Goal: Task Accomplishment & Management: Manage account settings

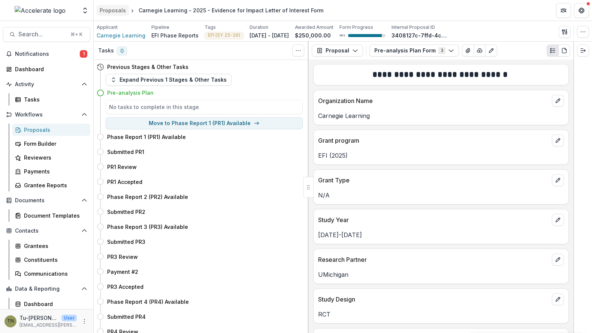
click at [115, 9] on div "Proposals" at bounding box center [113, 10] width 26 height 8
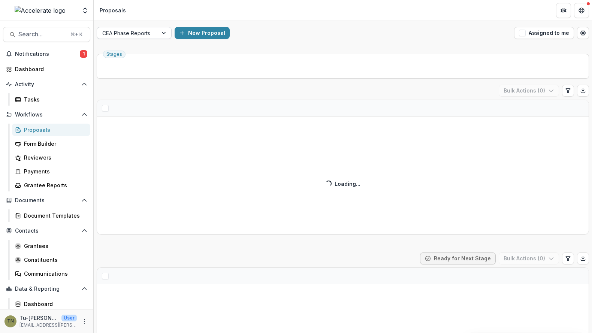
click at [148, 31] on div at bounding box center [127, 32] width 50 height 9
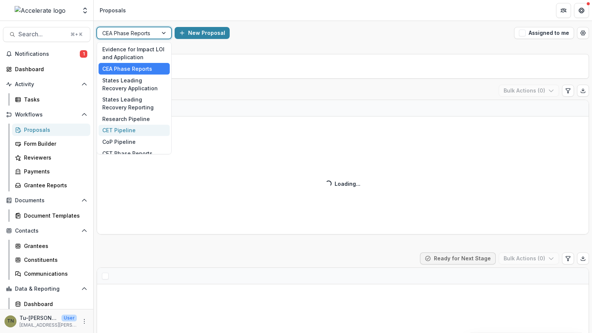
scroll to position [52, 0]
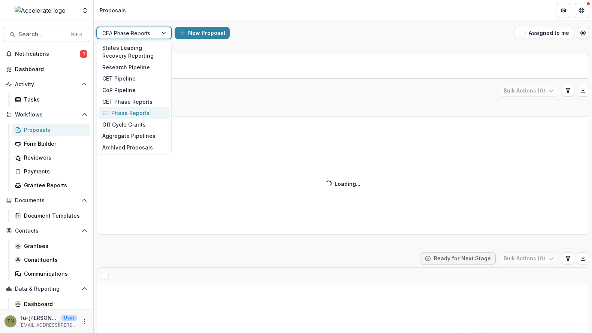
click at [129, 110] on div "EFI Phase Reports" at bounding box center [134, 113] width 71 height 12
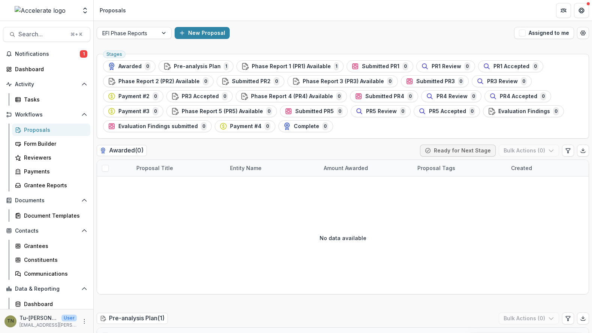
drag, startPoint x: 196, startPoint y: 65, endPoint x: 205, endPoint y: 49, distance: 18.6
click at [258, 66] on span "Phase Report 1 (PR1) Available" at bounding box center [291, 66] width 79 height 6
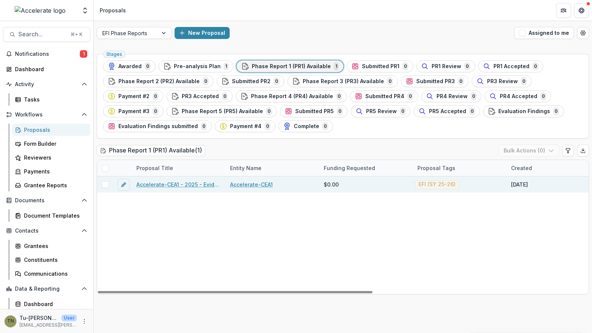
click at [158, 181] on link "Accelerate-CEA1 - 2025 - Evidence for Impact Letter of Interest Form" at bounding box center [178, 185] width 85 height 8
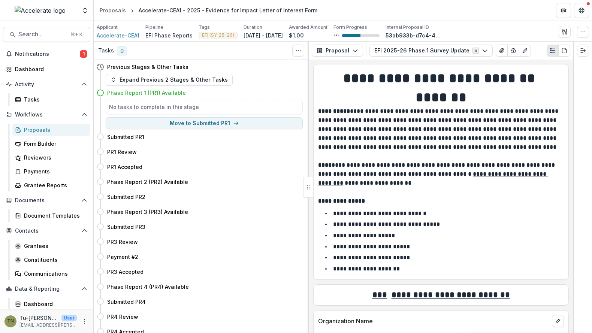
click at [193, 94] on div "Phase Report 1 (PR1) Available" at bounding box center [205, 93] width 196 height 8
click at [204, 79] on button "Expand Previous 2 Stages & Other Tasks" at bounding box center [169, 80] width 127 height 12
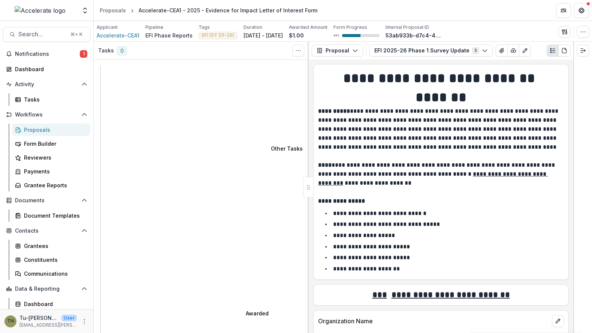
select select "**********"
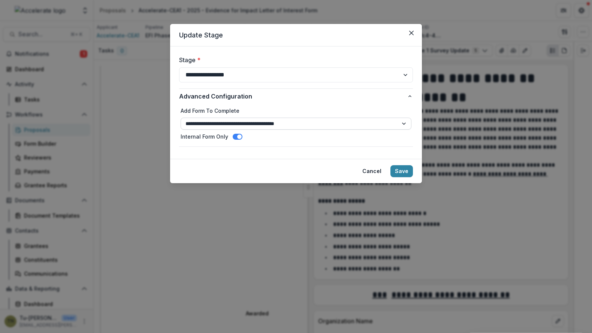
click at [242, 124] on select "**********" at bounding box center [296, 124] width 231 height 12
click at [181, 118] on select "**********" at bounding box center [296, 124] width 231 height 12
click at [404, 170] on button "Save" at bounding box center [402, 171] width 22 height 12
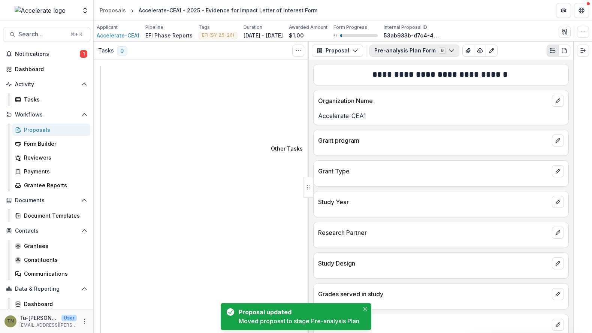
click at [449, 50] on icon "button" at bounding box center [452, 51] width 6 height 6
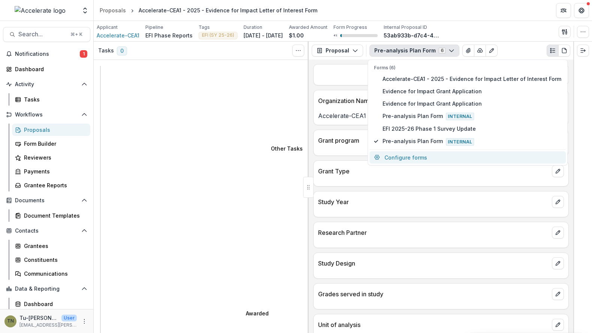
click at [424, 153] on button "Configure forms" at bounding box center [468, 157] width 196 height 12
select select "****"
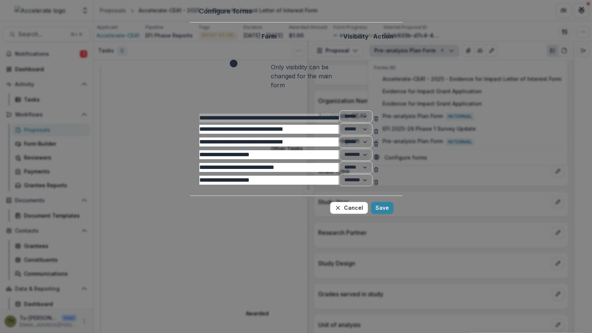
click at [379, 186] on icon "Delete Pre-analysis Plan Form" at bounding box center [376, 183] width 6 height 6
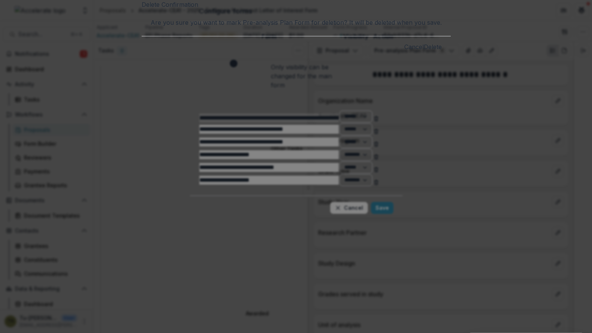
click at [424, 51] on button "Delete" at bounding box center [433, 46] width 18 height 9
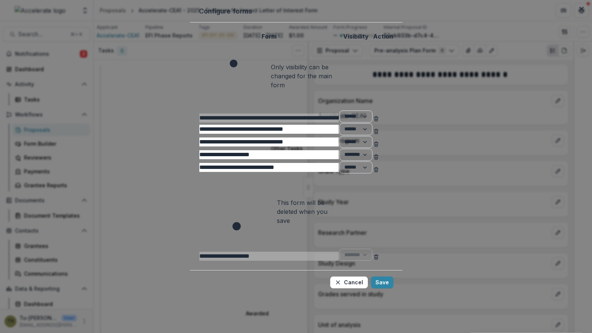
click at [379, 173] on icon "Delete EFI 2025-26 Phase 1 Survey Update" at bounding box center [376, 170] width 6 height 6
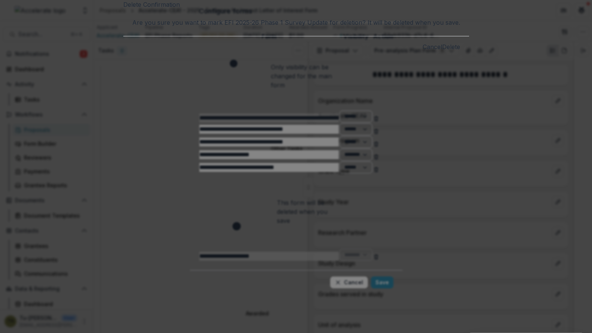
click at [442, 51] on button "Delete" at bounding box center [451, 46] width 18 height 9
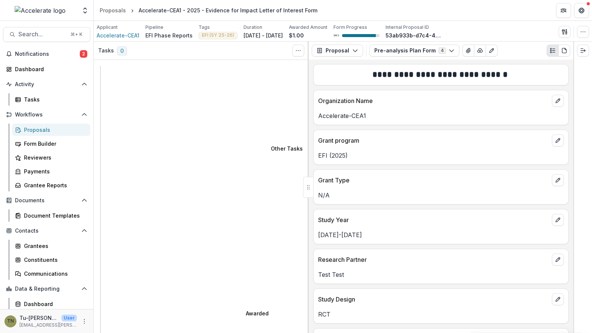
select select "**********"
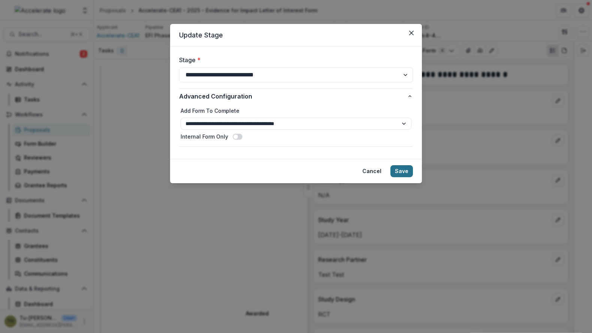
click at [402, 169] on button "Save" at bounding box center [402, 171] width 22 height 12
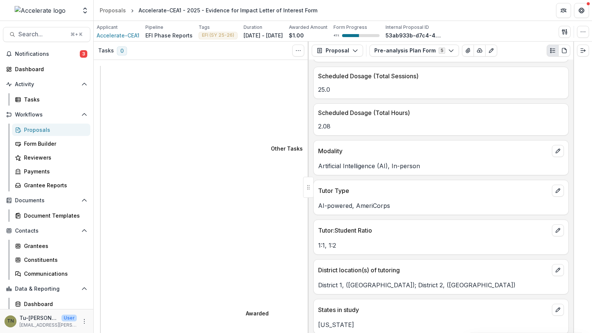
scroll to position [513, 0]
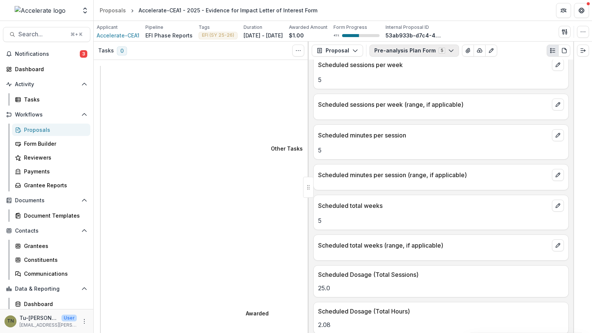
click at [404, 48] on button "Pre-analysis Plan Form 5" at bounding box center [415, 51] width 90 height 12
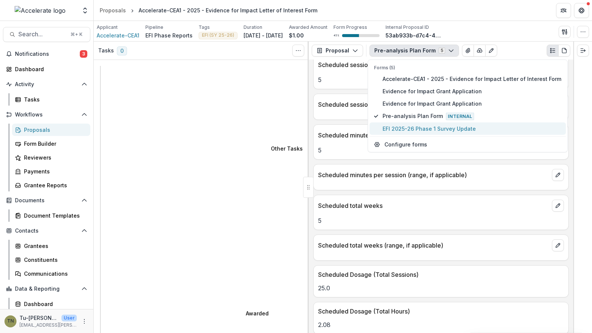
click at [407, 125] on span "EFI 2025-26 Phase 1 Survey Update" at bounding box center [472, 129] width 179 height 8
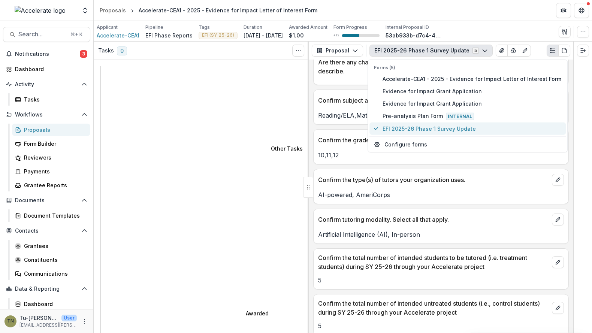
scroll to position [742, 0]
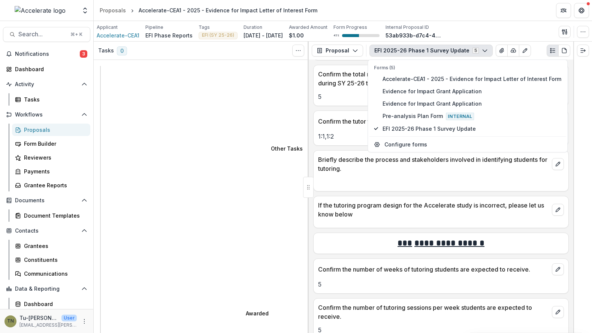
click at [359, 209] on p "If the tutoring program design for the Accelerate study is incorrect, please le…" at bounding box center [433, 210] width 231 height 18
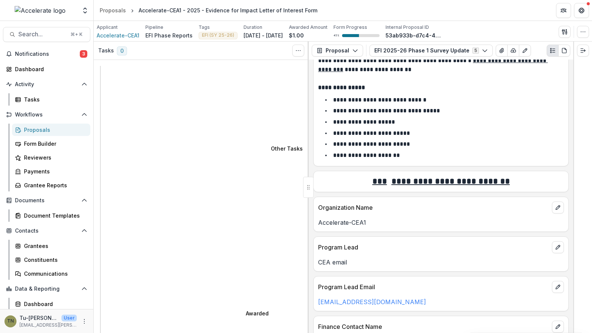
scroll to position [0, 0]
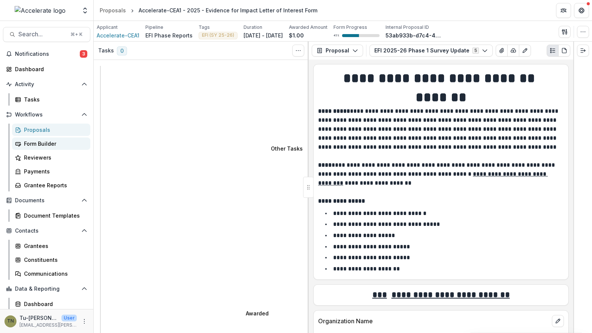
click at [50, 146] on div "Form Builder" at bounding box center [54, 144] width 60 height 8
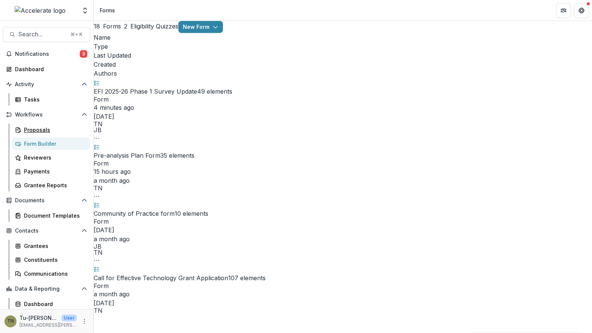
click at [37, 127] on div "Proposals" at bounding box center [54, 130] width 60 height 8
click at [159, 87] on span "EFI 2025-26 Phase 1 Survey Update" at bounding box center [145, 91] width 103 height 9
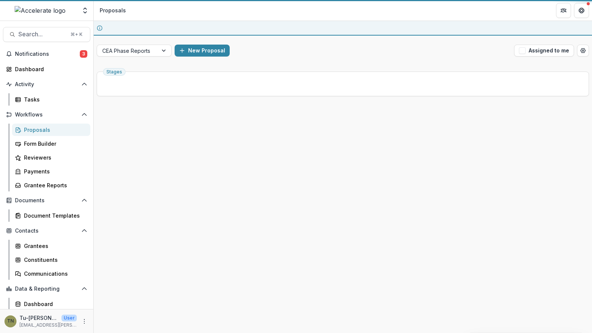
click at [160, 85] on ul "Stages" at bounding box center [343, 84] width 480 height 12
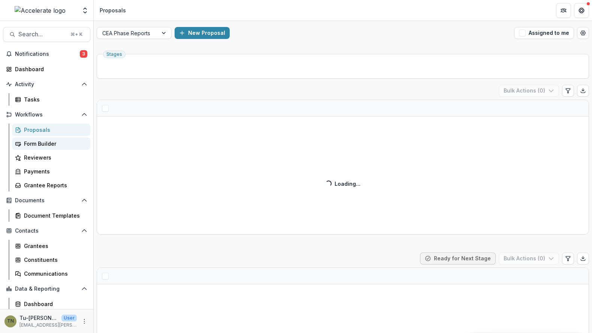
click at [42, 142] on div "Form Builder" at bounding box center [54, 144] width 60 height 8
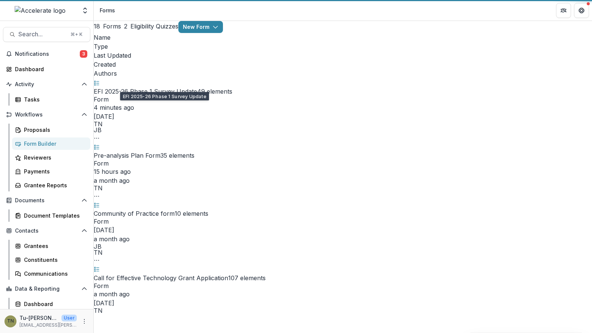
click at [139, 88] on link "EFI 2025-26 Phase 1 Survey Update" at bounding box center [145, 91] width 103 height 7
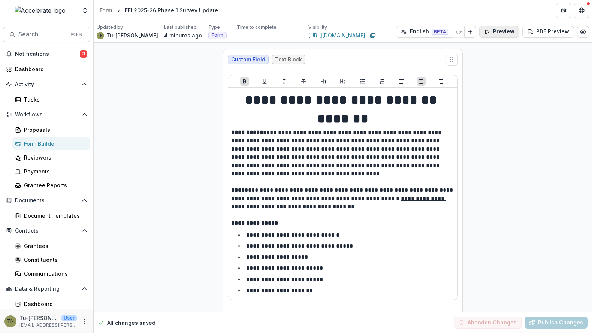
click at [491, 32] on button "Preview" at bounding box center [500, 32] width 40 height 12
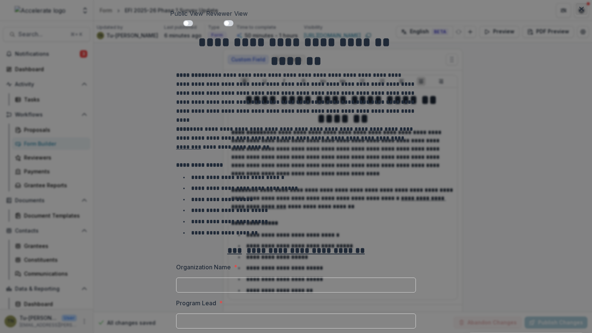
click at [580, 10] on icon "Close" at bounding box center [582, 9] width 4 height 4
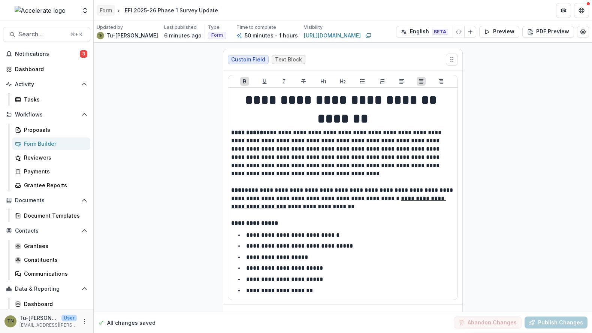
click at [109, 9] on div "Form" at bounding box center [106, 10] width 12 height 8
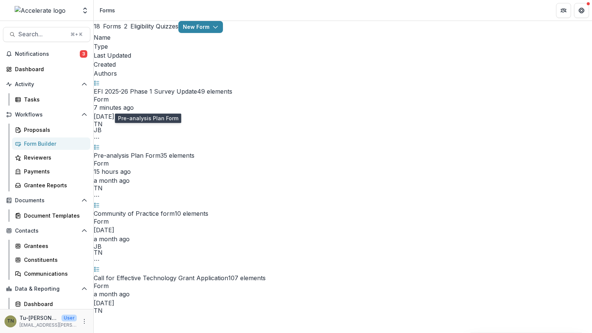
click at [160, 152] on link "Pre-analysis Plan Form" at bounding box center [127, 155] width 67 height 7
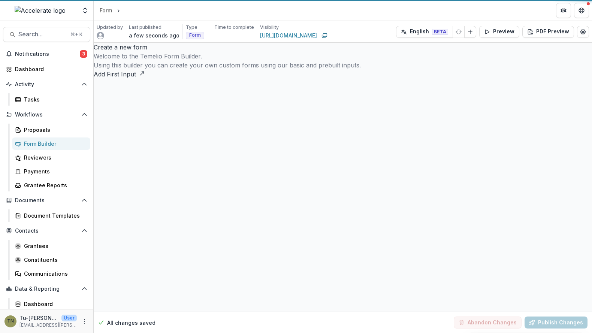
select select "********"
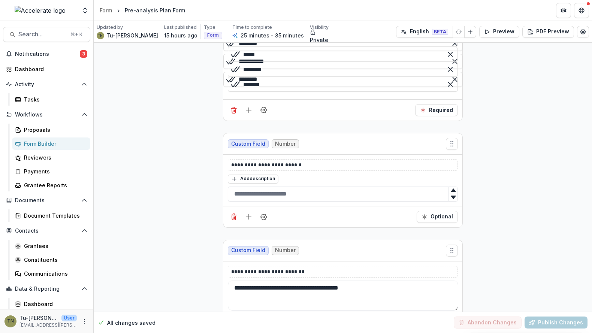
scroll to position [4154, 0]
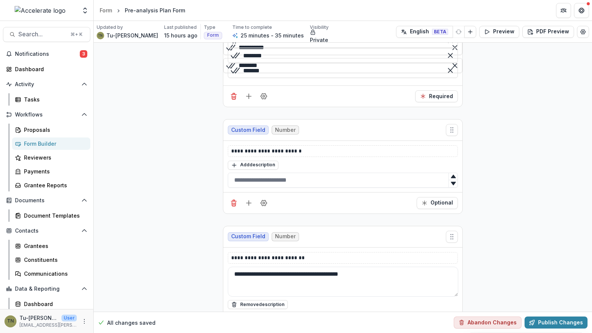
scroll to position [28, 0]
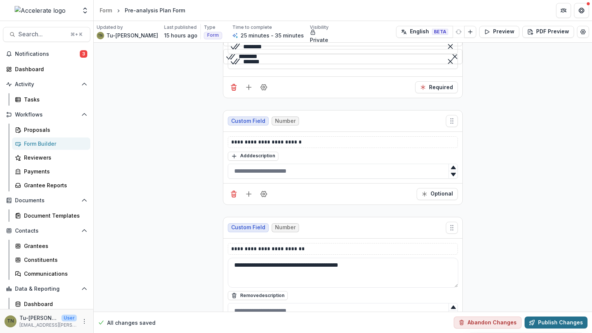
click at [557, 322] on button "Publish Changes" at bounding box center [556, 323] width 63 height 12
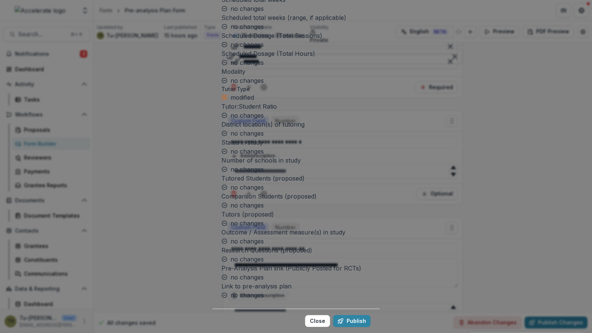
scroll to position [983, 0]
click at [343, 318] on icon "button" at bounding box center [341, 321] width 6 height 6
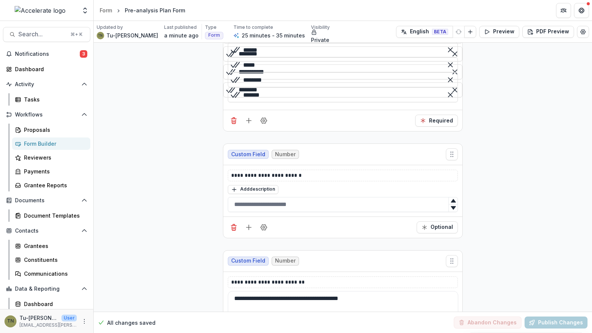
scroll to position [4116, 0]
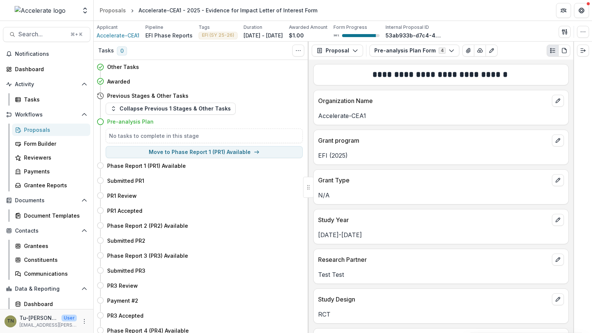
scroll to position [543, 0]
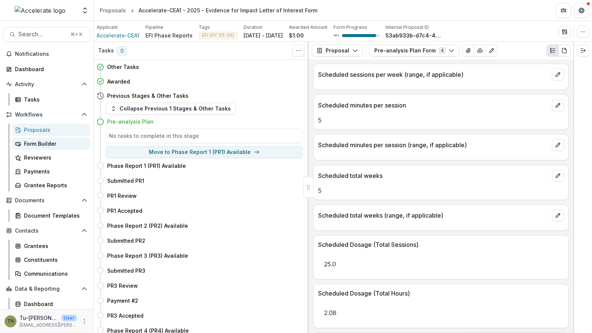
click at [36, 141] on div "Form Builder" at bounding box center [54, 144] width 60 height 8
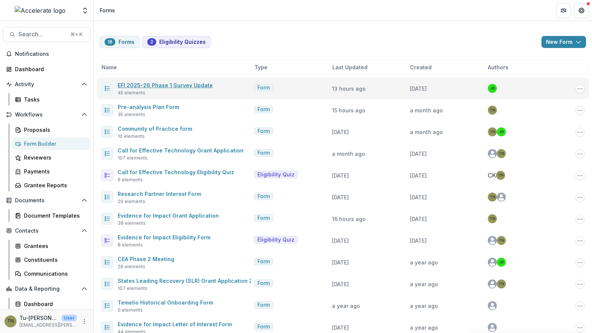
click at [190, 86] on link "EFI 2025-26 Phase 1 Survey Update" at bounding box center [165, 85] width 95 height 6
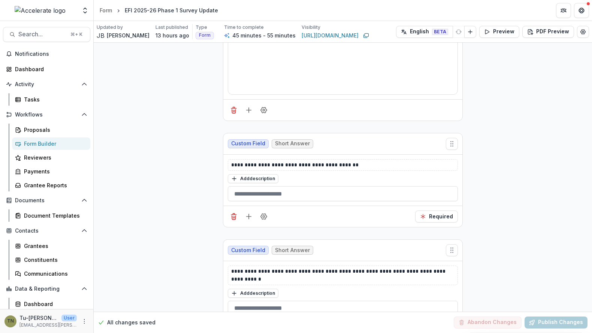
scroll to position [1397, 0]
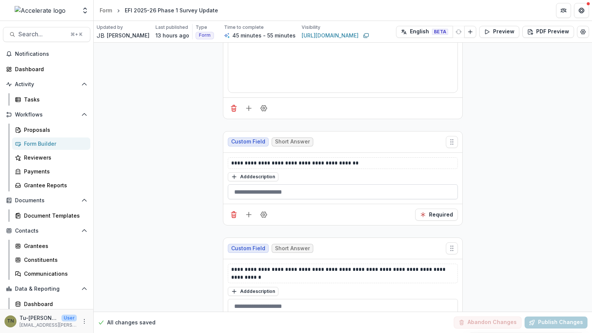
click at [370, 184] on input "text" at bounding box center [343, 191] width 230 height 15
click at [249, 215] on line "Add field" at bounding box center [249, 215] width 5 height 0
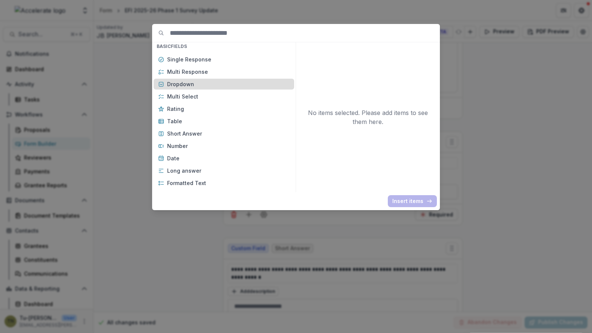
scroll to position [82, 0]
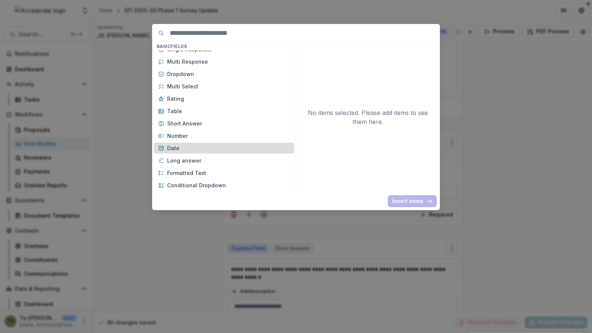
click at [242, 144] on p "Date" at bounding box center [228, 148] width 123 height 8
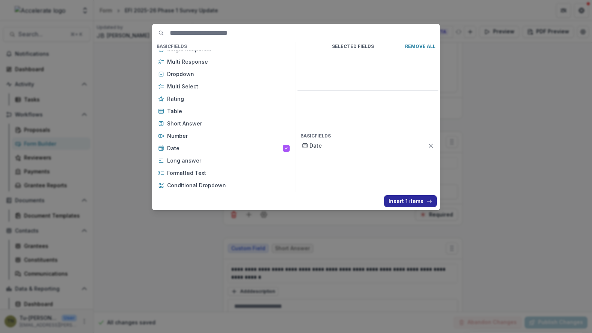
click at [403, 200] on button "Insert 1 items" at bounding box center [410, 201] width 53 height 12
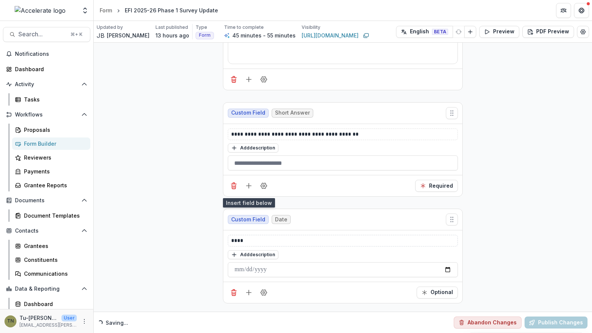
scroll to position [1427, 0]
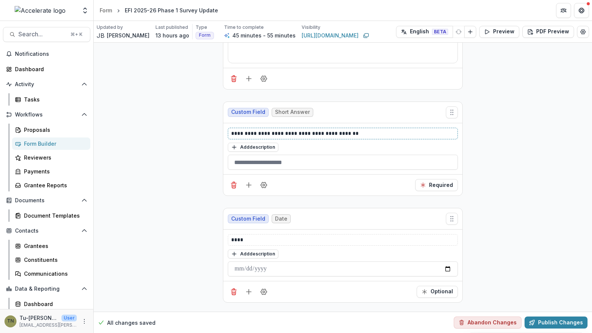
click at [275, 130] on p "**********" at bounding box center [343, 134] width 224 height 8
copy p "**********"
click at [265, 236] on p "****" at bounding box center [343, 240] width 224 height 8
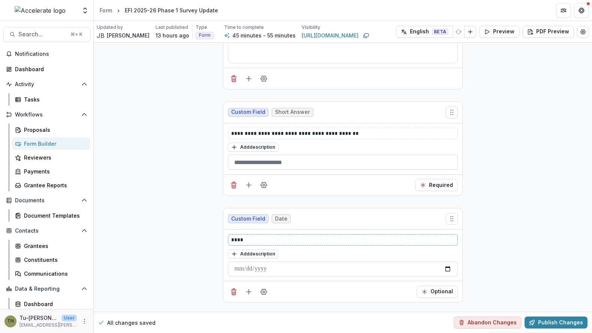
click at [265, 236] on p "****" at bounding box center [343, 240] width 224 height 8
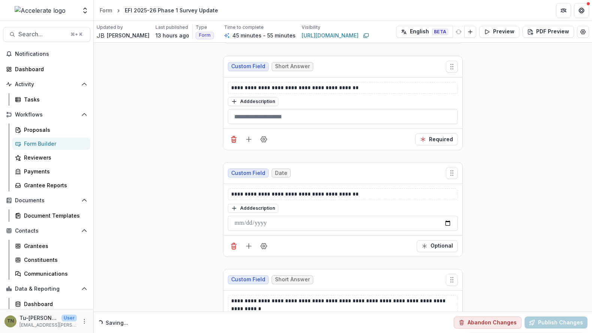
scroll to position [1473, 0]
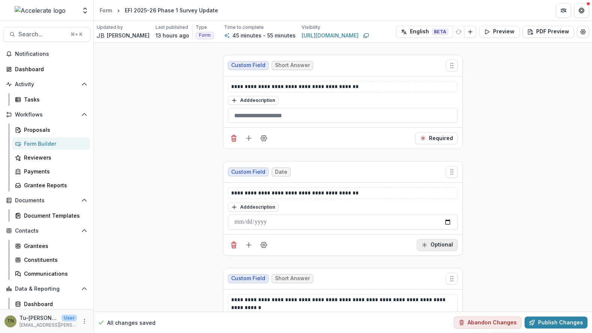
click at [427, 242] on icon "Required" at bounding box center [425, 245] width 6 height 6
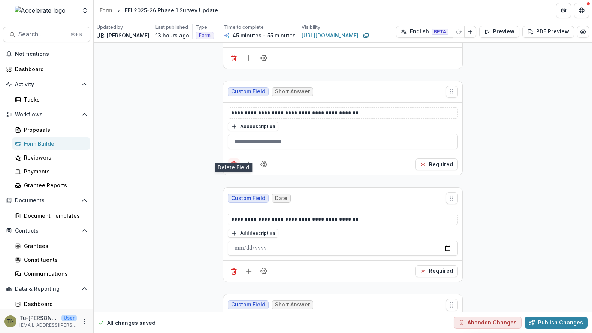
click at [231, 163] on line "Delete field" at bounding box center [233, 163] width 5 height 0
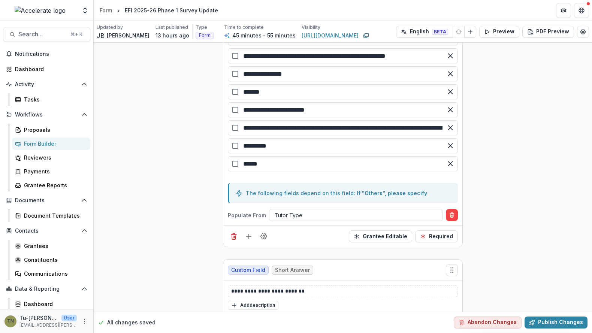
scroll to position [2047, 0]
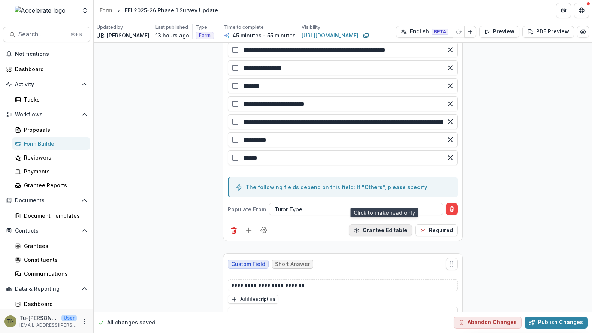
click at [372, 225] on button "Grantee Editable" at bounding box center [380, 231] width 63 height 12
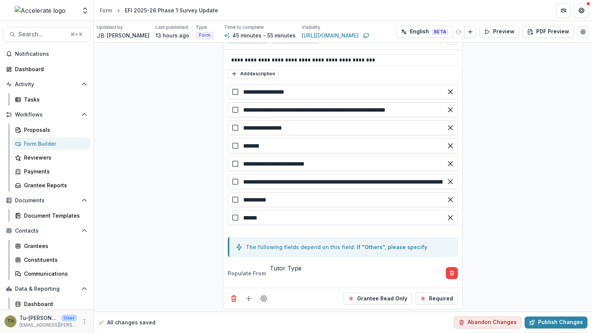
scroll to position [1989, 0]
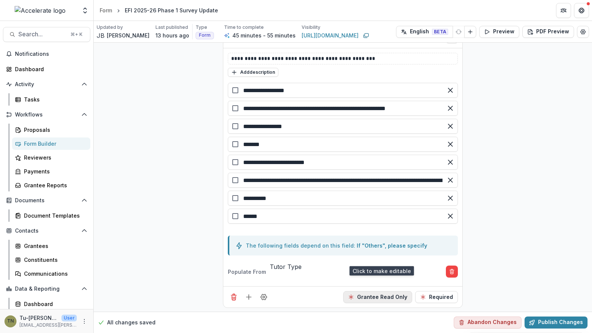
click at [376, 291] on button "Grantee Read Only" at bounding box center [377, 297] width 69 height 12
click at [366, 283] on button "Grantee Editable" at bounding box center [380, 289] width 63 height 12
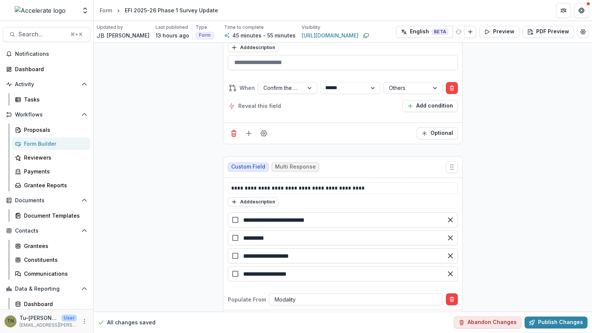
scroll to position [2312, 0]
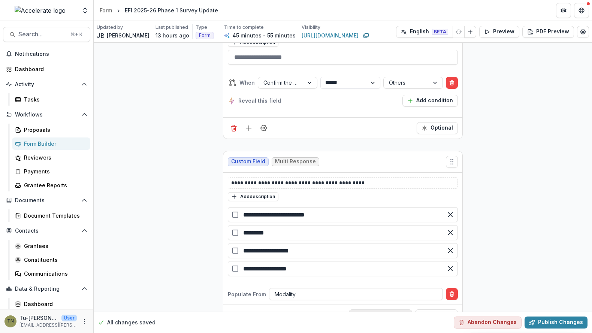
click at [383, 310] on button "Grantee Editable" at bounding box center [380, 316] width 63 height 12
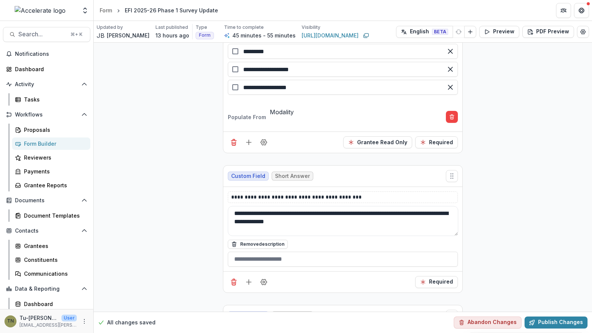
scroll to position [2497, 0]
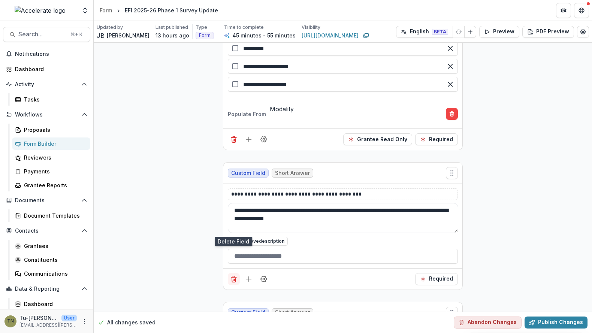
click at [234, 276] on icon "Delete field" at bounding box center [233, 279] width 7 height 7
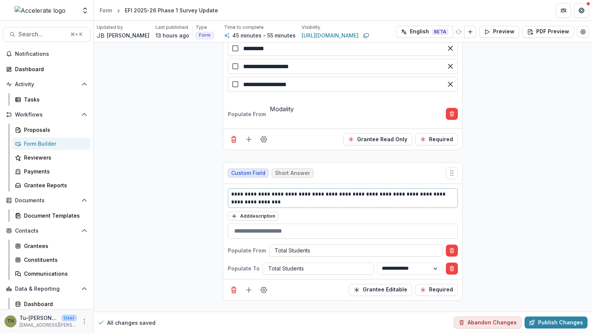
click at [294, 190] on p "**********" at bounding box center [343, 198] width 224 height 16
click at [398, 190] on p "**********" at bounding box center [343, 198] width 224 height 16
click at [323, 190] on p "**********" at bounding box center [343, 198] width 224 height 16
click at [301, 190] on p "**********" at bounding box center [343, 198] width 224 height 16
click at [367, 190] on p "**********" at bounding box center [343, 198] width 224 height 16
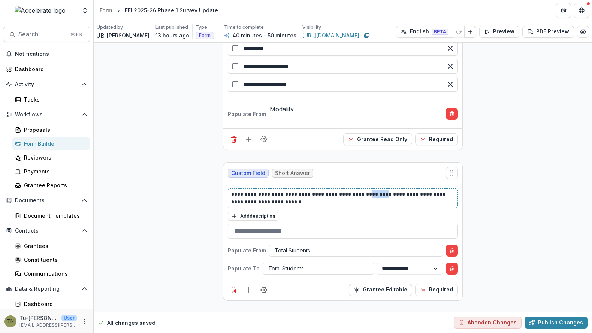
click at [367, 190] on p "**********" at bounding box center [343, 198] width 224 height 16
click at [362, 190] on p "**********" at bounding box center [343, 198] width 224 height 16
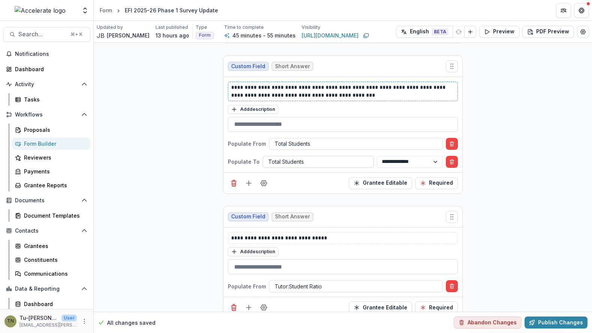
scroll to position [2607, 0]
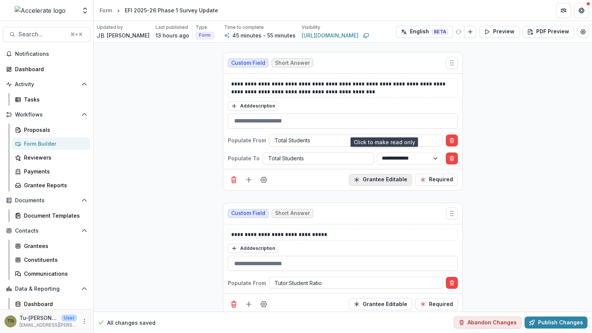
click at [391, 174] on button "Grantee Editable" at bounding box center [380, 180] width 63 height 12
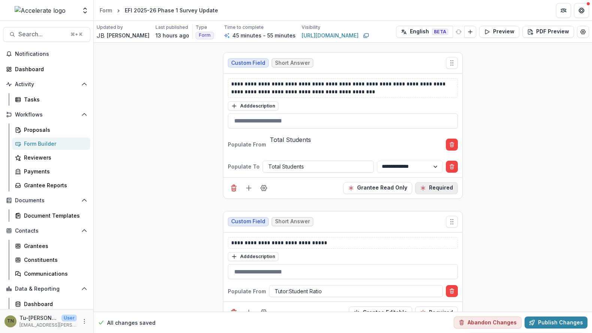
drag, startPoint x: 452, startPoint y: 105, endPoint x: 451, endPoint y: 110, distance: 5.4
click at [452, 164] on icon "Delete condition" at bounding box center [451, 164] width 1 height 1
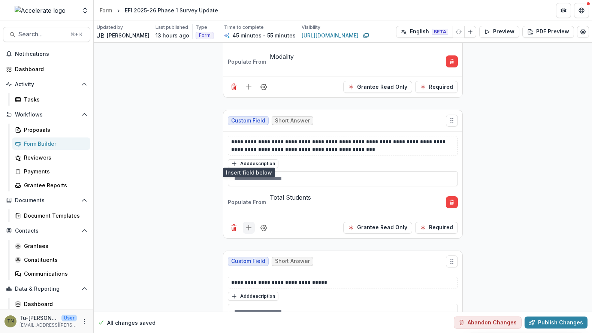
scroll to position [2548, 0]
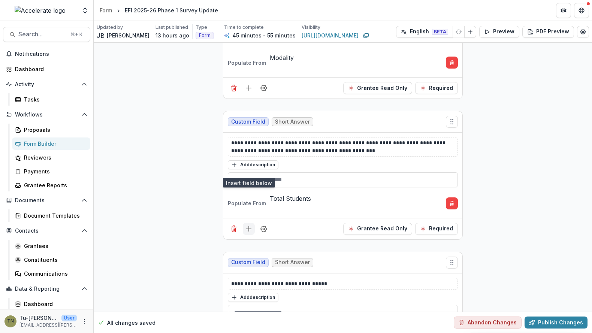
click at [247, 229] on line "Add field" at bounding box center [249, 229] width 5 height 0
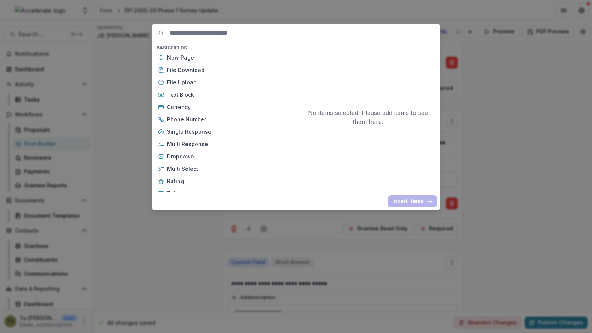
click at [186, 221] on div "Basic Fields New Page File Download File Upload Text Block Currency Phone Numbe…" at bounding box center [296, 166] width 592 height 333
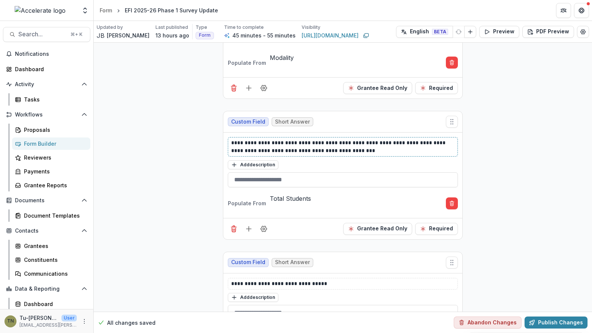
click at [292, 139] on p "**********" at bounding box center [343, 147] width 224 height 16
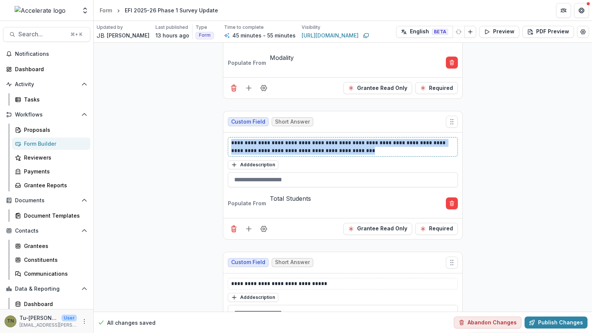
click at [292, 139] on p "**********" at bounding box center [343, 147] width 224 height 16
copy p "**********"
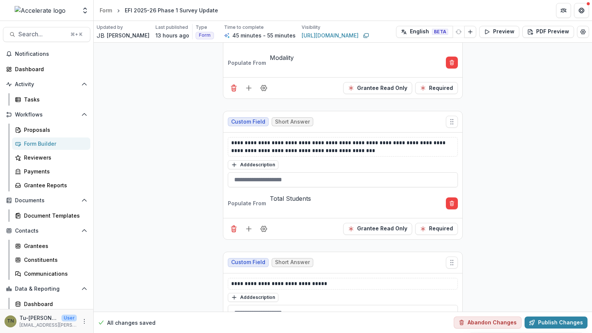
click at [290, 218] on div "Grantee Read Only Required" at bounding box center [342, 228] width 239 height 21
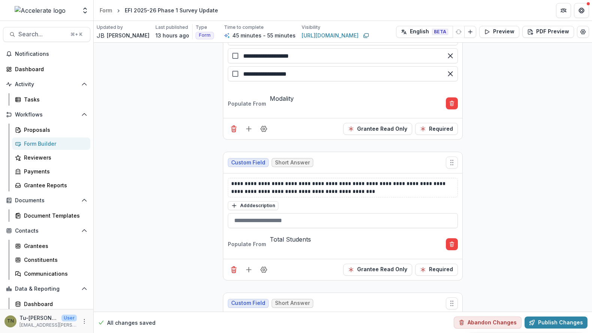
scroll to position [2501, 0]
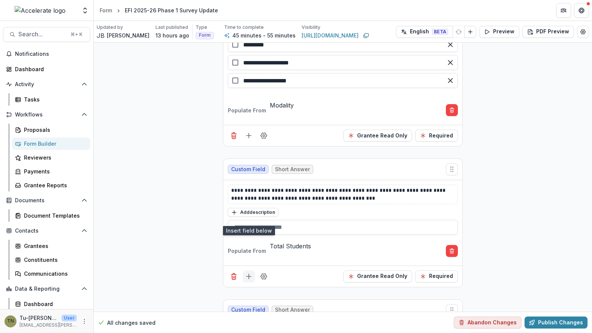
click at [247, 277] on line "Add field" at bounding box center [249, 277] width 5 height 0
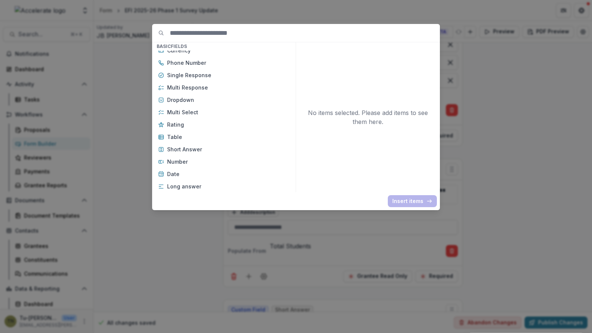
scroll to position [57, 0]
click at [225, 157] on p "Number" at bounding box center [228, 161] width 123 height 8
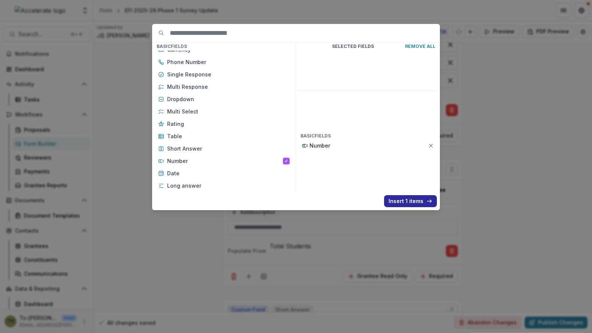
click at [406, 199] on button "Insert 1 items" at bounding box center [410, 201] width 53 height 12
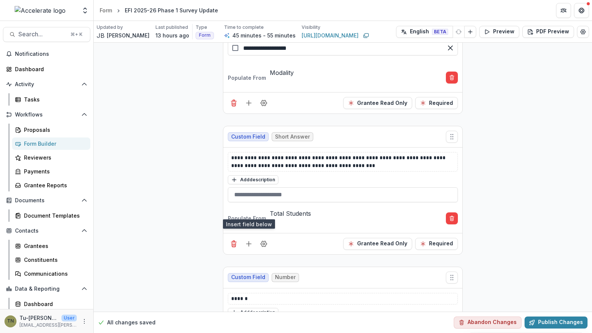
scroll to position [2540, 0]
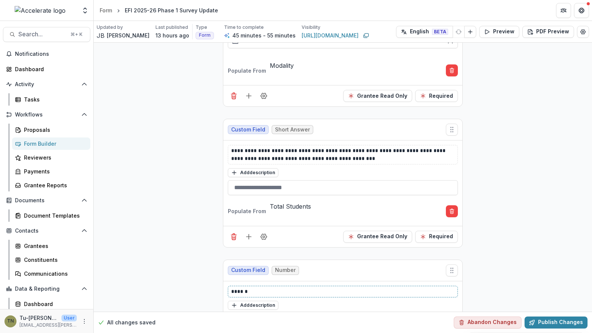
click at [241, 288] on p "******" at bounding box center [343, 292] width 224 height 8
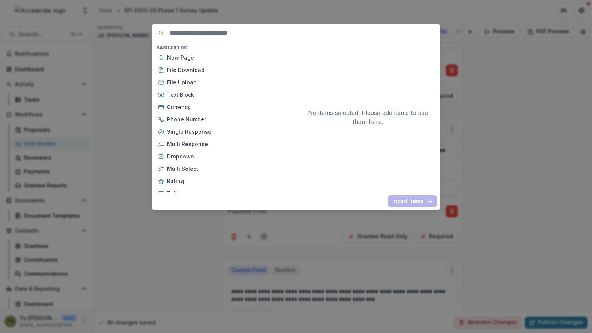
click at [322, 270] on div "Basic Fields New Page File Download File Upload Text Block Currency Phone Numbe…" at bounding box center [296, 166] width 592 height 333
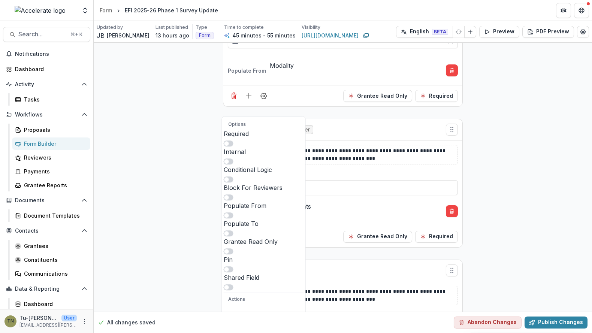
click at [234, 213] on span at bounding box center [229, 216] width 10 height 6
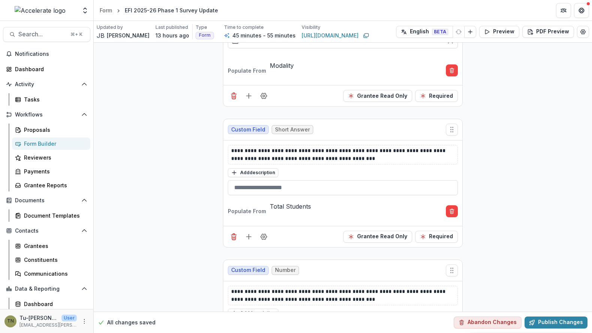
type input "*********"
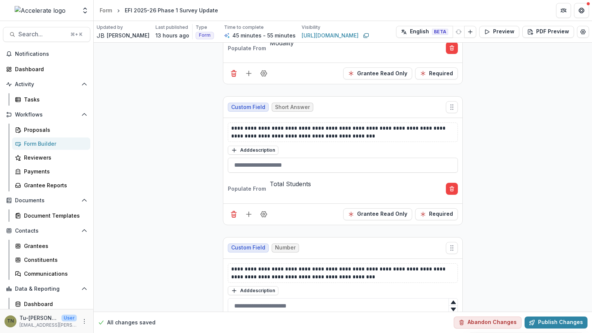
click at [450, 186] on icon "Delete condition" at bounding box center [452, 189] width 6 height 6
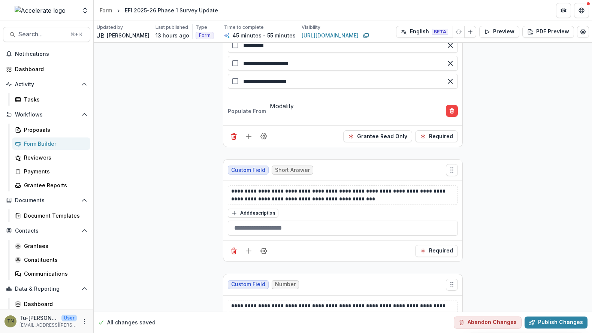
scroll to position [2501, 0]
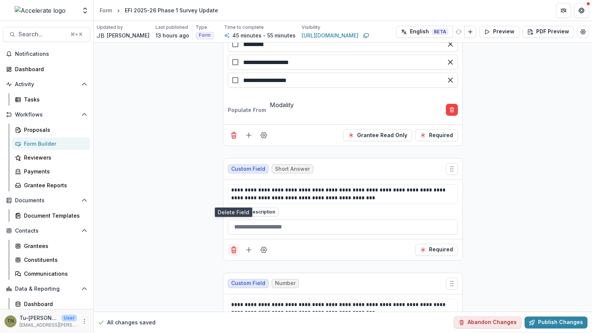
click at [234, 246] on icon "Delete field" at bounding box center [233, 249] width 7 height 7
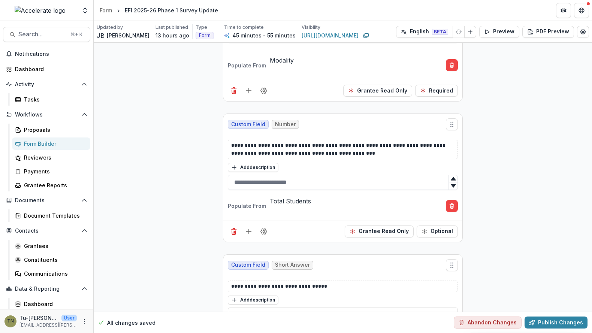
scroll to position [2546, 0]
click at [250, 227] on icon "Add field" at bounding box center [248, 230] width 7 height 7
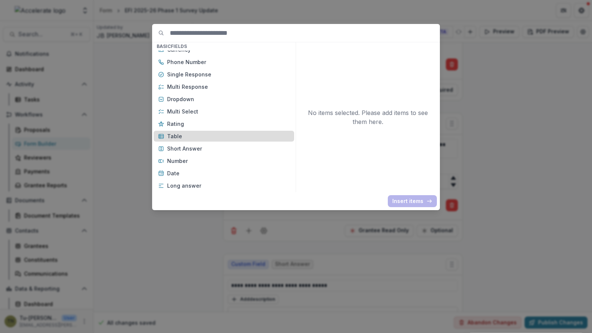
scroll to position [66, 0]
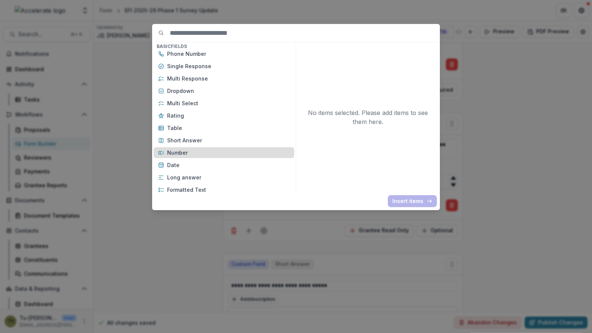
click at [225, 147] on div "Number" at bounding box center [224, 152] width 141 height 11
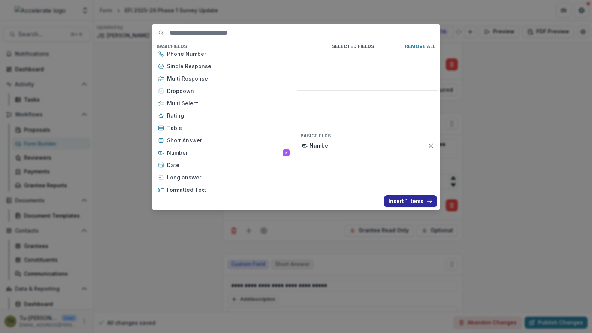
click at [399, 201] on button "Insert 1 items" at bounding box center [410, 201] width 53 height 12
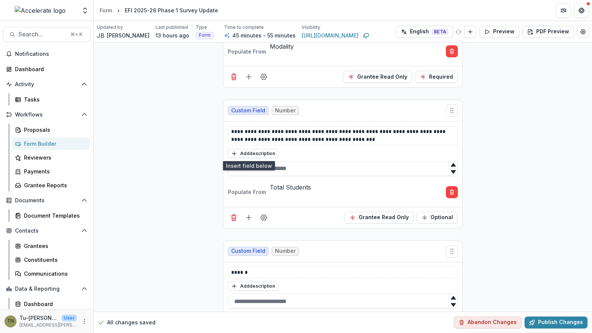
scroll to position [2566, 0]
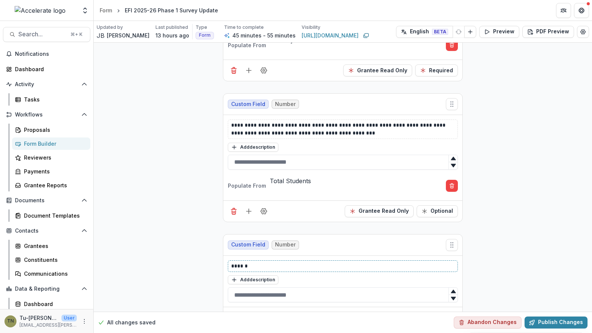
click at [338, 262] on p "******" at bounding box center [343, 266] width 224 height 8
click at [247, 262] on p "**********" at bounding box center [343, 266] width 224 height 8
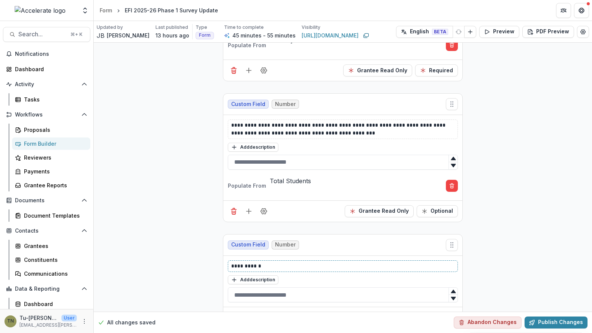
click at [247, 262] on p "**********" at bounding box center [343, 266] width 224 height 8
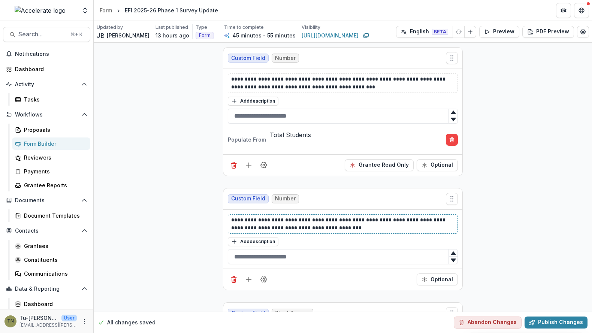
scroll to position [2614, 0]
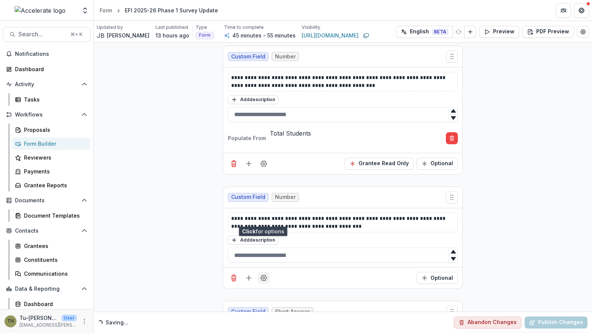
click at [263, 277] on circle "Field Settings" at bounding box center [264, 278] width 2 height 2
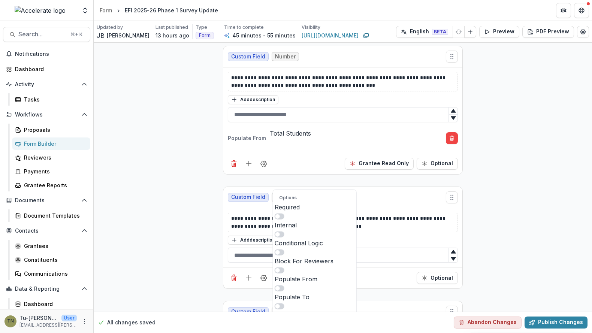
click at [285, 286] on span at bounding box center [280, 289] width 10 height 6
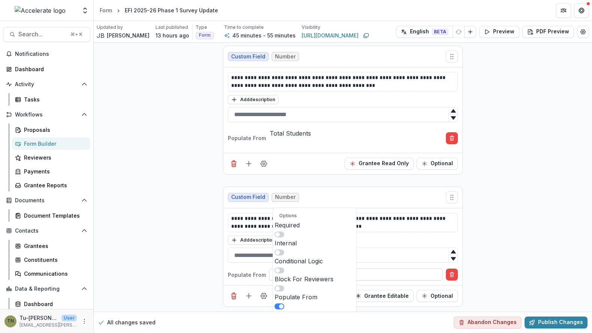
click at [392, 270] on div at bounding box center [356, 274] width 163 height 9
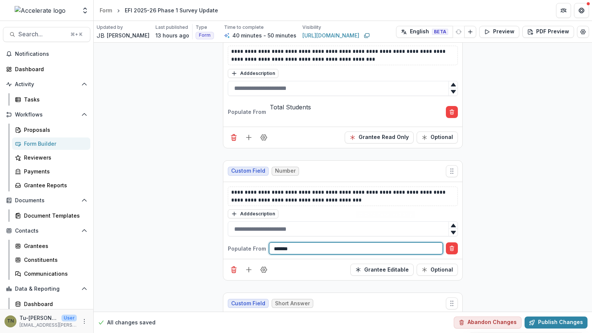
scroll to position [2649, 0]
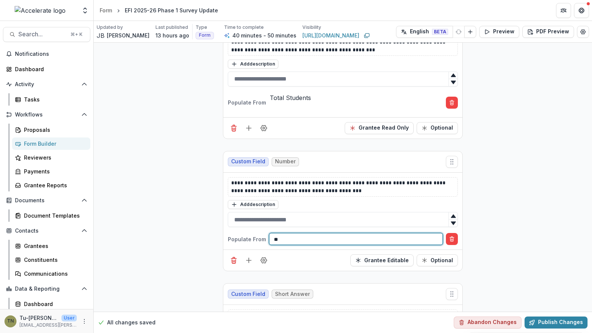
type input "*"
type input "********"
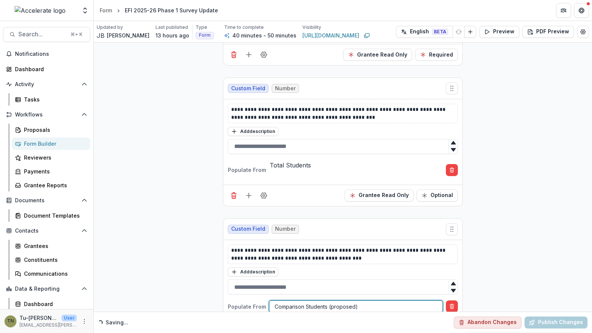
scroll to position [2579, 0]
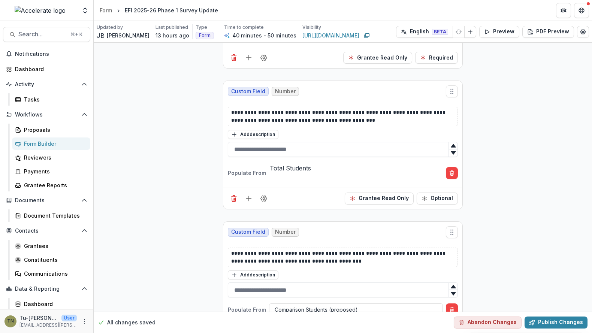
click at [407, 163] on div "Total Students" at bounding box center [356, 173] width 174 height 20
click at [403, 193] on button "Grantee Read Only" at bounding box center [379, 199] width 69 height 12
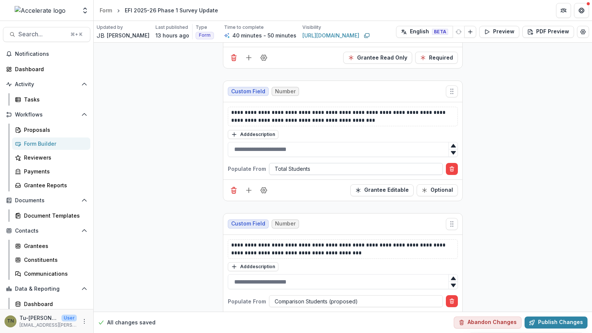
click at [408, 164] on div at bounding box center [356, 168] width 163 height 9
type input "*******"
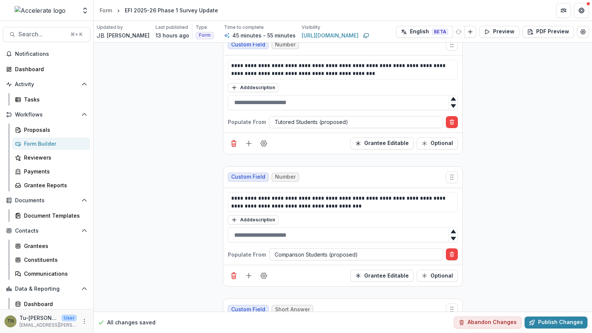
scroll to position [2630, 0]
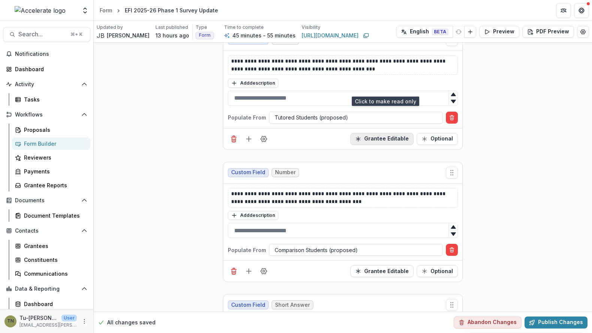
click at [400, 133] on button "Grantee Editable" at bounding box center [382, 139] width 63 height 12
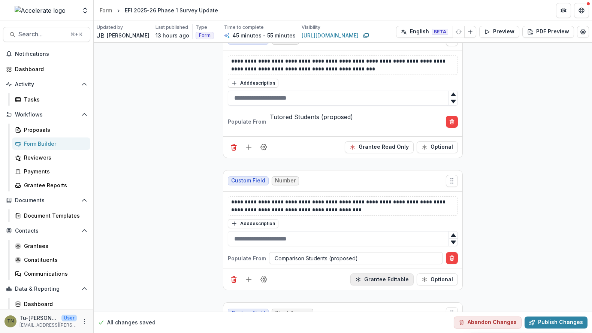
click at [393, 274] on button "Grantee Editable" at bounding box center [382, 280] width 63 height 12
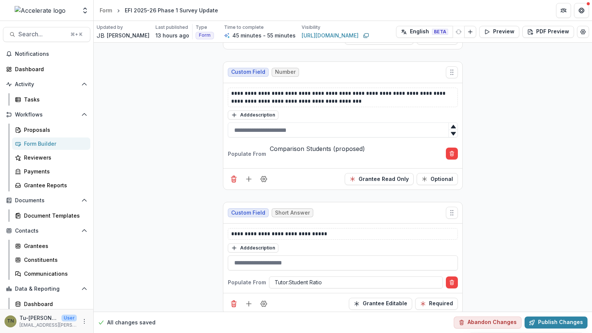
scroll to position [2739, 0]
click at [395, 297] on button "Grantee Editable" at bounding box center [380, 303] width 63 height 12
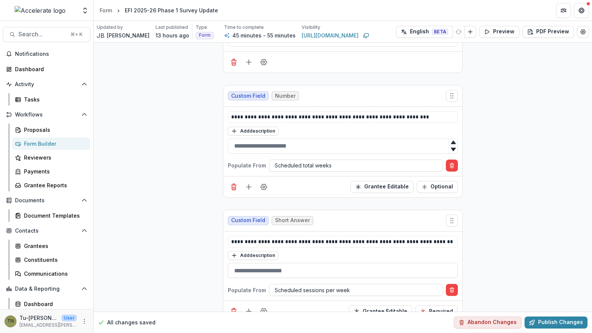
scroll to position [3546, 0]
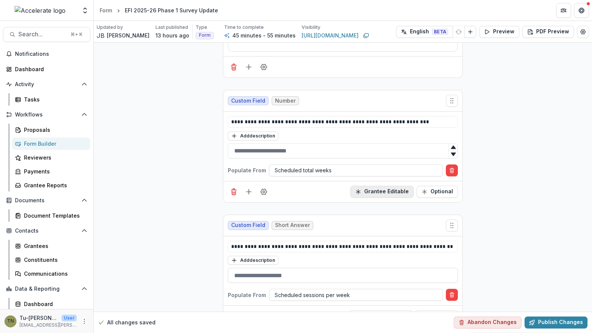
click at [378, 186] on button "Grantee Editable" at bounding box center [382, 192] width 63 height 12
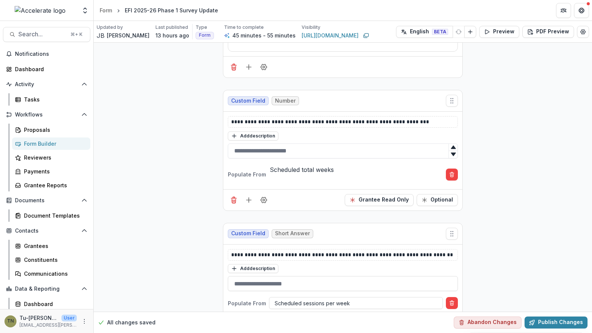
click at [379, 319] on button "Grantee Editable" at bounding box center [380, 325] width 63 height 12
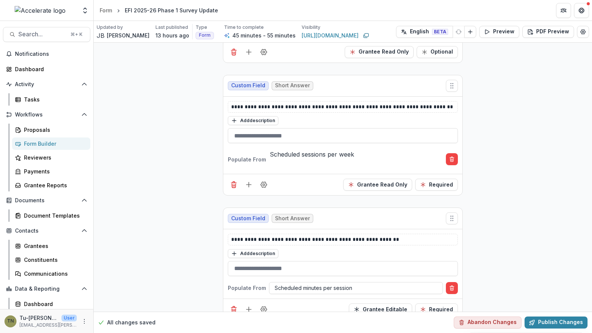
scroll to position [3697, 0]
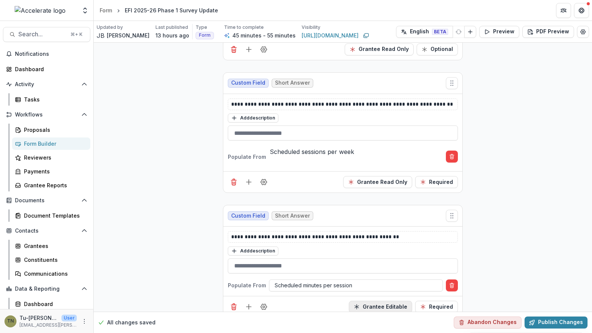
click at [388, 301] on button "Grantee Editable" at bounding box center [380, 307] width 63 height 12
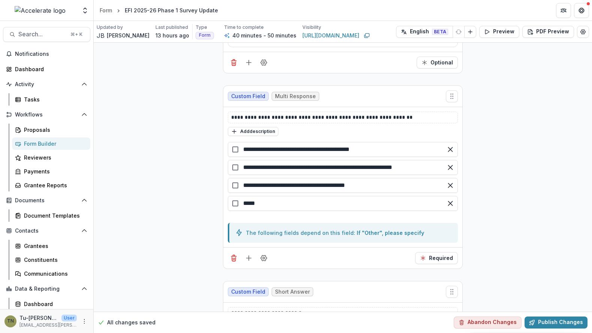
scroll to position [4204, 0]
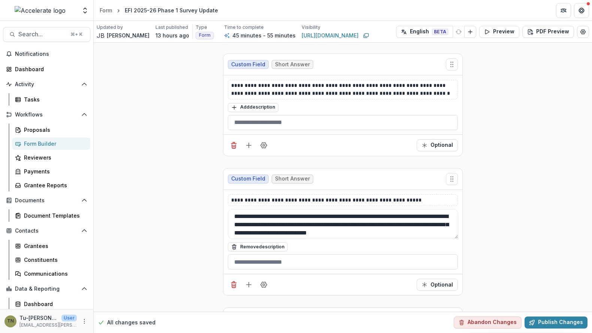
scroll to position [1, 0]
click at [539, 321] on button "Publish Changes" at bounding box center [556, 323] width 63 height 12
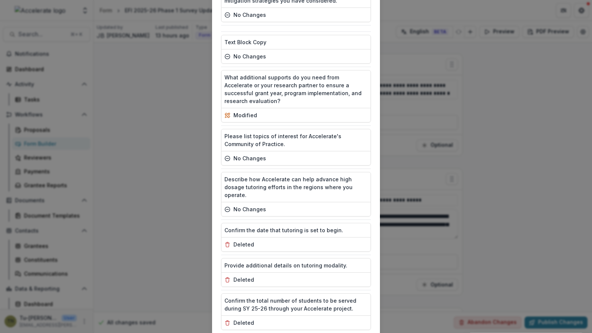
scroll to position [1691, 0]
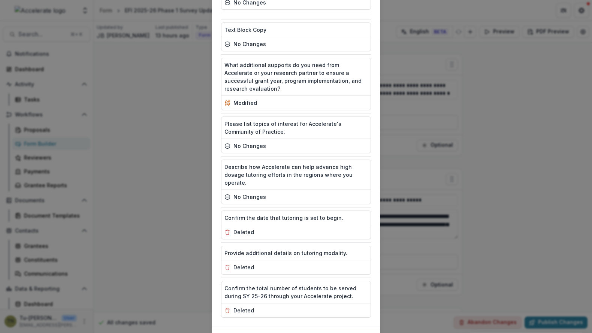
click at [346, 333] on button "Publish" at bounding box center [352, 339] width 37 height 12
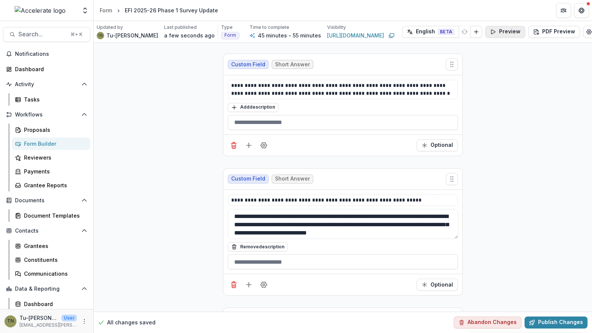
click at [492, 31] on icon "button" at bounding box center [494, 32] width 4 height 4
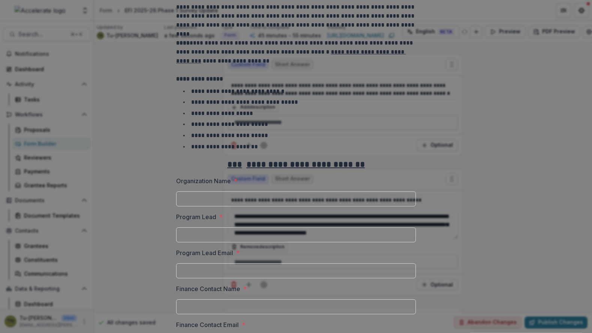
scroll to position [135, 0]
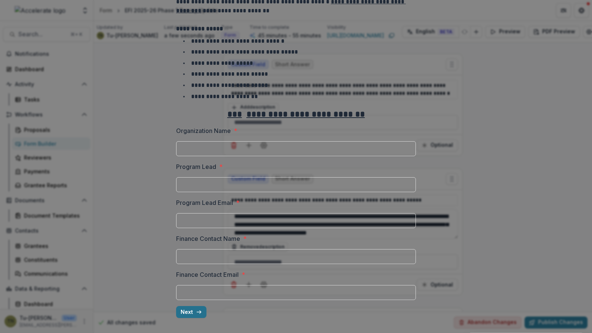
click at [187, 314] on button "Next" at bounding box center [191, 312] width 30 height 12
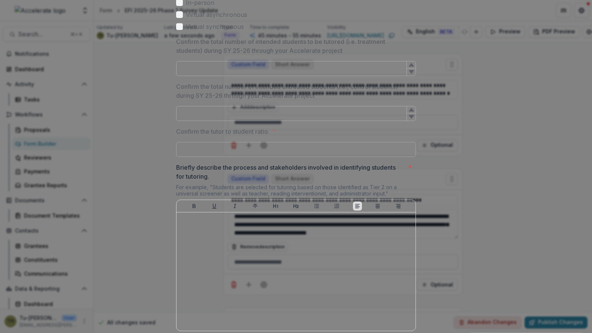
scroll to position [387, 0]
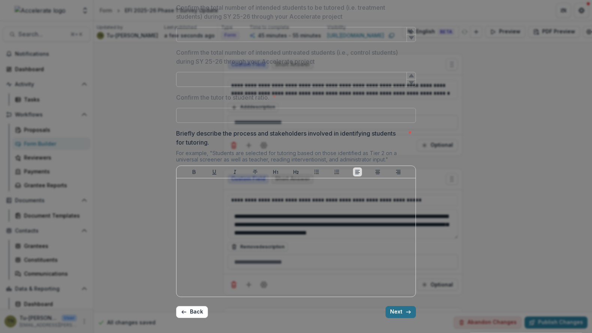
click at [396, 313] on button "Next" at bounding box center [401, 312] width 30 height 12
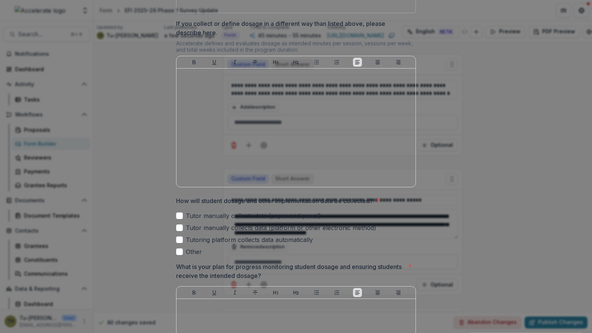
scroll to position [339, 0]
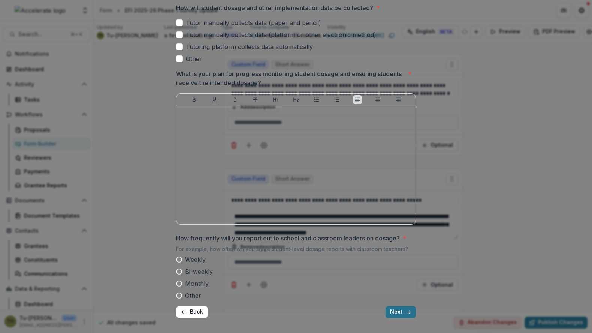
click at [397, 311] on button "Next" at bounding box center [401, 312] width 30 height 12
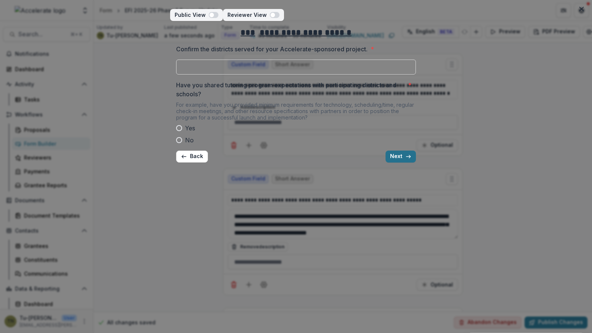
scroll to position [0, 0]
click at [398, 160] on button "Next" at bounding box center [401, 157] width 30 height 12
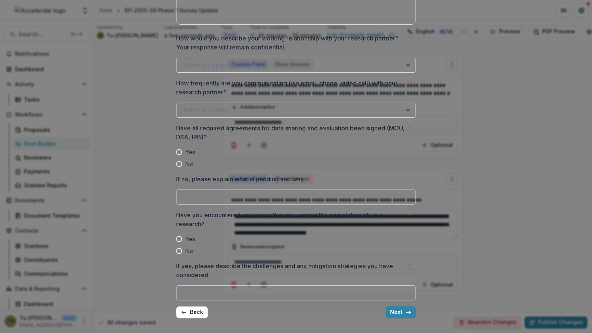
scroll to position [216, 0]
click at [398, 314] on button "Next" at bounding box center [401, 312] width 30 height 12
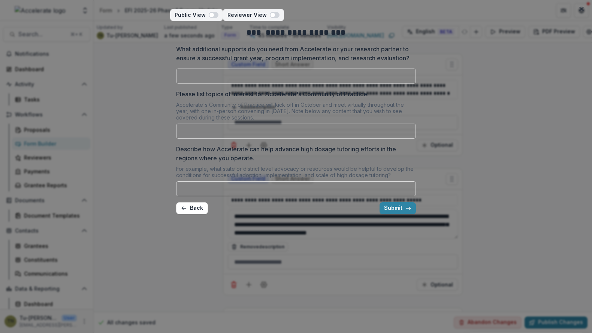
scroll to position [0, 0]
click at [390, 214] on button "Submit" at bounding box center [398, 208] width 36 height 12
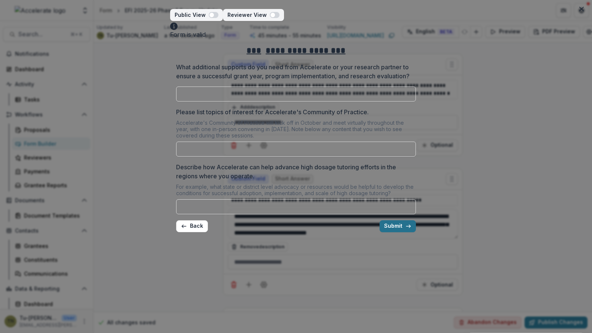
click at [389, 232] on button "Submit" at bounding box center [398, 226] width 36 height 12
click at [581, 10] on icon "Close" at bounding box center [582, 9] width 4 height 4
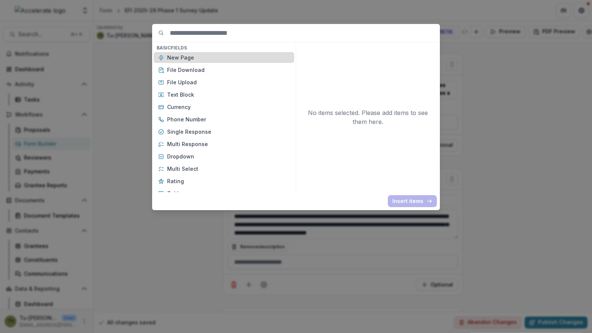
click at [213, 59] on p "New Page" at bounding box center [228, 58] width 123 height 8
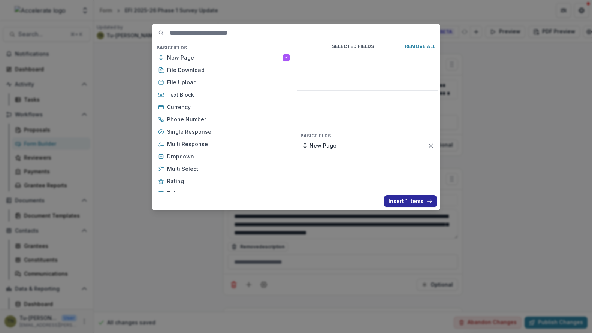
click at [398, 201] on button "Insert 1 items" at bounding box center [410, 201] width 53 height 12
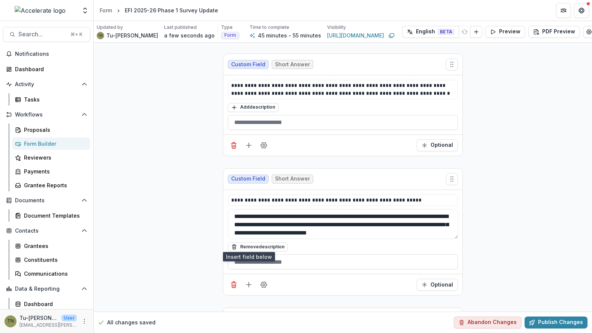
scroll to position [7698, 0]
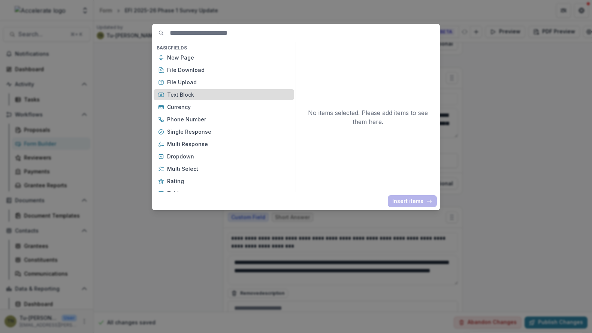
click at [235, 95] on p "Text Block" at bounding box center [228, 95] width 123 height 8
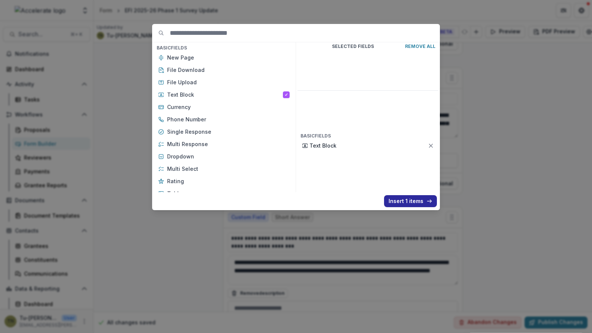
click at [388, 196] on button "Insert 1 items" at bounding box center [410, 201] width 53 height 12
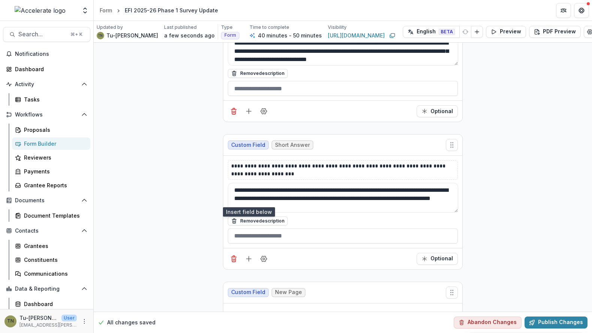
scroll to position [7893, 0]
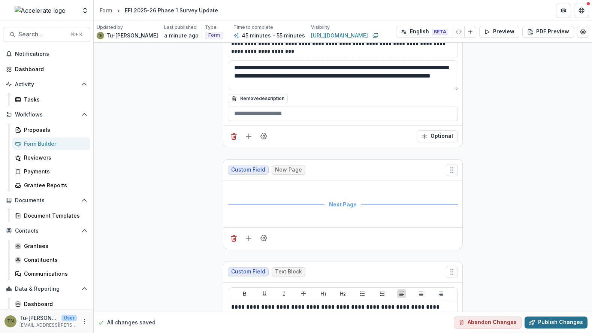
click at [543, 321] on button "Publish Changes" at bounding box center [556, 323] width 63 height 12
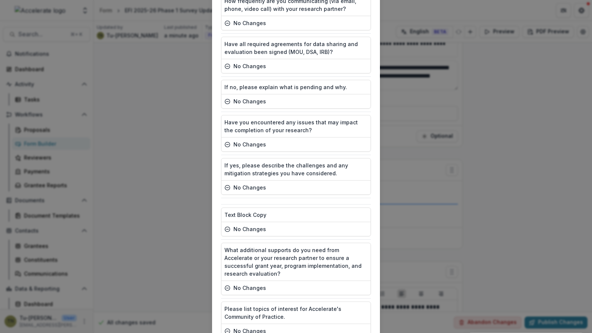
scroll to position [1621, 0]
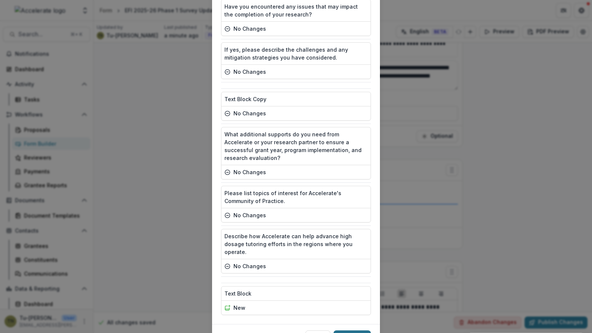
click at [358, 331] on button "Publish" at bounding box center [352, 337] width 37 height 12
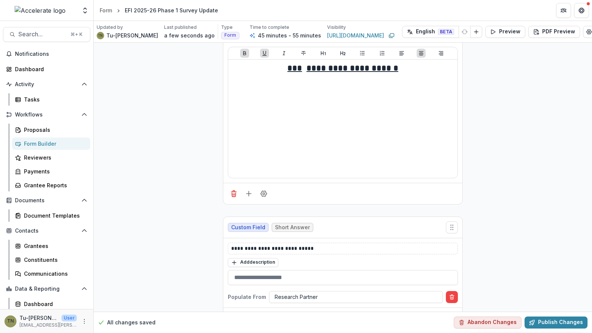
scroll to position [5910, 0]
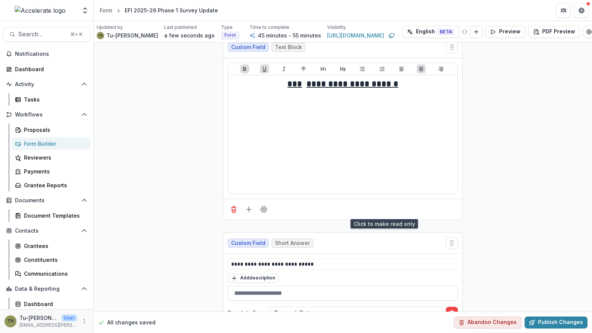
click at [380, 328] on button "Grantee Editable" at bounding box center [380, 334] width 63 height 12
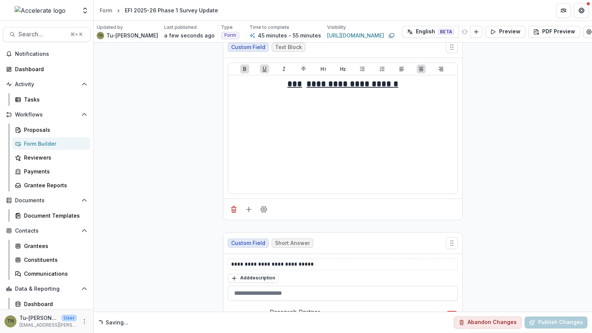
click at [543, 322] on button "Publish Changes" at bounding box center [556, 323] width 63 height 12
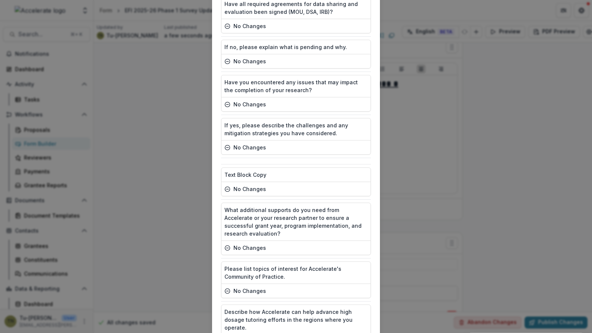
scroll to position [1621, 0]
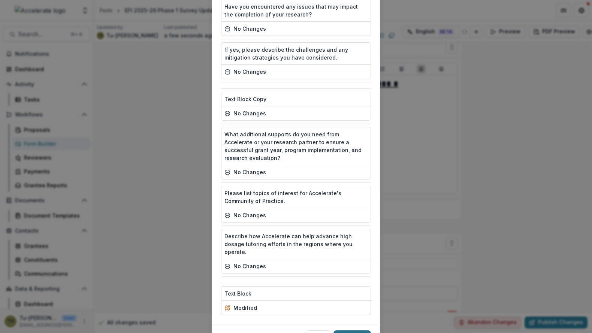
click at [353, 331] on button "Publish" at bounding box center [352, 337] width 37 height 12
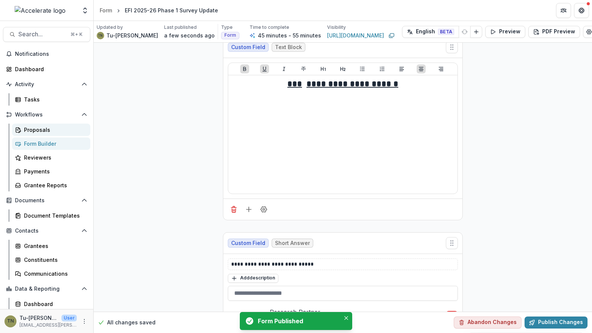
click at [43, 128] on div "Proposals" at bounding box center [54, 130] width 60 height 8
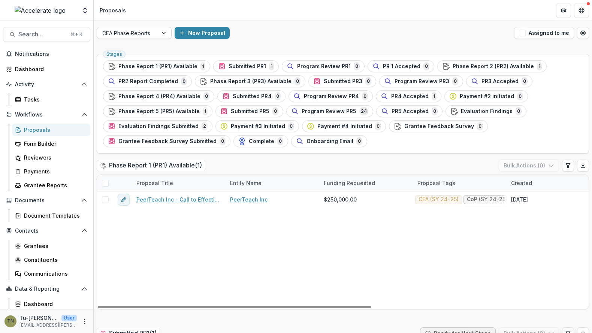
click at [162, 35] on div at bounding box center [164, 32] width 13 height 11
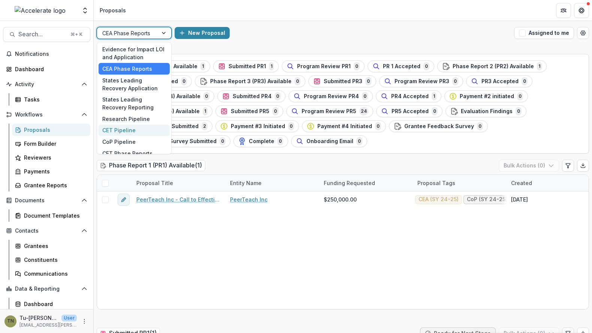
scroll to position [52, 0]
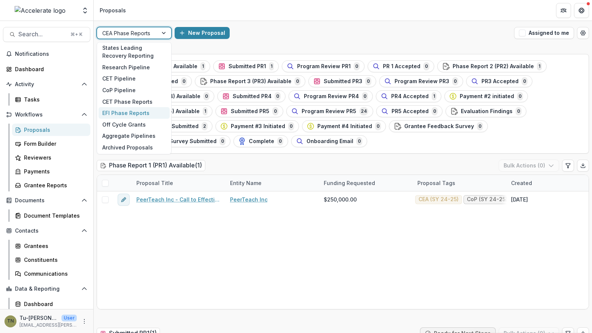
click at [142, 109] on div "EFI Phase Reports" at bounding box center [134, 113] width 71 height 12
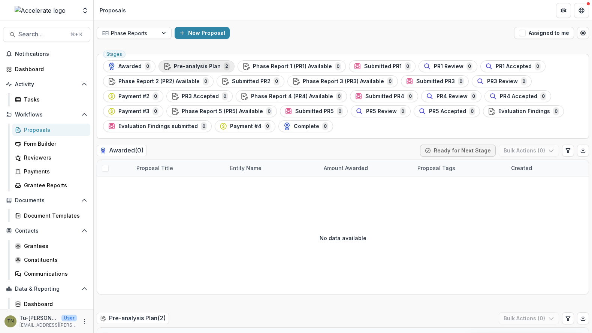
click at [199, 65] on span "Pre-analysis Plan" at bounding box center [197, 66] width 47 height 6
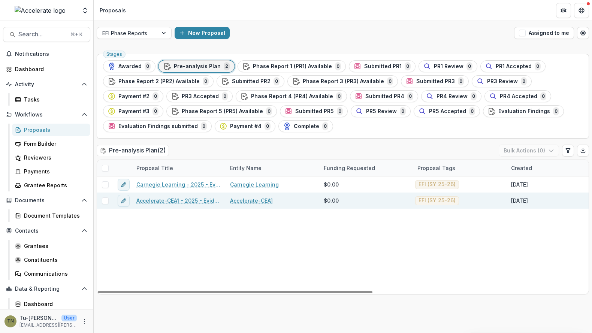
click at [171, 198] on link "Accelerate-CEA1 - 2025 - Evidence for Impact Letter of Interest Form" at bounding box center [178, 201] width 85 height 8
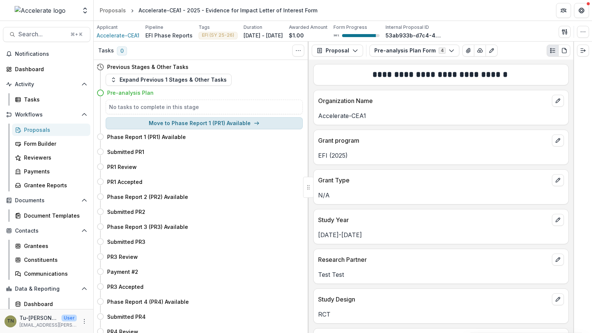
click at [248, 121] on button "Move to Phase Report 1 (PR1) Available" at bounding box center [204, 123] width 197 height 12
select select "**********"
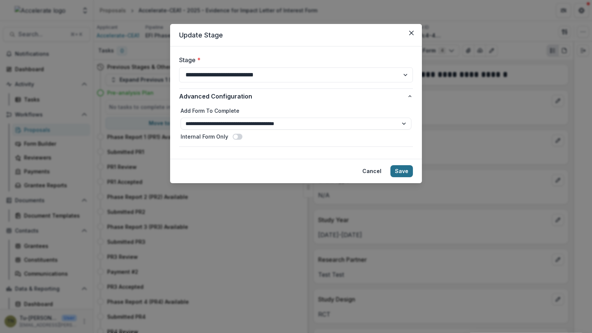
click at [401, 170] on button "Save" at bounding box center [402, 171] width 22 height 12
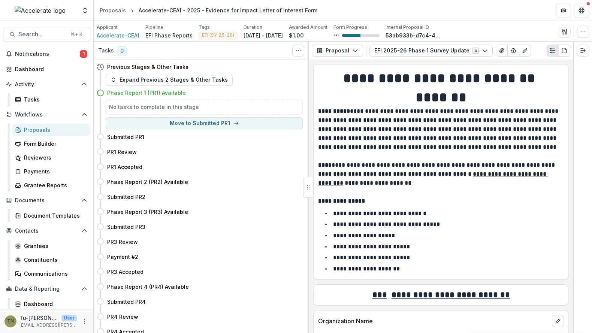
click at [391, 133] on p "**********" at bounding box center [440, 129] width 244 height 45
click at [53, 131] on div "Proposals" at bounding box center [54, 130] width 60 height 8
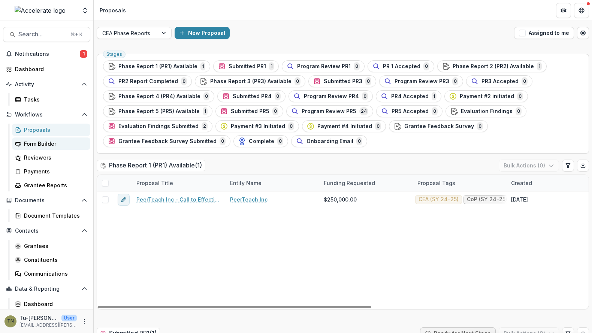
click at [41, 144] on div "Form Builder" at bounding box center [54, 144] width 60 height 8
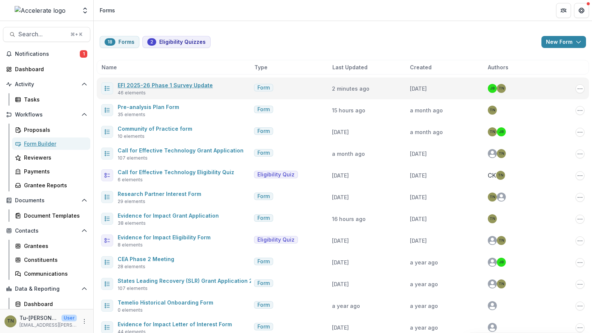
click at [155, 83] on link "EFI 2025-26 Phase 1 Survey Update" at bounding box center [165, 85] width 95 height 6
click at [162, 83] on link "EFI 2025-26 Phase 1 Survey Update" at bounding box center [165, 85] width 95 height 6
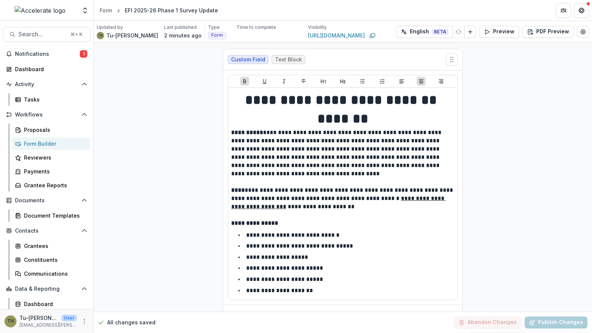
click at [494, 28] on button "Preview" at bounding box center [500, 32] width 40 height 12
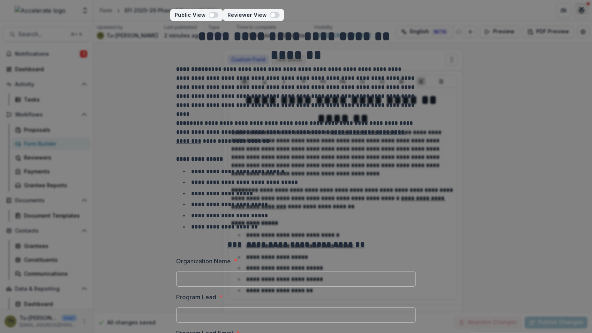
click at [581, 9] on icon "Close" at bounding box center [582, 9] width 4 height 4
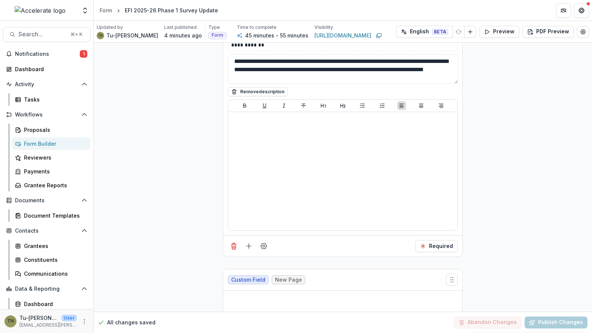
scroll to position [3068, 0]
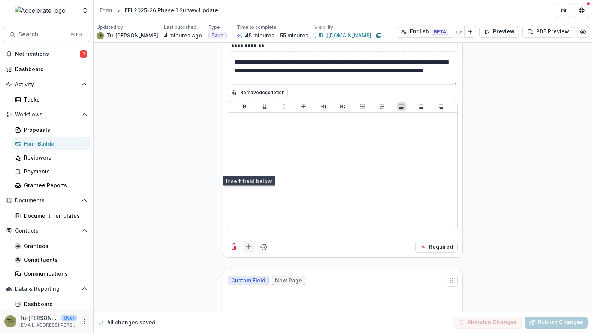
click at [249, 243] on icon "Add field" at bounding box center [248, 246] width 7 height 7
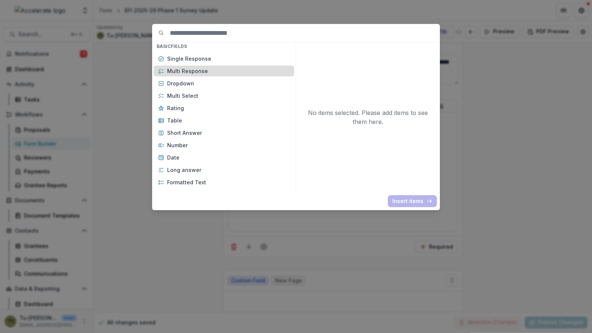
scroll to position [74, 0]
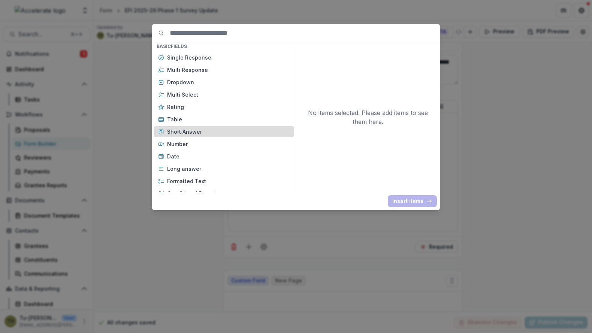
click at [231, 133] on p "Short Answer" at bounding box center [228, 132] width 123 height 8
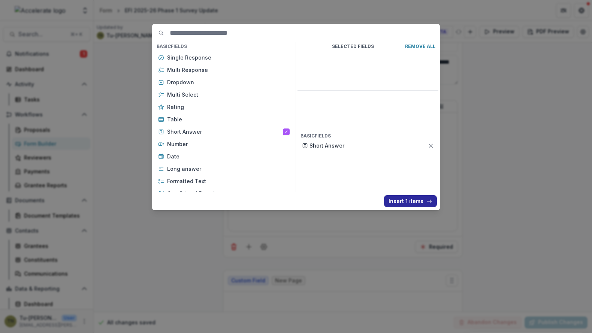
click at [402, 199] on button "Insert 1 items" at bounding box center [410, 201] width 53 height 12
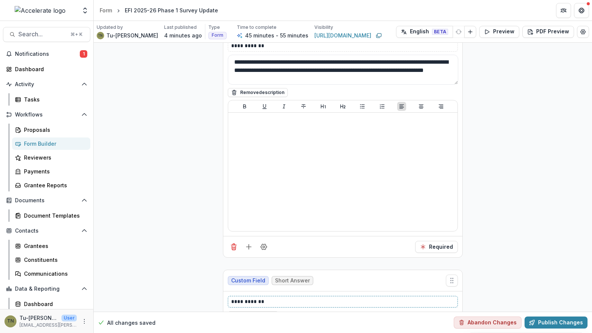
click at [291, 298] on p "**********" at bounding box center [343, 302] width 224 height 8
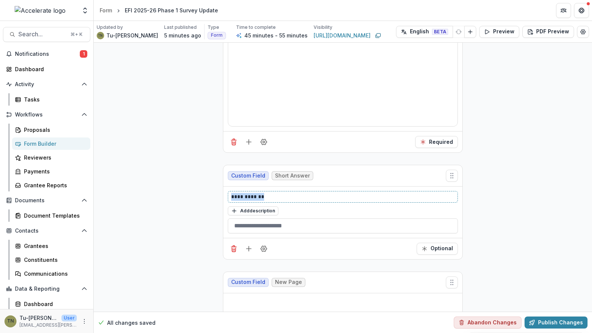
scroll to position [3170, 0]
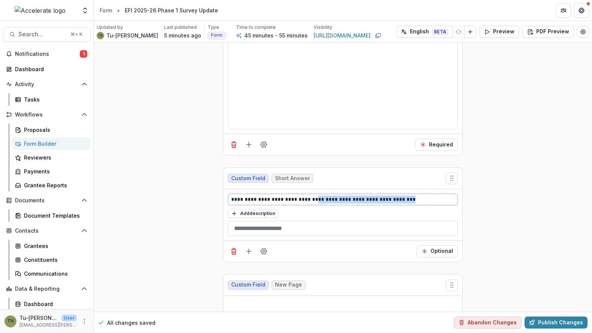
drag, startPoint x: 316, startPoint y: 119, endPoint x: 402, endPoint y: 119, distance: 86.2
click at [402, 196] on p "**********" at bounding box center [343, 200] width 224 height 8
click at [312, 208] on div "Add description" at bounding box center [343, 213] width 230 height 10
drag, startPoint x: 403, startPoint y: 117, endPoint x: 406, endPoint y: 120, distance: 4.5
click at [406, 196] on p "**********" at bounding box center [343, 200] width 224 height 8
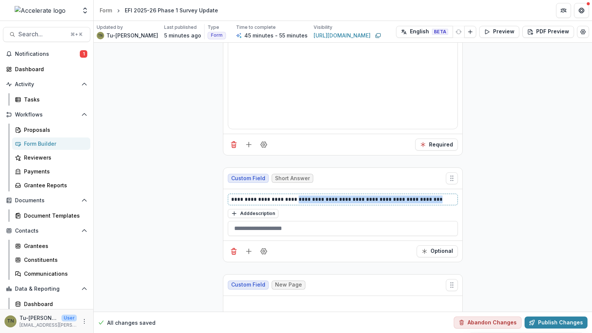
drag, startPoint x: 429, startPoint y: 120, endPoint x: 296, endPoint y: 122, distance: 133.1
click at [296, 196] on p "**********" at bounding box center [343, 200] width 224 height 8
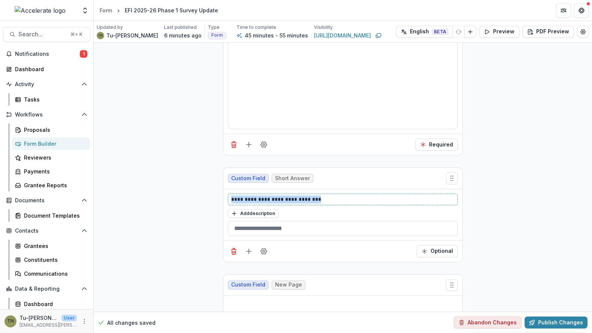
drag, startPoint x: 316, startPoint y: 121, endPoint x: 210, endPoint y: 119, distance: 105.7
click at [244, 196] on p "**********" at bounding box center [343, 200] width 224 height 8
click at [307, 196] on p "**********" at bounding box center [343, 200] width 224 height 8
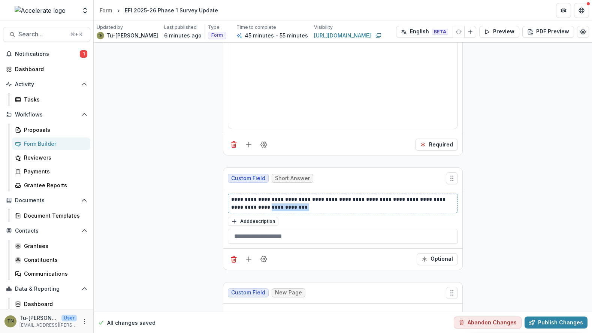
drag, startPoint x: 283, startPoint y: 126, endPoint x: 248, endPoint y: 127, distance: 35.6
click at [248, 196] on p "**********" at bounding box center [343, 204] width 224 height 16
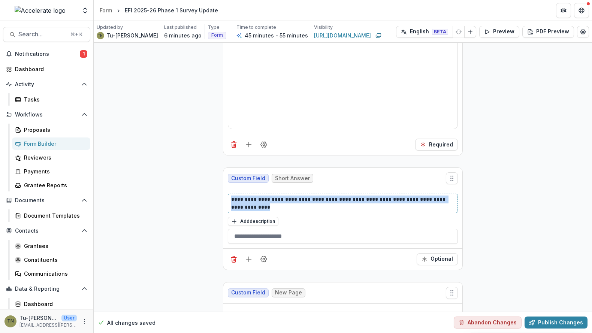
drag, startPoint x: 256, startPoint y: 127, endPoint x: 221, endPoint y: 112, distance: 38.0
copy p "**********"
click at [303, 196] on p "**********" at bounding box center [343, 204] width 224 height 16
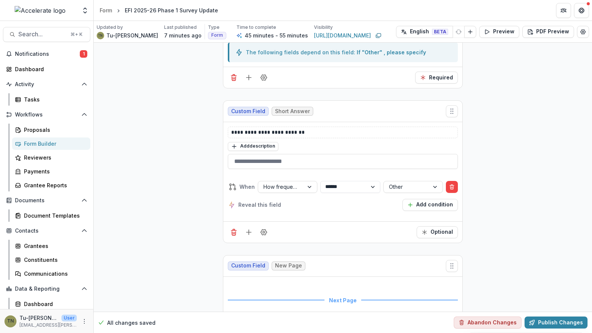
scroll to position [5101, 0]
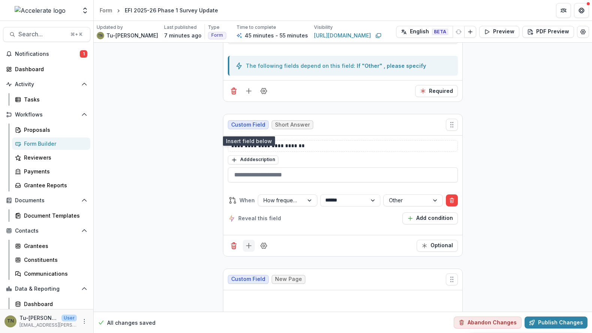
click at [249, 243] on line "Add field" at bounding box center [249, 245] width 0 height 5
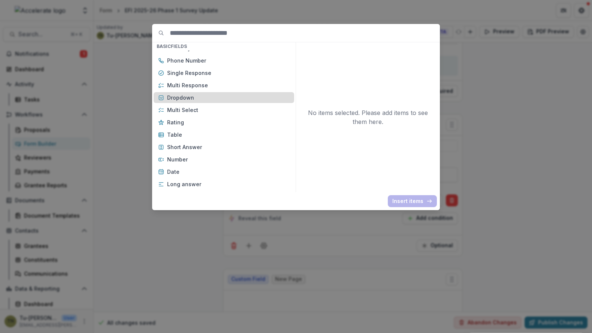
scroll to position [61, 0]
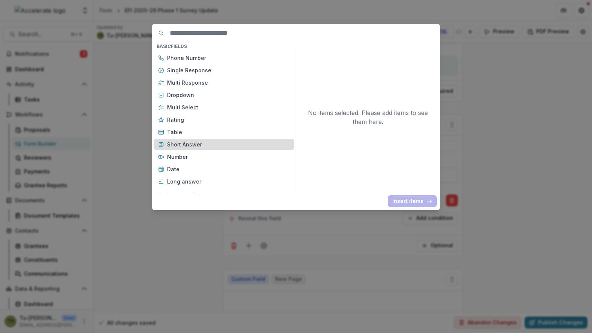
click at [223, 144] on p "Short Answer" at bounding box center [228, 145] width 123 height 8
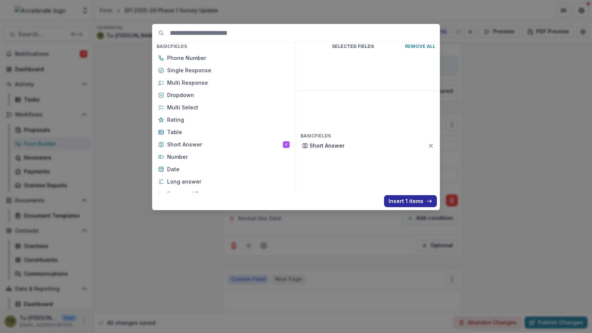
click at [394, 199] on button "Insert 1 items" at bounding box center [410, 201] width 53 height 12
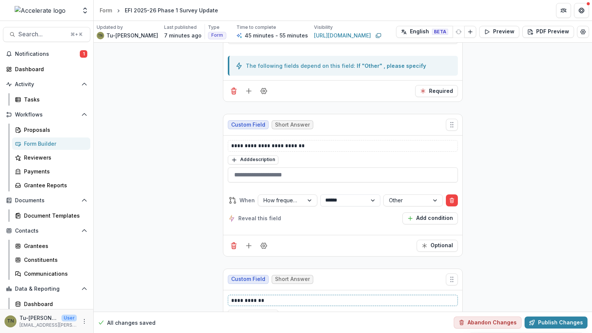
click at [279, 297] on p "**********" at bounding box center [343, 301] width 224 height 8
drag, startPoint x: 305, startPoint y: 182, endPoint x: 246, endPoint y: 182, distance: 58.9
click at [246, 297] on p "**********" at bounding box center [343, 305] width 224 height 16
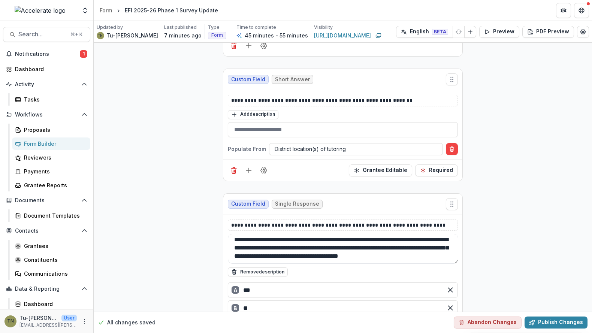
scroll to position [5719, 0]
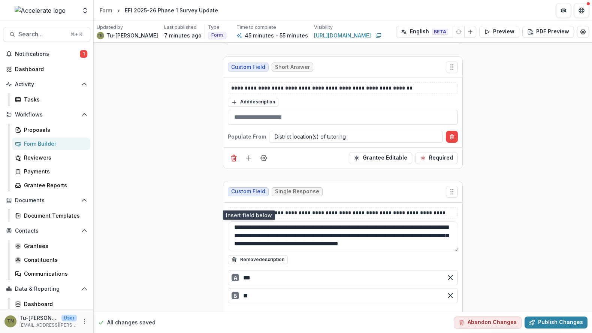
click at [247, 321] on icon "Add field" at bounding box center [248, 324] width 7 height 7
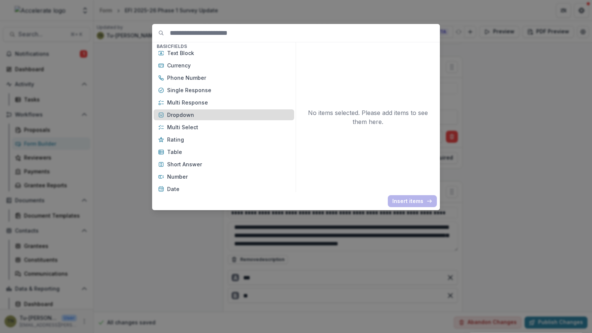
scroll to position [52, 0]
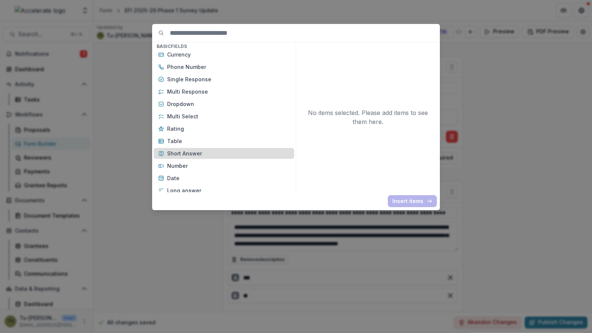
click at [220, 155] on p "Short Answer" at bounding box center [228, 154] width 123 height 8
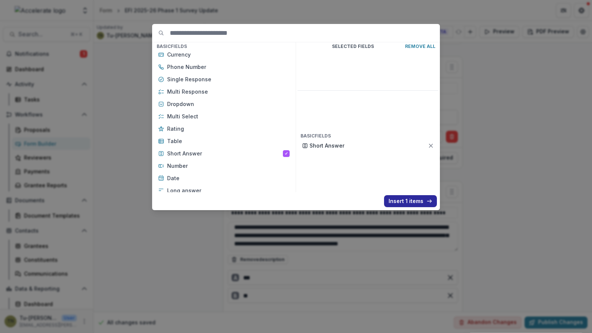
click at [390, 199] on button "Insert 1 items" at bounding box center [410, 201] width 53 height 12
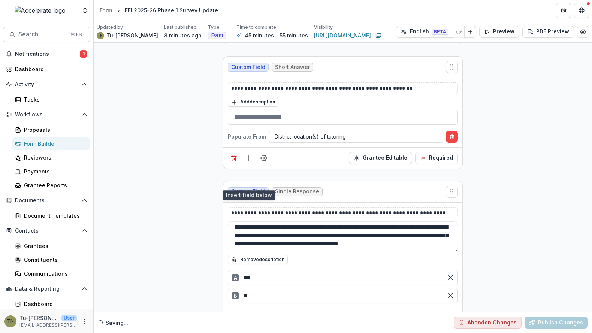
scroll to position [5738, 0]
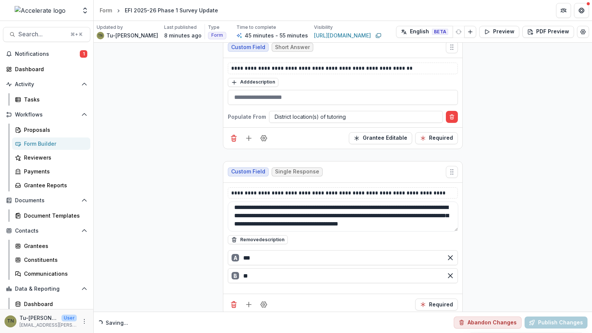
drag, startPoint x: 305, startPoint y: 237, endPoint x: 243, endPoint y: 236, distance: 61.9
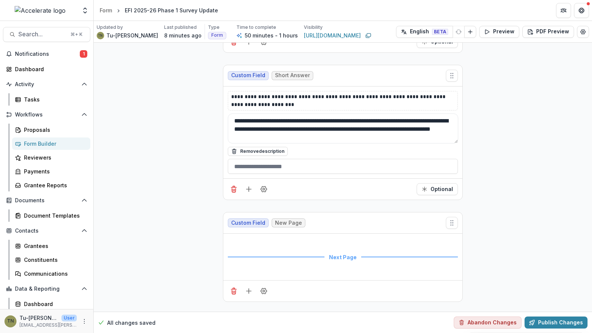
scroll to position [8218, 0]
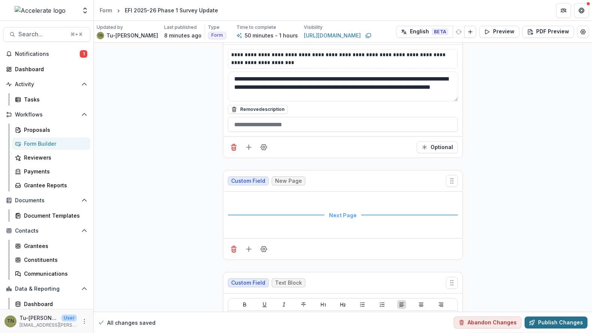
click at [560, 321] on button "Publish Changes" at bounding box center [556, 323] width 63 height 12
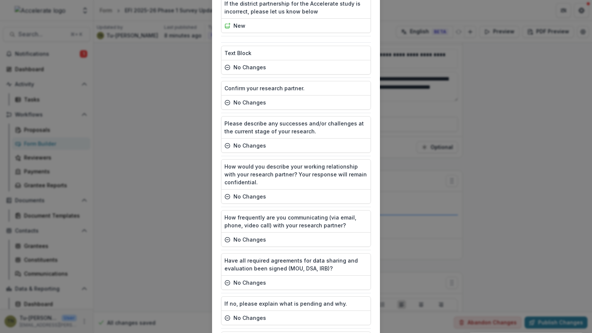
scroll to position [1749, 0]
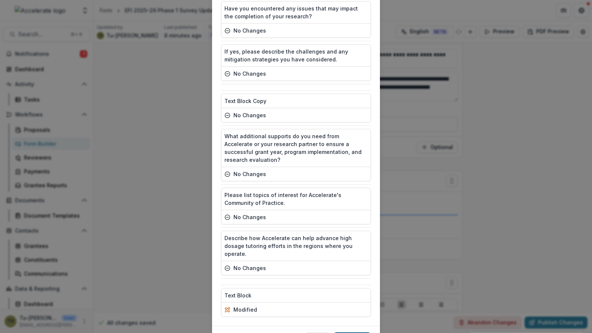
click at [345, 333] on button "Publish" at bounding box center [352, 339] width 37 height 12
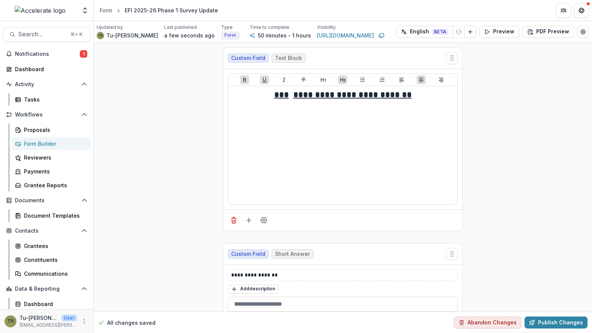
scroll to position [0, 0]
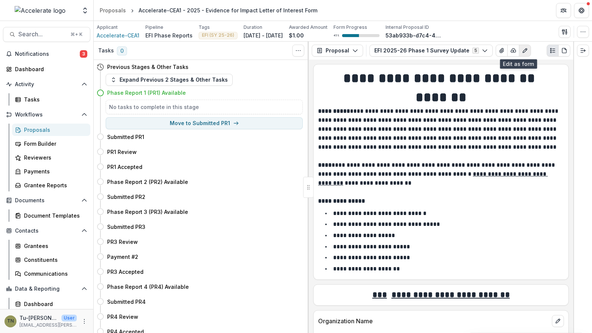
click at [519, 46] on button "Edit as form" at bounding box center [525, 51] width 12 height 12
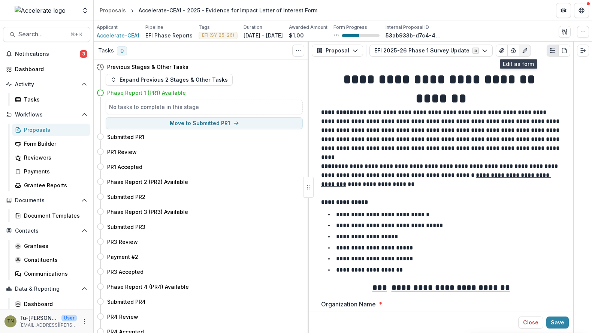
click at [522, 49] on icon "Edit as form" at bounding box center [525, 51] width 6 height 6
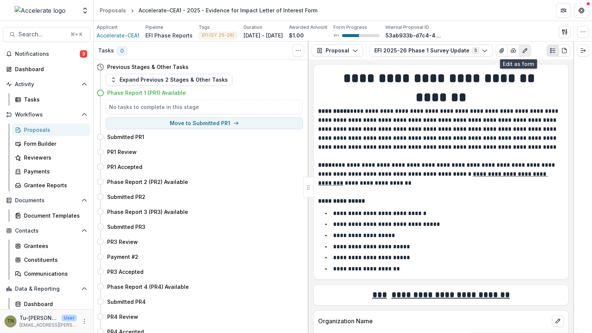
click at [522, 49] on icon "Edit as form" at bounding box center [525, 51] width 6 height 6
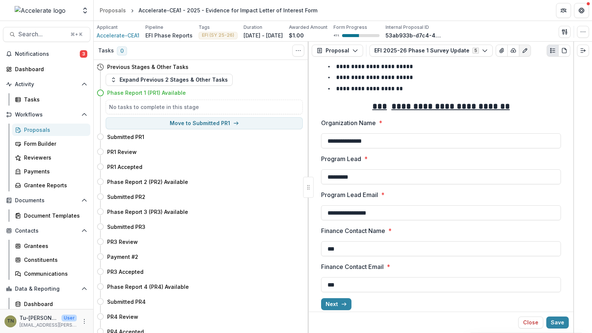
scroll to position [190, 0]
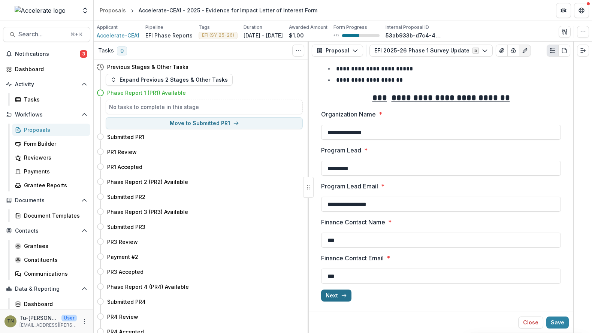
click at [335, 299] on button "Next" at bounding box center [336, 296] width 30 height 12
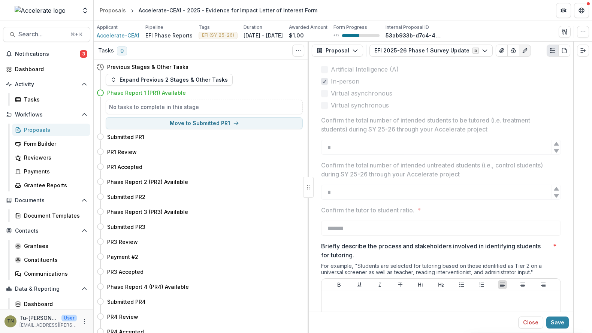
scroll to position [487, 0]
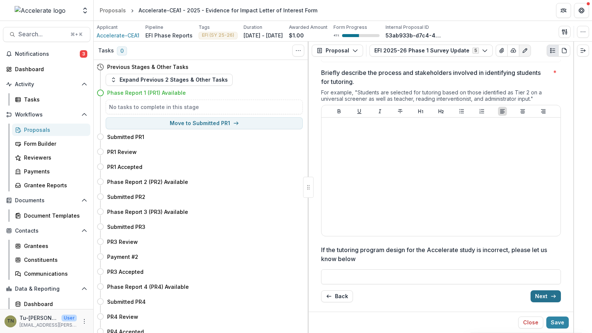
click at [537, 295] on button "Next" at bounding box center [546, 297] width 30 height 12
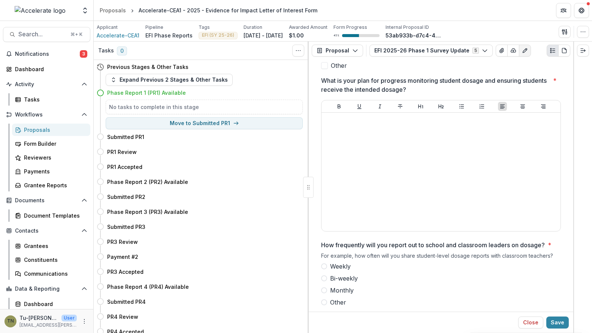
scroll to position [439, 0]
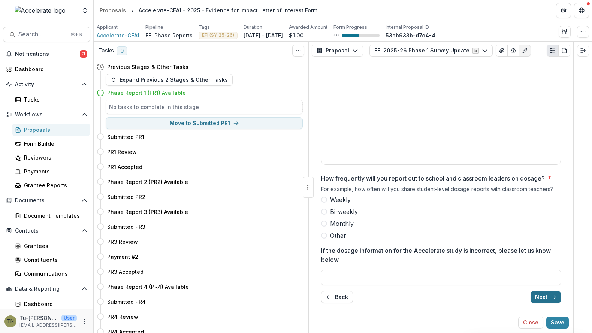
click at [540, 292] on button "Next" at bounding box center [546, 297] width 30 height 12
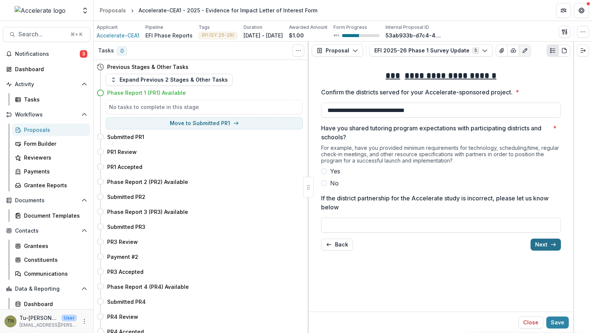
scroll to position [0, 0]
click at [546, 240] on button "Next" at bounding box center [546, 245] width 30 height 12
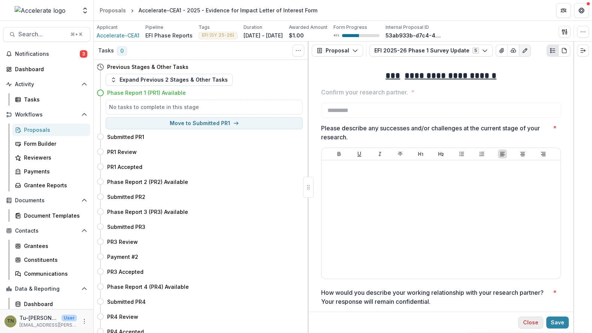
click at [533, 321] on button "Close" at bounding box center [531, 323] width 25 height 12
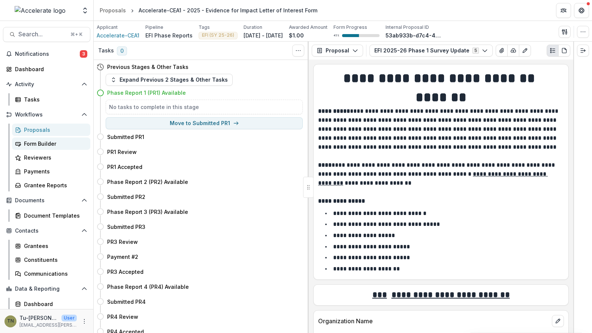
click at [39, 145] on div "Form Builder" at bounding box center [54, 144] width 60 height 8
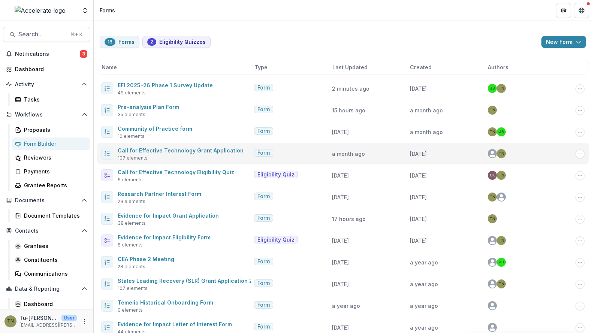
click at [187, 82] on link "EFI 2025-26 Phase 1 Survey Update" at bounding box center [165, 85] width 95 height 6
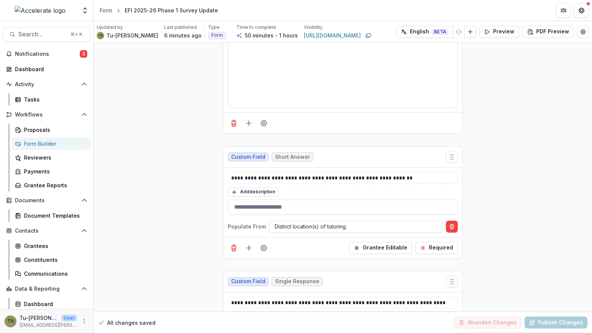
scroll to position [5549, 0]
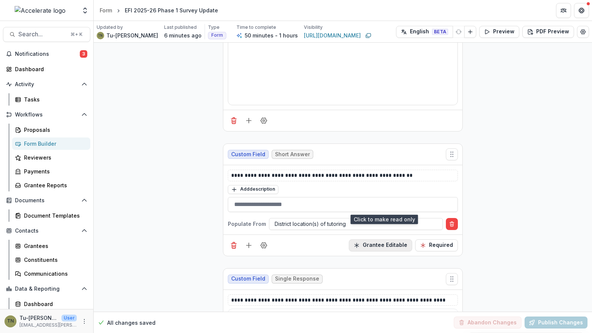
click at [389, 240] on button "Grantee Editable" at bounding box center [380, 246] width 63 height 12
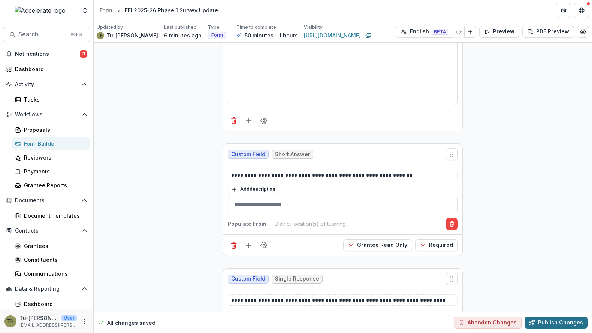
click at [543, 324] on button "Publish Changes" at bounding box center [556, 323] width 63 height 12
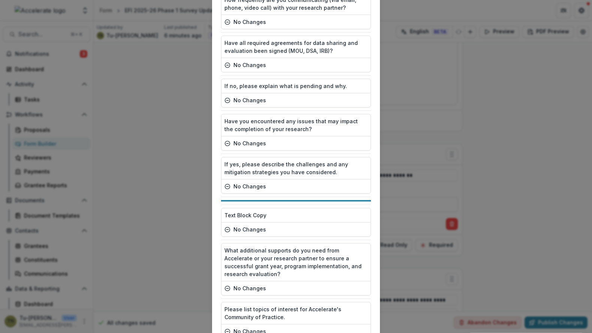
scroll to position [1749, 0]
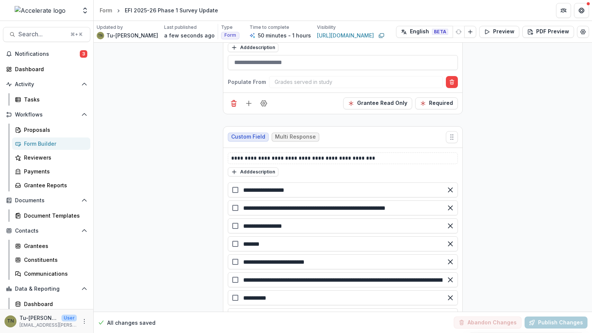
scroll to position [1867, 0]
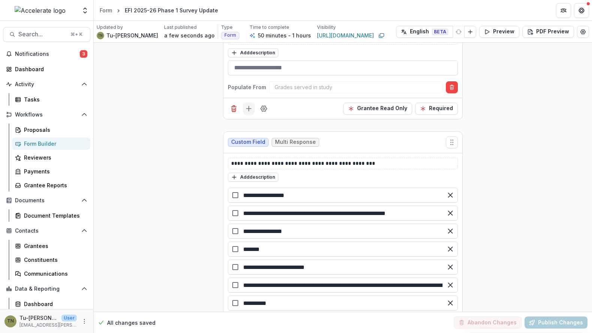
click at [247, 105] on icon "Add field" at bounding box center [248, 108] width 7 height 7
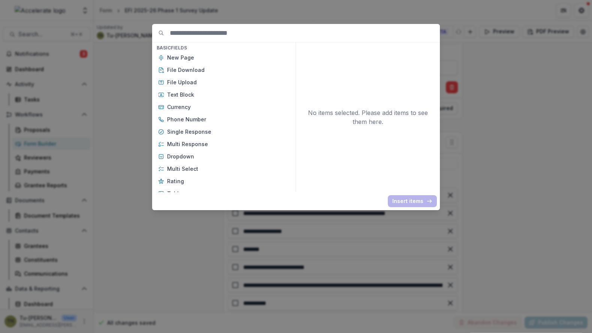
click at [237, 34] on input at bounding box center [305, 33] width 270 height 18
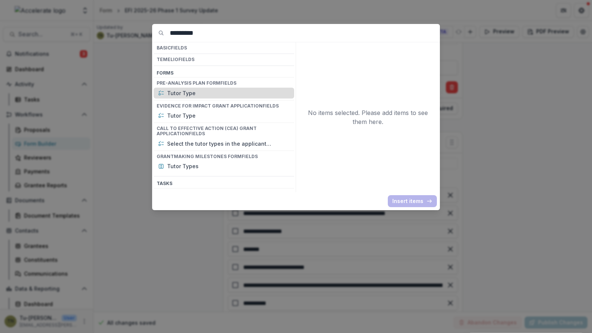
type input "*********"
click at [220, 91] on p "Tutor Type" at bounding box center [228, 93] width 123 height 8
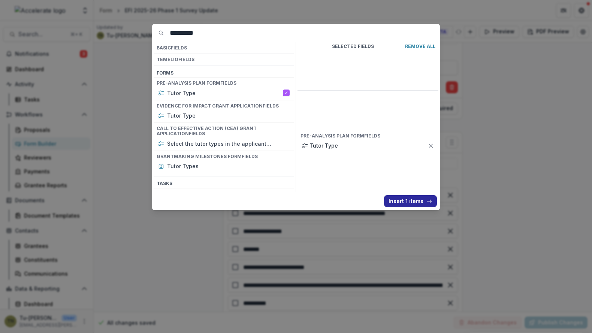
click at [398, 200] on button "Insert 1 items" at bounding box center [410, 201] width 53 height 12
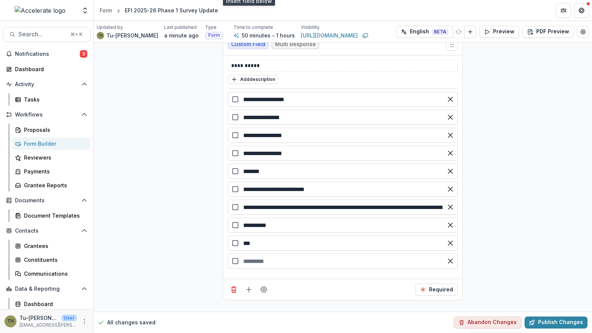
scroll to position [1989, 0]
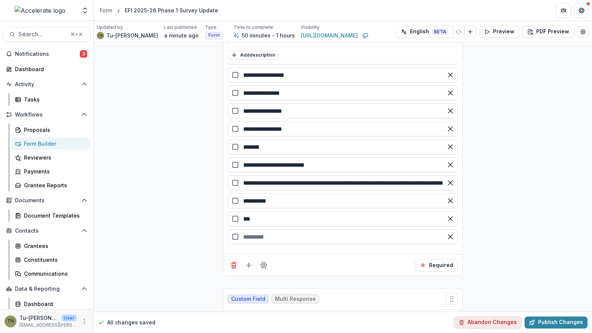
click at [327, 316] on p "**********" at bounding box center [343, 320] width 224 height 8
copy p "**********"
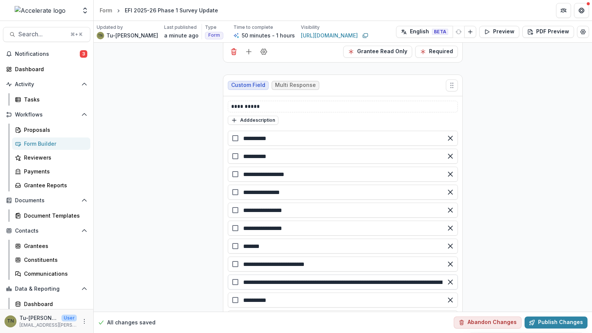
scroll to position [1920, 0]
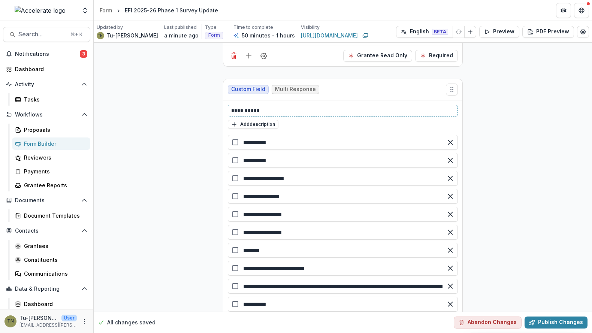
click at [259, 107] on p "**********" at bounding box center [343, 111] width 224 height 8
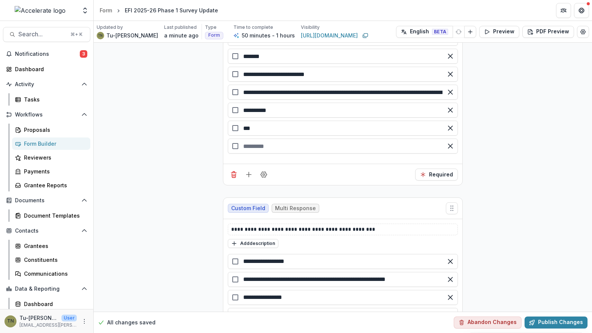
scroll to position [2082, 0]
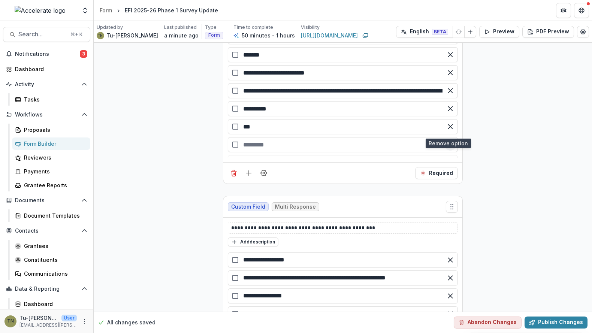
click at [448, 141] on icon "Remove option" at bounding box center [450, 144] width 7 height 7
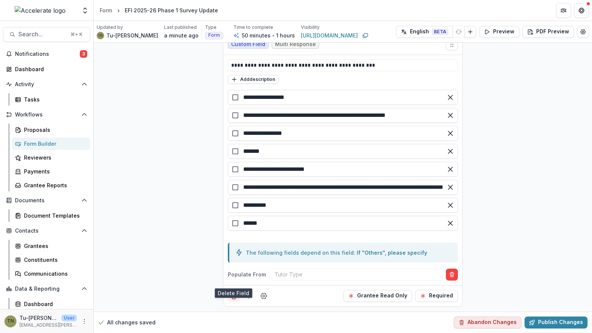
scroll to position [16, 0]
click at [233, 293] on icon "Delete field" at bounding box center [234, 293] width 2 height 1
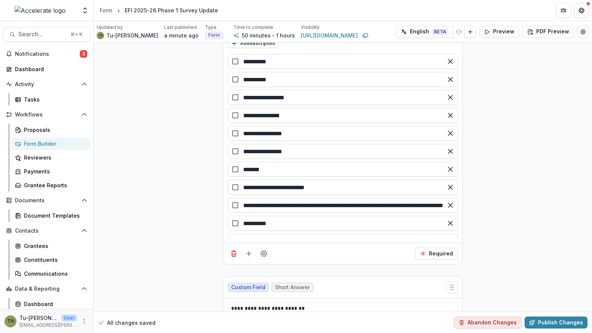
scroll to position [2004, 0]
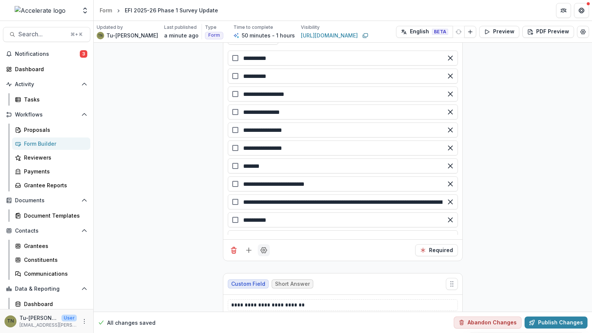
click at [262, 247] on icon "Field Settings" at bounding box center [263, 250] width 7 height 7
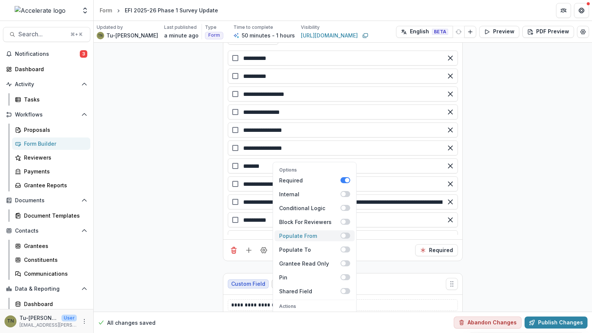
click at [346, 233] on span at bounding box center [346, 236] width 10 height 6
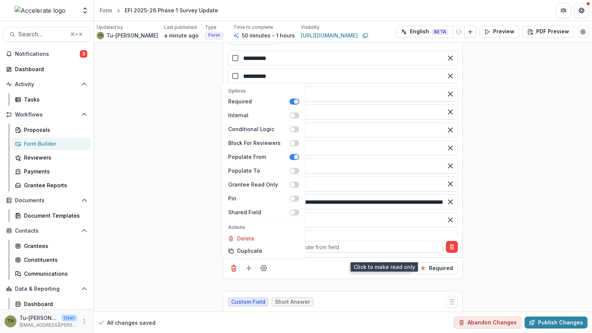
click at [365, 262] on button "Grantee Editable" at bounding box center [380, 268] width 63 height 12
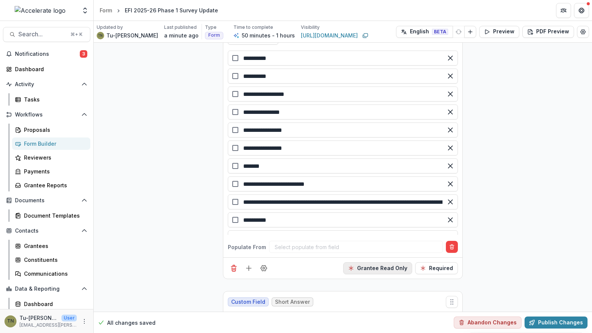
click at [365, 262] on button "Grantee Read Only" at bounding box center [377, 268] width 69 height 12
click at [299, 243] on div at bounding box center [356, 247] width 163 height 9
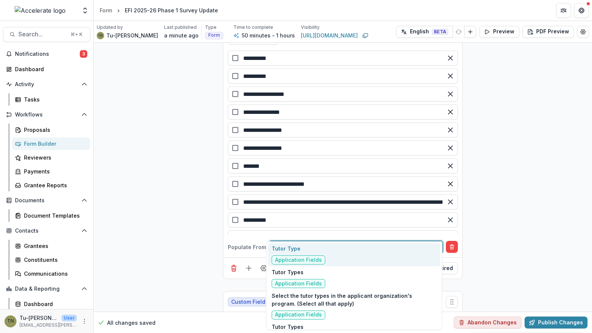
type input "**********"
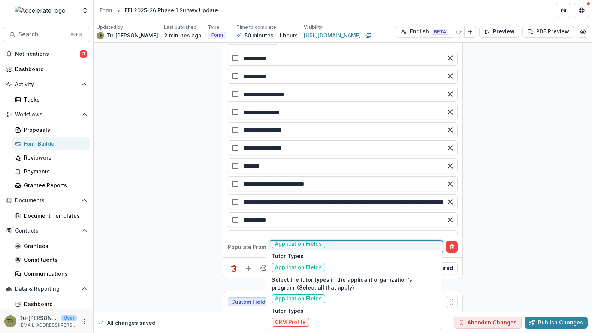
scroll to position [0, 0]
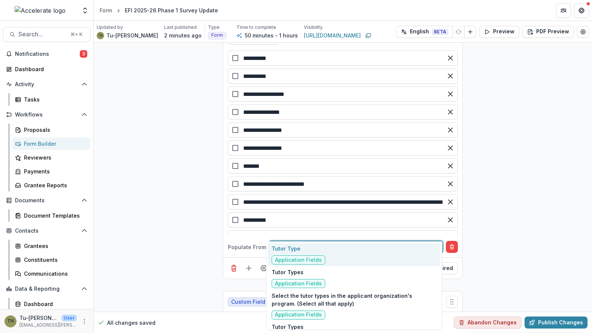
click at [368, 251] on div "Tutor Type Application Fields" at bounding box center [354, 255] width 172 height 24
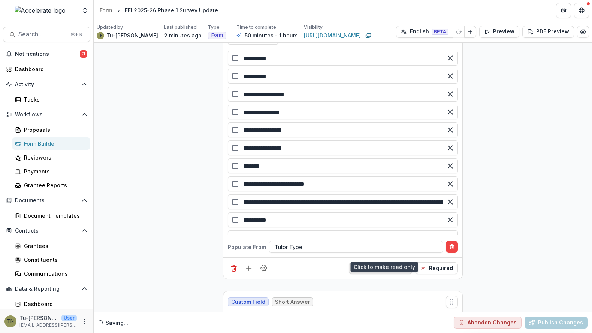
click at [397, 262] on button "Grantee Editable" at bounding box center [380, 268] width 63 height 12
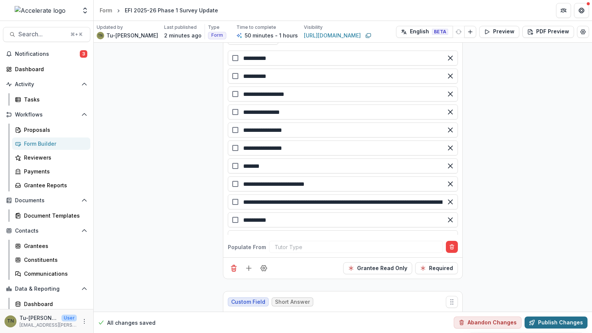
click at [550, 322] on button "Publish Changes" at bounding box center [556, 323] width 63 height 12
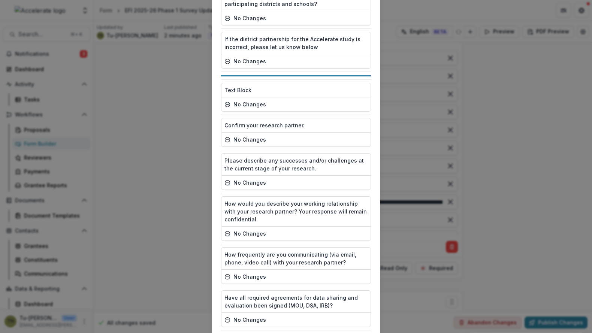
scroll to position [1783, 0]
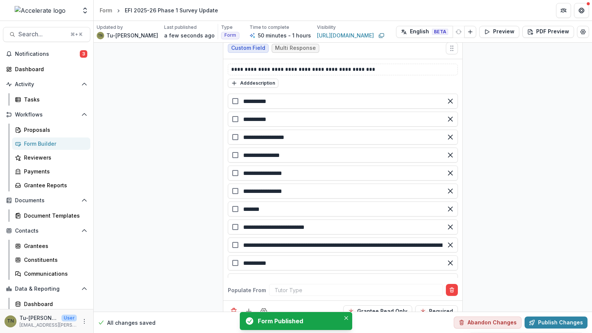
scroll to position [1954, 0]
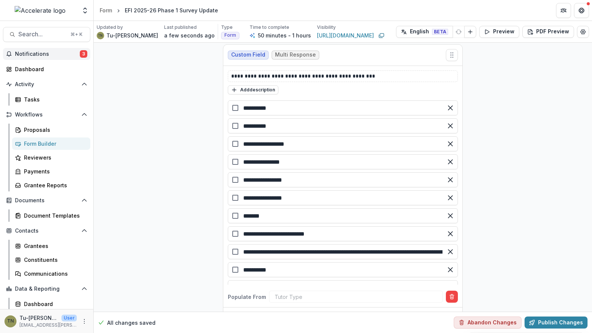
click at [40, 56] on span "Notifications" at bounding box center [47, 54] width 65 height 6
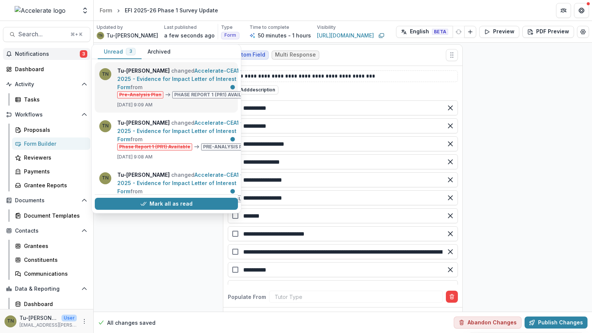
click at [162, 77] on link "Accelerate-CEA1 - 2025 - Evidence for Impact Letter of Interest Form" at bounding box center [180, 78] width 126 height 23
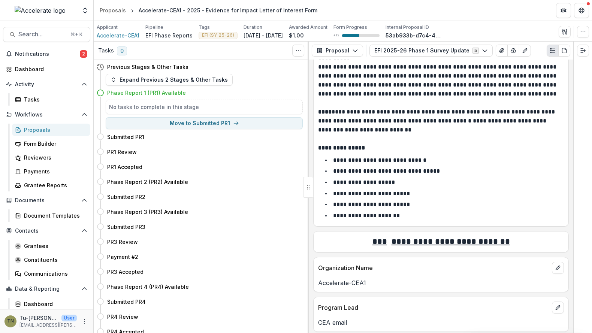
scroll to position [54, 0]
click at [228, 100] on div "No tasks to complete in this stage" at bounding box center [204, 107] width 197 height 15
click at [401, 54] on button "EFI 2025-26 Phase 1 Survey Update 5" at bounding box center [431, 51] width 123 height 12
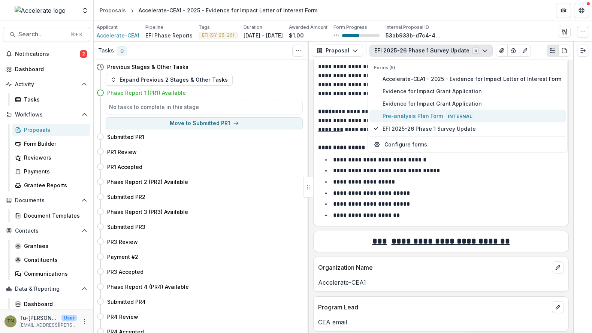
click at [401, 117] on span "Pre-analysis Plan Form Internal" at bounding box center [472, 116] width 179 height 8
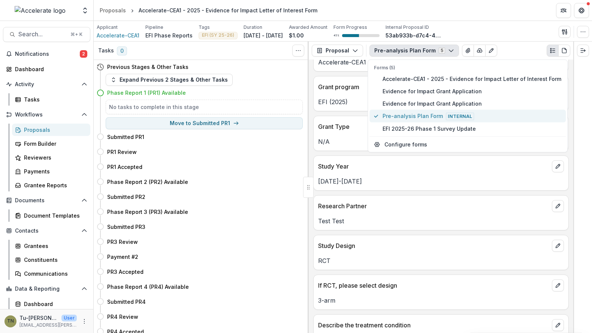
scroll to position [65, 0]
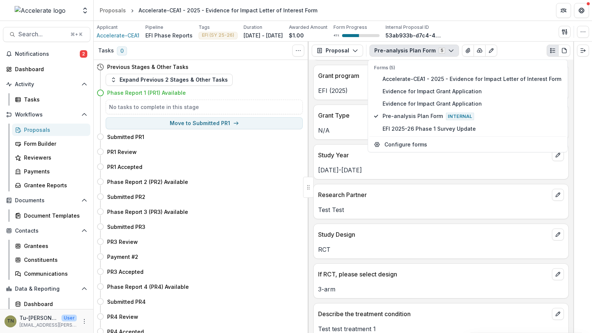
click at [328, 184] on div "Research Partner" at bounding box center [441, 192] width 255 height 16
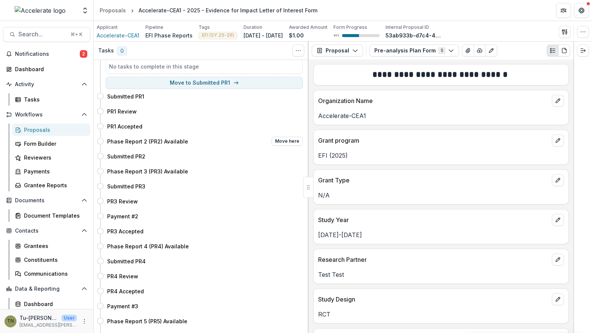
scroll to position [0, 0]
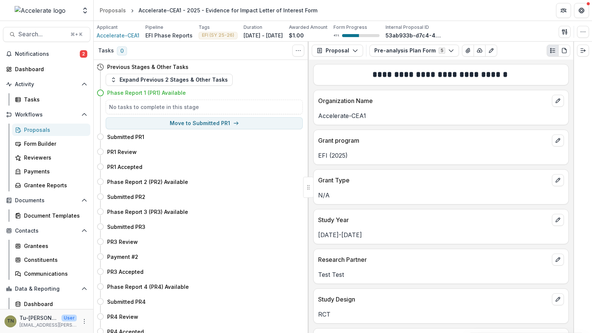
click at [249, 93] on div "Phase Report 1 (PR1) Available" at bounding box center [205, 93] width 196 height 8
click at [175, 94] on h4 "Phase Report 1 (PR1) Available" at bounding box center [146, 93] width 79 height 8
click at [186, 111] on div "No tasks to complete in this stage" at bounding box center [204, 107] width 197 height 15
click at [277, 76] on div "Expand Previous 2 Stages & Other Tasks" at bounding box center [204, 80] width 197 height 12
click at [207, 83] on button "Expand Previous 2 Stages & Other Tasks" at bounding box center [169, 80] width 127 height 12
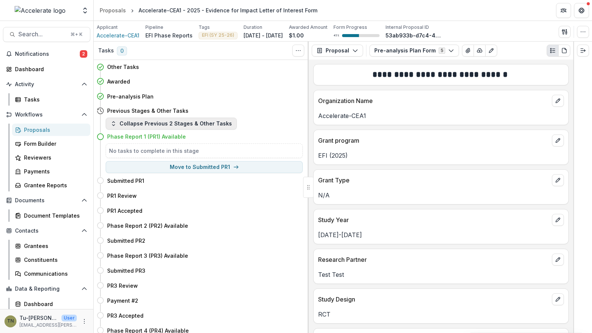
click at [204, 122] on button "Collapse Previous 2 Stages & Other Tasks" at bounding box center [171, 124] width 131 height 12
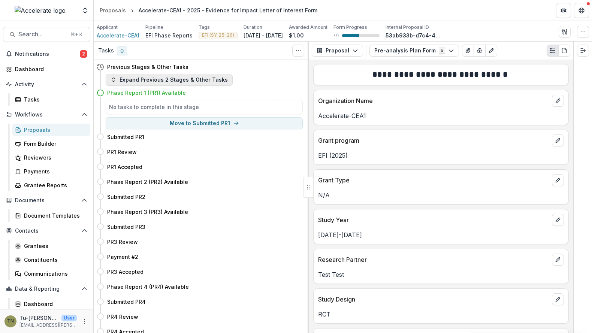
click at [197, 79] on button "Expand Previous 2 Stages & Other Tasks" at bounding box center [169, 80] width 127 height 12
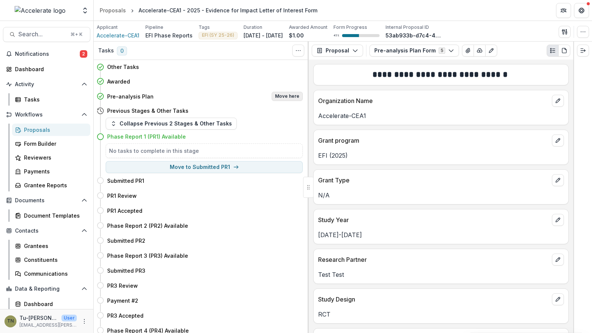
click at [280, 95] on button "Move here" at bounding box center [287, 96] width 31 height 9
select select "**********"
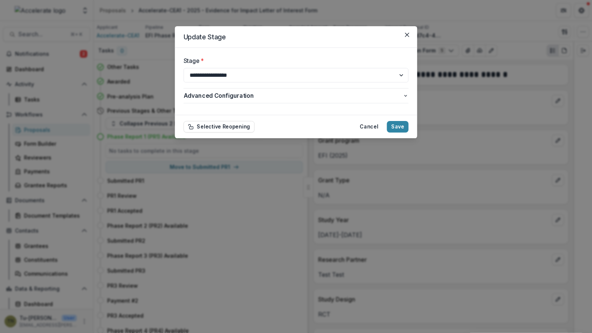
select select "**********"
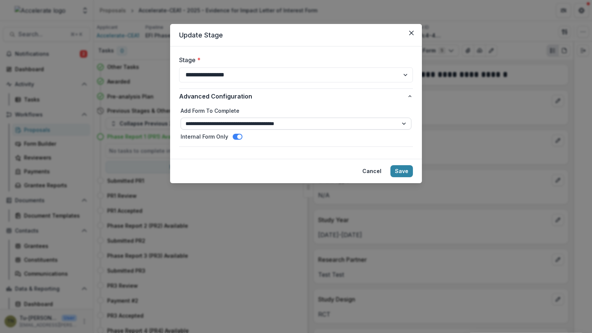
click at [391, 123] on select "**********" at bounding box center [296, 124] width 231 height 12
select select "**********"
click at [237, 135] on span at bounding box center [238, 137] width 10 height 6
click at [400, 169] on button "Save" at bounding box center [402, 171] width 22 height 12
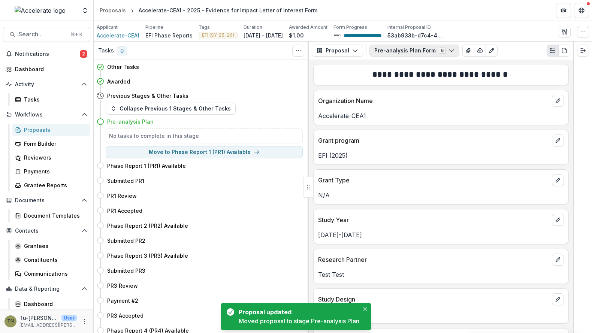
click at [427, 49] on button "Pre-analysis Plan Form 6" at bounding box center [415, 51] width 90 height 12
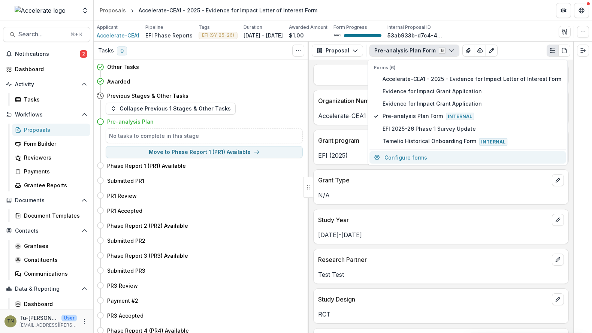
click at [420, 154] on button "Configure forms" at bounding box center [468, 157] width 196 height 12
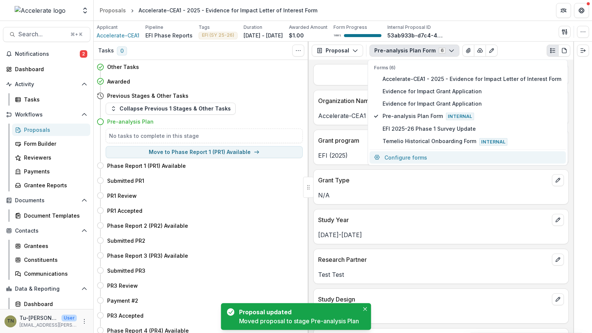
select select "****"
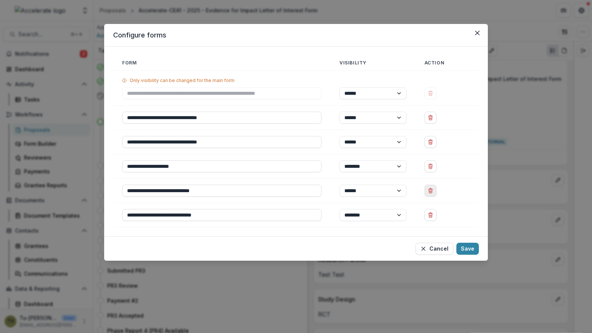
click at [434, 190] on icon "Delete EFI 2025-26 Phase 1 Survey Update" at bounding box center [431, 191] width 6 height 6
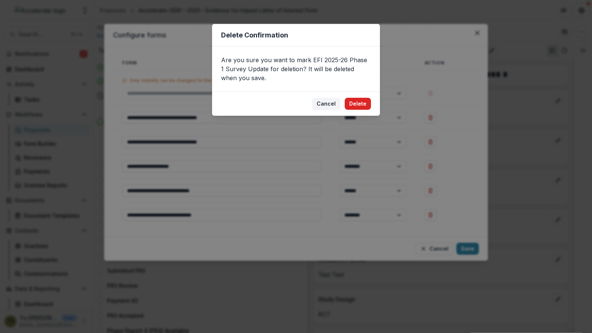
click at [364, 103] on button "Delete" at bounding box center [358, 104] width 26 height 12
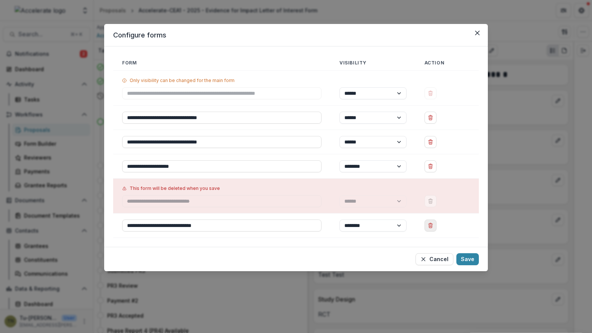
click at [433, 224] on line "Delete Temelio Historical Onboarding Form" at bounding box center [431, 224] width 4 height 0
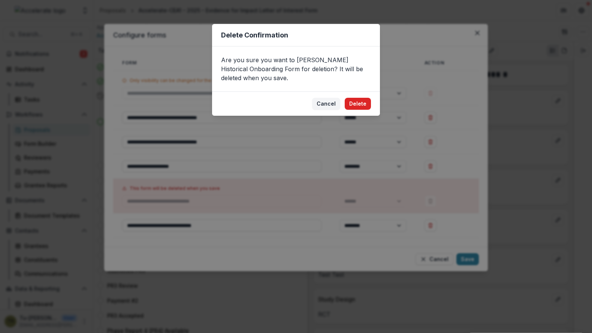
click at [360, 103] on button "Delete" at bounding box center [358, 104] width 26 height 12
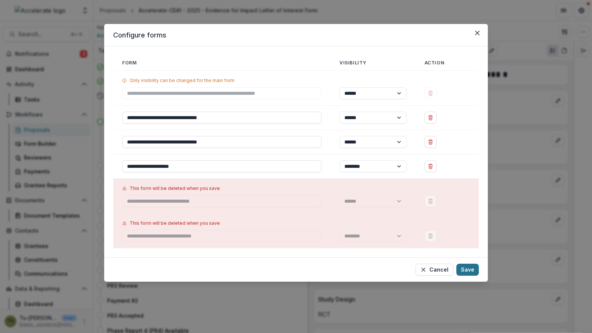
click at [469, 268] on button "Save" at bounding box center [468, 270] width 22 height 12
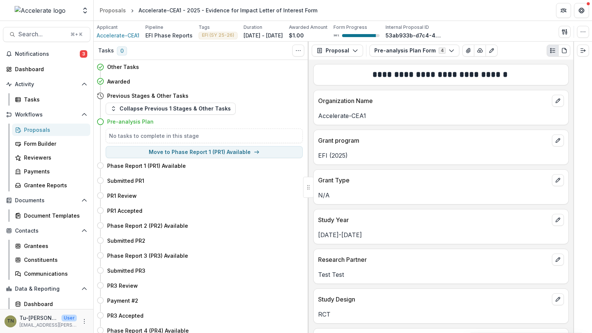
click at [232, 124] on div "Pre-analysis Plan" at bounding box center [205, 122] width 196 height 8
click at [398, 114] on p "Accelerate-CEA1" at bounding box center [441, 115] width 246 height 9
click at [254, 152] on icon "button" at bounding box center [257, 152] width 6 height 6
select select "**********"
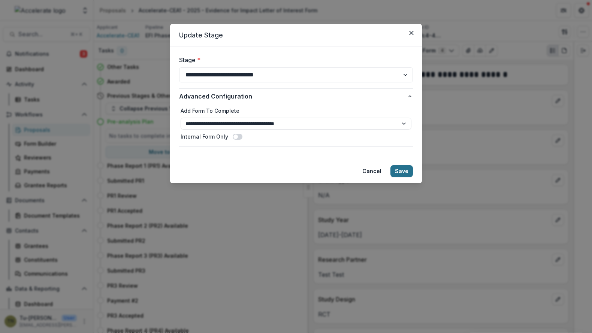
click at [400, 169] on button "Save" at bounding box center [402, 171] width 22 height 12
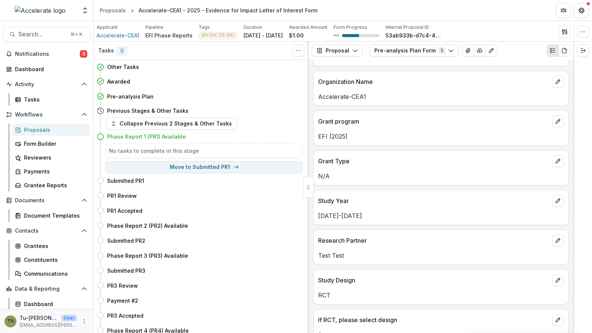
scroll to position [5, 0]
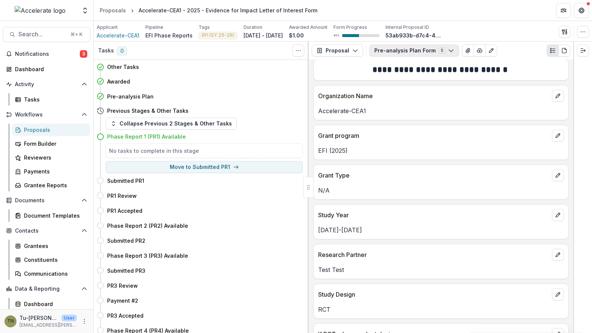
click at [429, 52] on button "Pre-analysis Plan Form 5" at bounding box center [415, 51] width 90 height 12
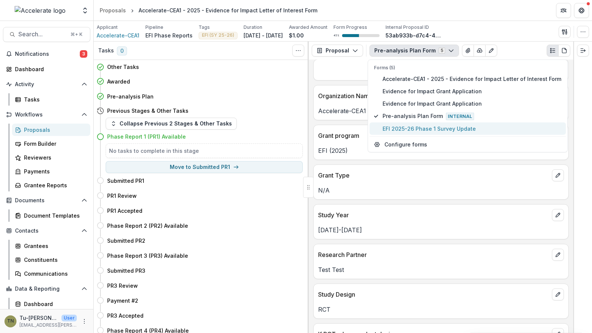
click at [411, 123] on button "EFI 2025-26 Phase 1 Survey Update" at bounding box center [468, 129] width 196 height 12
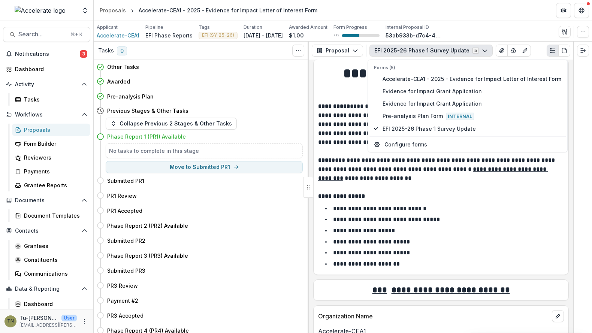
click at [419, 218] on p "**********" at bounding box center [386, 220] width 107 height 6
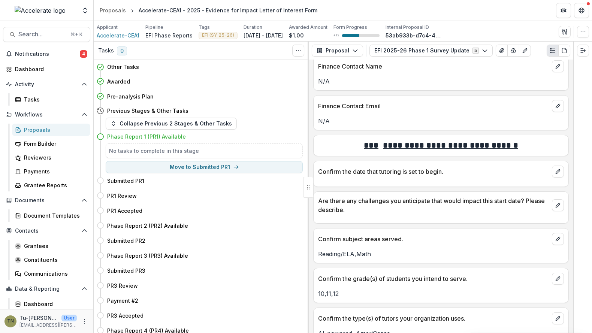
scroll to position [0, 0]
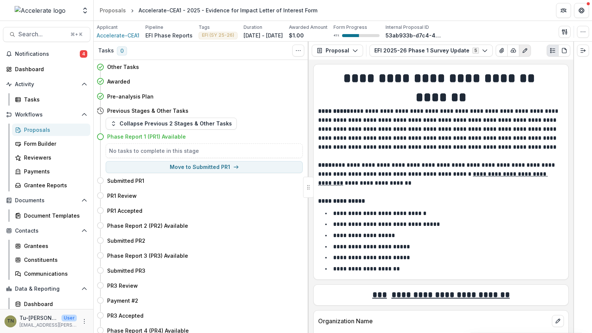
click at [522, 48] on icon "Edit as form" at bounding box center [525, 51] width 6 height 6
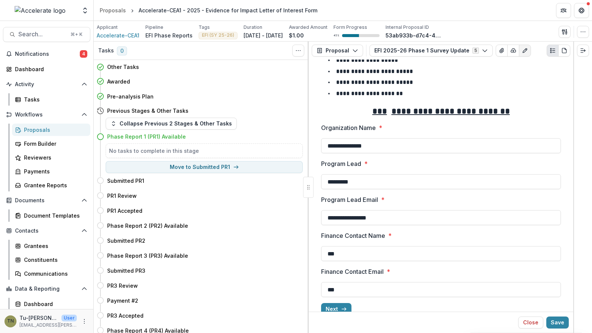
scroll to position [190, 0]
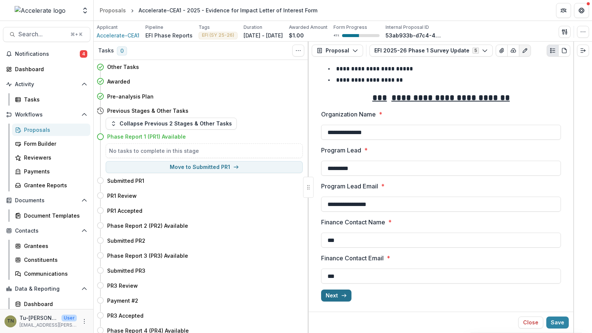
click at [337, 294] on button "Next" at bounding box center [336, 296] width 30 height 12
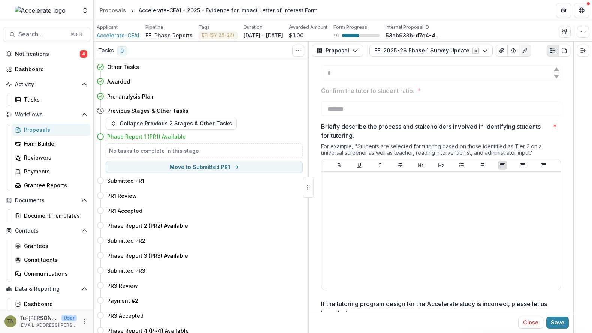
scroll to position [523, 0]
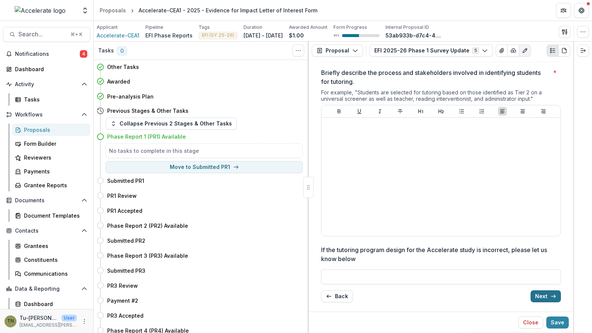
click at [545, 295] on button "Next" at bounding box center [546, 297] width 30 height 12
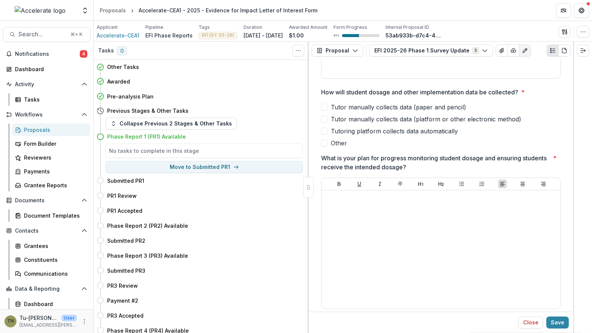
scroll to position [280, 0]
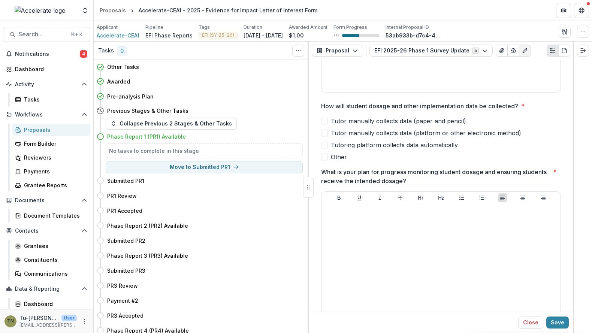
click at [340, 157] on span "Other" at bounding box center [339, 157] width 16 height 9
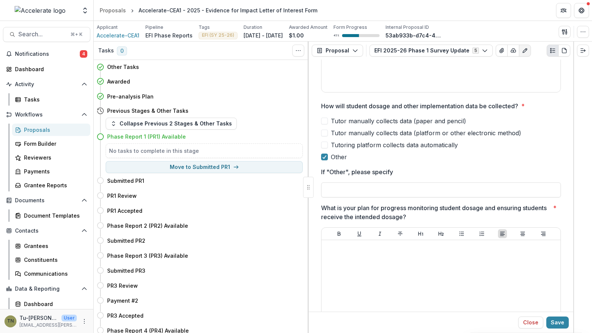
click at [340, 157] on span "Other" at bounding box center [339, 157] width 16 height 9
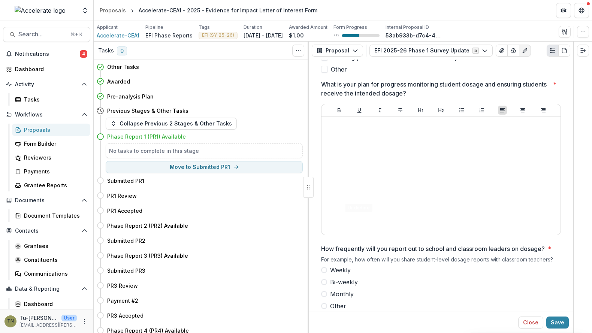
scroll to position [439, 0]
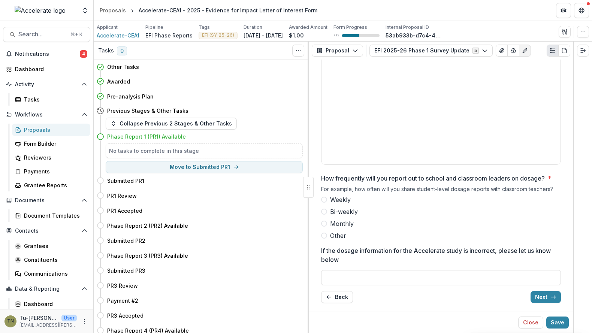
click at [336, 237] on span "Other" at bounding box center [338, 235] width 16 height 9
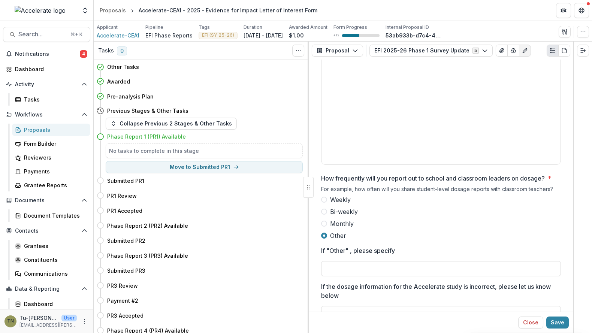
click at [336, 237] on span "Other" at bounding box center [338, 235] width 16 height 9
click at [330, 232] on span "Other" at bounding box center [338, 235] width 16 height 9
click at [337, 225] on span "Monthly" at bounding box center [342, 223] width 24 height 9
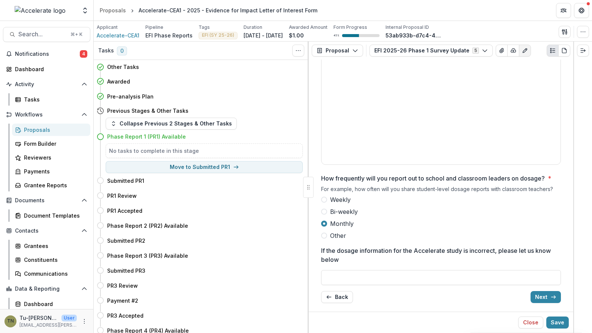
click at [338, 233] on span "Other" at bounding box center [338, 235] width 16 height 9
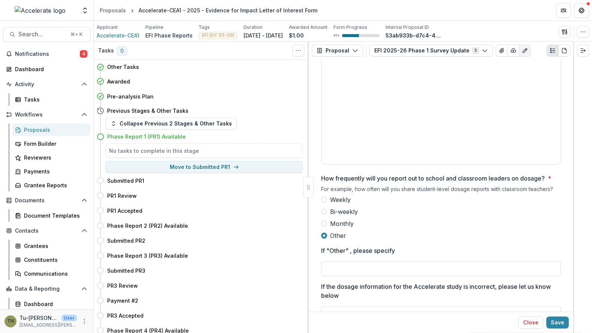
click at [338, 233] on span "Other" at bounding box center [338, 235] width 16 height 9
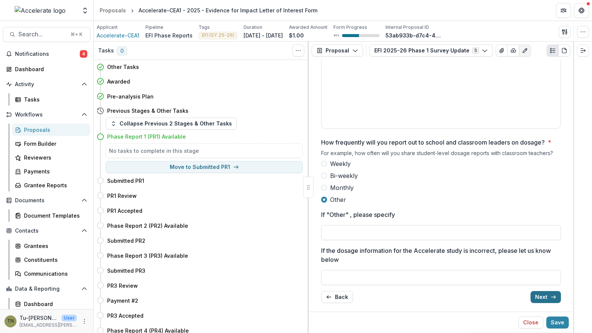
click at [540, 297] on button "Next" at bounding box center [546, 297] width 30 height 12
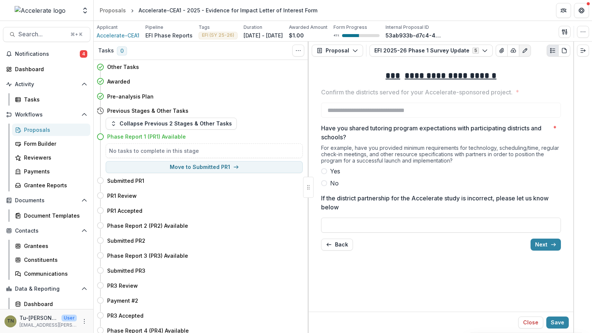
click at [332, 168] on span "Yes" at bounding box center [335, 171] width 10 height 9
click at [332, 185] on span "No" at bounding box center [334, 183] width 9 height 9
click at [374, 168] on label "Yes" at bounding box center [441, 171] width 240 height 9
click at [539, 244] on button "Next" at bounding box center [546, 245] width 30 height 12
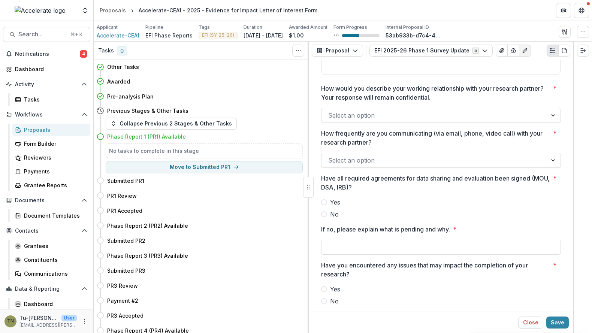
scroll to position [212, 0]
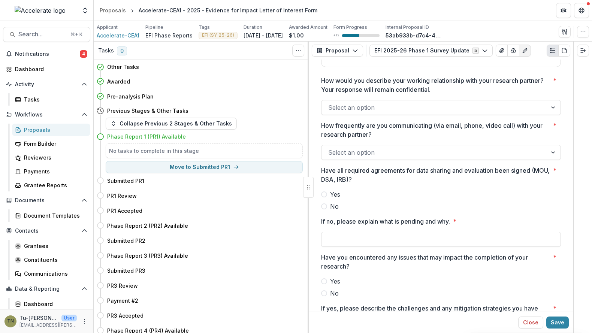
click at [425, 104] on div at bounding box center [434, 107] width 212 height 10
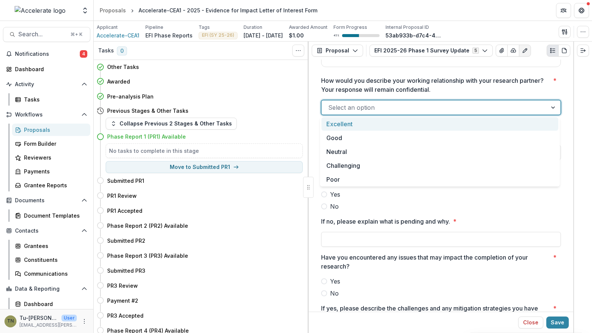
click at [437, 83] on p "How would you describe your working relationship with your research partner? Yo…" at bounding box center [435, 85] width 229 height 18
click at [330, 103] on input "How would you describe your working relationship with your research partner? Yo…" at bounding box center [329, 107] width 2 height 9
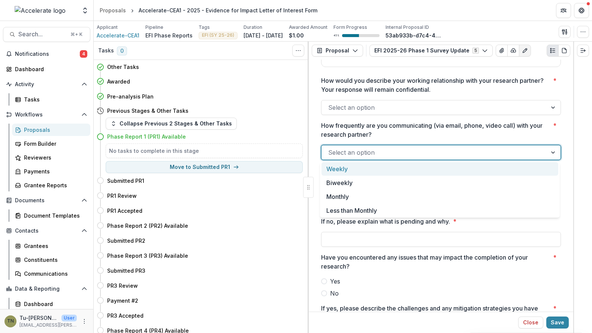
click at [414, 150] on div at bounding box center [434, 152] width 212 height 10
click at [417, 133] on p "How frequently are you communicating (via email, phone, video call) with your r…" at bounding box center [435, 130] width 229 height 18
click at [330, 148] on input "How frequently are you communicating (via email, phone, video call) with your r…" at bounding box center [329, 152] width 2 height 9
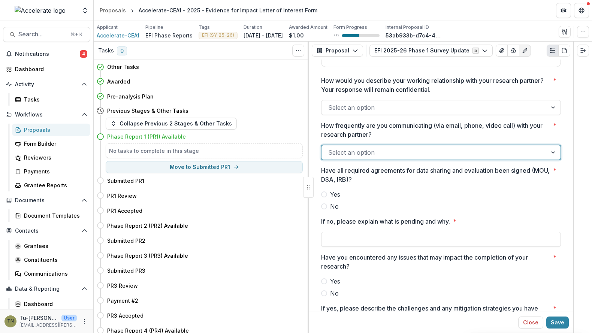
scroll to position [233, 0]
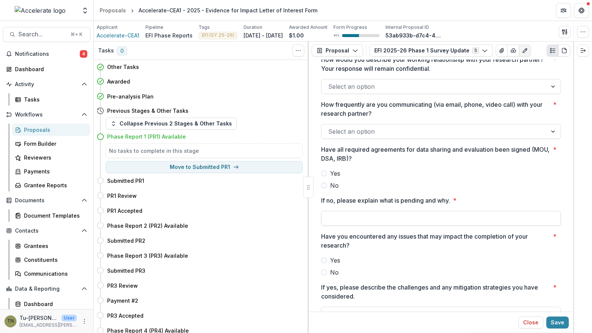
click at [423, 213] on input "If no, please explain what is pending and why. *" at bounding box center [441, 218] width 240 height 15
click at [428, 190] on div "**********" at bounding box center [441, 88] width 240 height 515
click at [333, 184] on span "No" at bounding box center [334, 185] width 9 height 9
click at [333, 174] on span "Yes" at bounding box center [335, 173] width 10 height 9
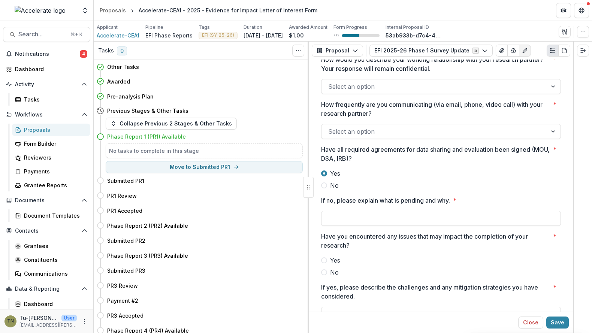
click at [331, 186] on span "No" at bounding box center [334, 185] width 9 height 9
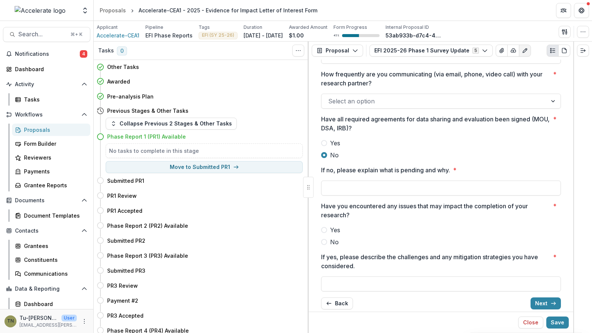
scroll to position [271, 0]
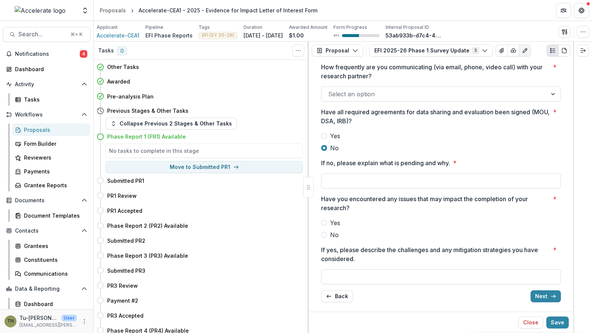
click at [335, 234] on span "No" at bounding box center [334, 235] width 9 height 9
click at [334, 222] on span "Yes" at bounding box center [335, 223] width 10 height 9
click at [535, 322] on button "Close" at bounding box center [531, 323] width 25 height 12
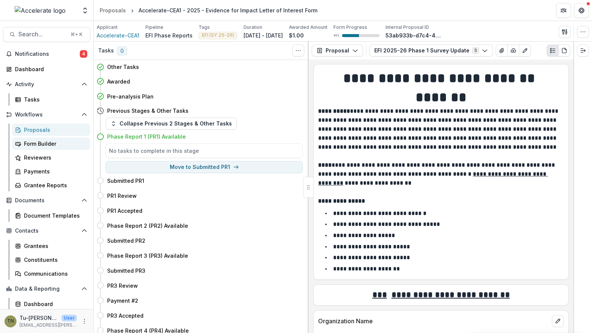
click at [50, 142] on div "Form Builder" at bounding box center [54, 144] width 60 height 8
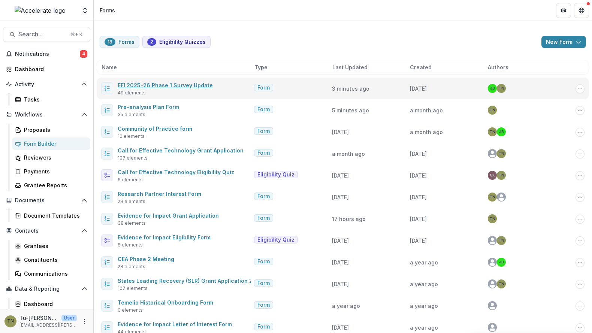
click at [169, 84] on link "EFI 2025-26 Phase 1 Survey Update" at bounding box center [165, 85] width 95 height 6
click at [175, 84] on link "EFI 2025-26 Phase 1 Survey Update" at bounding box center [165, 85] width 95 height 6
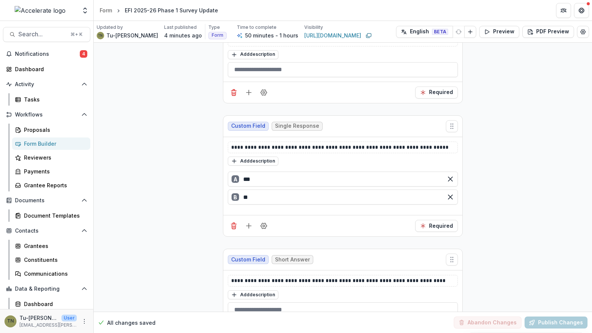
scroll to position [7243, 0]
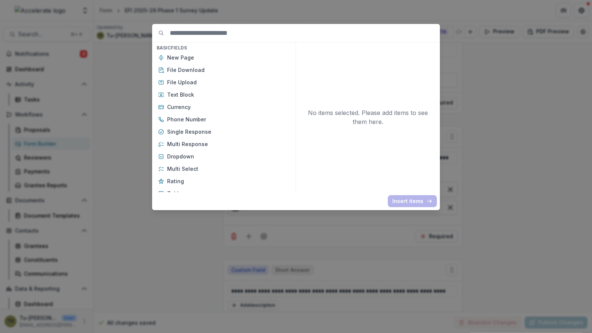
click at [180, 276] on div "Basic Fields New Page File Download File Upload Text Block Currency Phone Numbe…" at bounding box center [296, 166] width 592 height 333
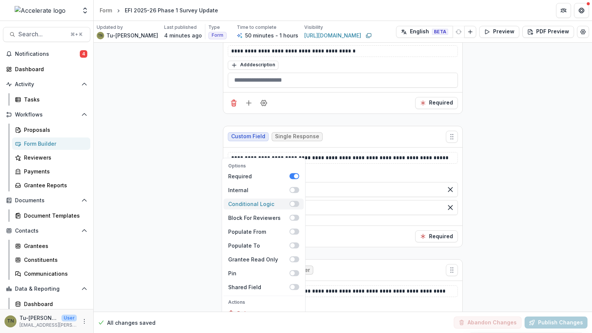
click at [295, 201] on span at bounding box center [295, 204] width 10 height 6
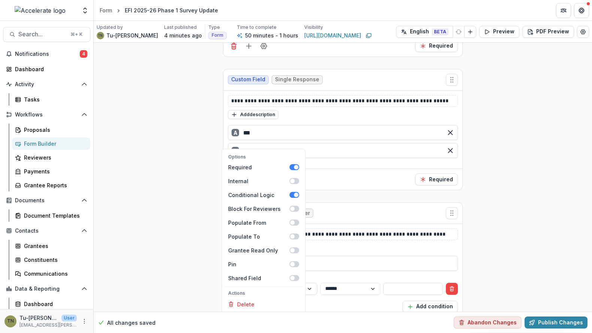
scroll to position [7336, 0]
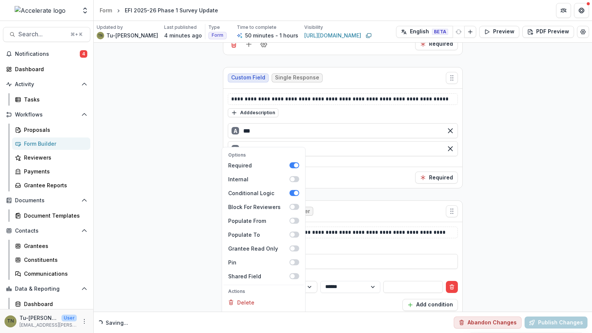
click at [334, 275] on div "**********" at bounding box center [343, 296] width 230 height 42
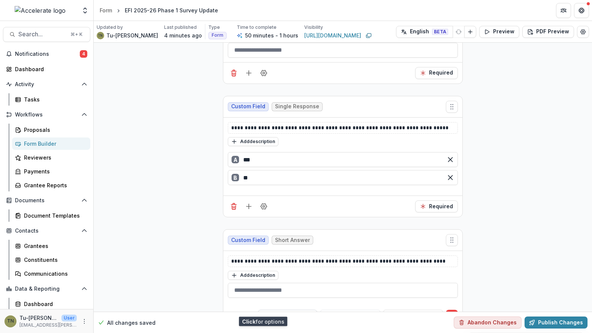
scroll to position [7308, 0]
click at [284, 310] on div at bounding box center [281, 314] width 35 height 9
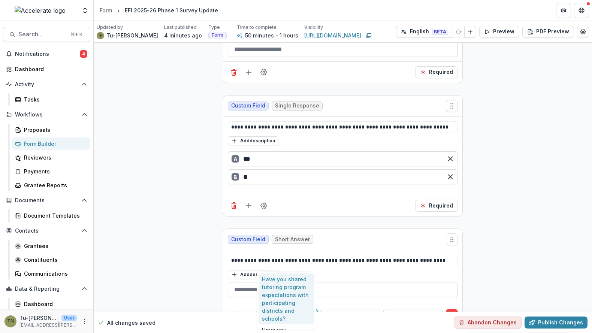
type input "**********"
click at [282, 280] on div "Have you encountered any issues that may impact the completion of your research?" at bounding box center [287, 299] width 56 height 51
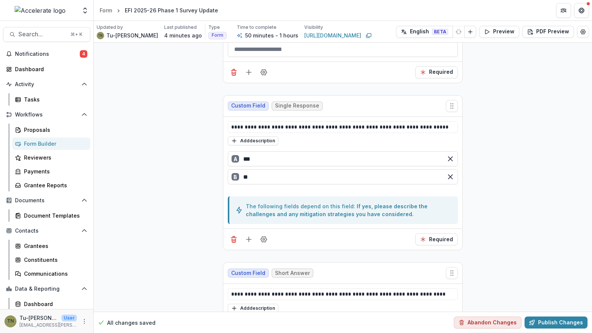
click at [396, 317] on div "Yes" at bounding box center [412, 313] width 56 height 12
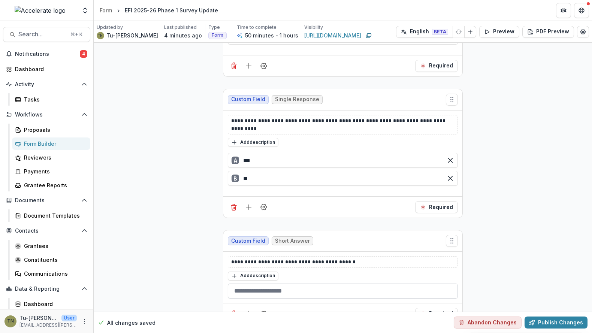
scroll to position [7029, 0]
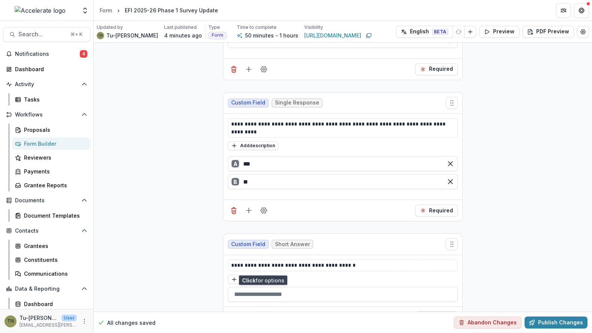
click at [265, 315] on icon "Field Settings" at bounding box center [264, 318] width 6 height 6
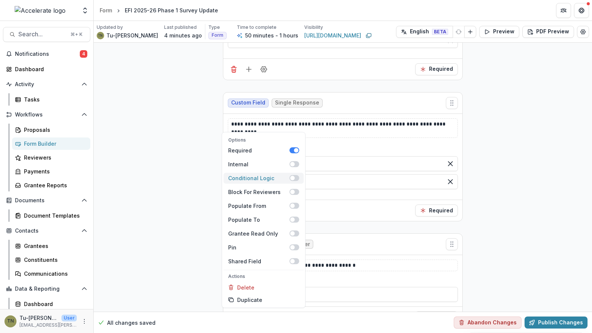
click at [296, 175] on span at bounding box center [295, 178] width 10 height 6
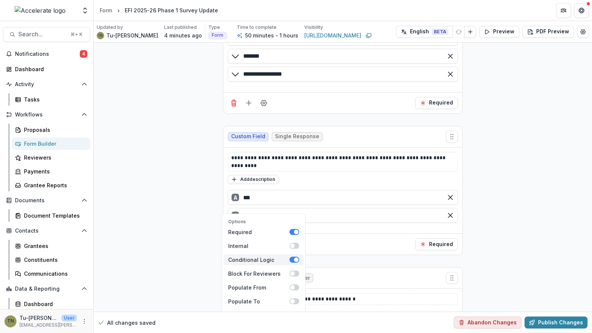
scroll to position [7035, 0]
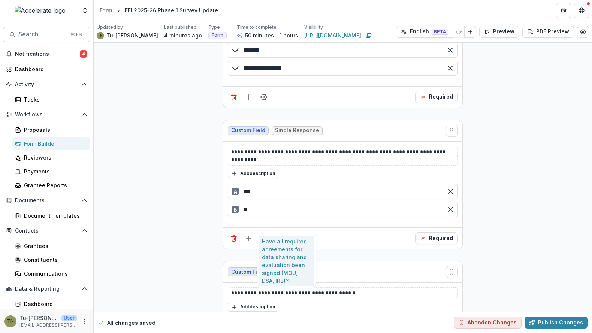
type input "**********"
click at [275, 260] on div "Have all required agreements for data sharing and evaluation been signed (MOU, …" at bounding box center [287, 261] width 56 height 51
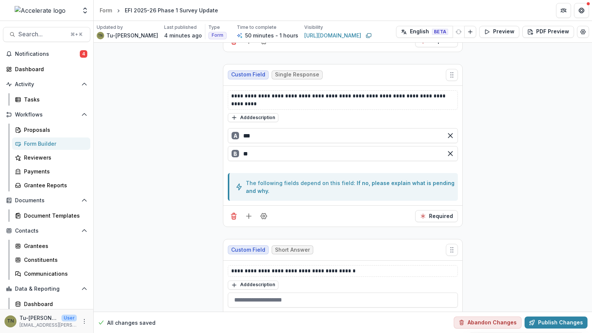
scroll to position [7066, 0]
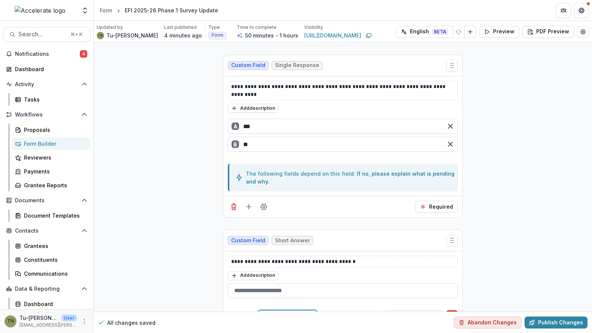
click at [392, 312] on div at bounding box center [406, 316] width 35 height 9
click at [394, 293] on div "No" at bounding box center [412, 294] width 56 height 12
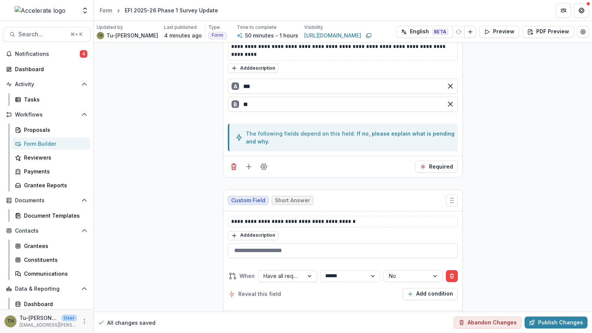
scroll to position [7121, 0]
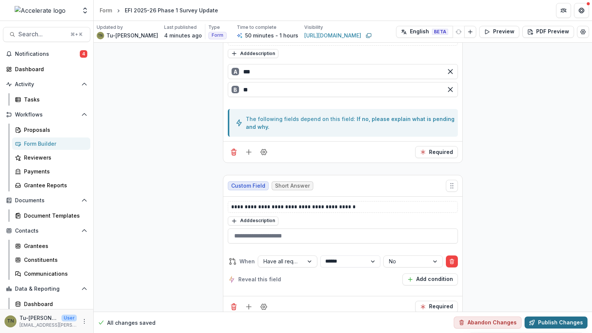
click at [553, 321] on button "Publish Changes" at bounding box center [556, 323] width 63 height 12
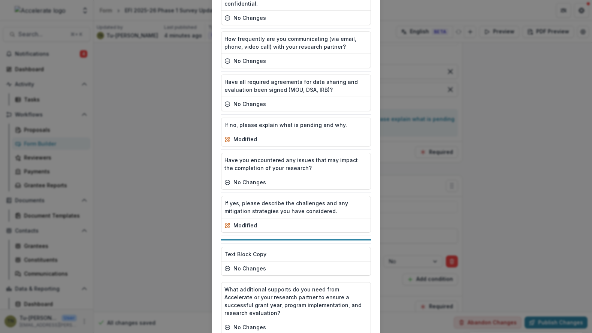
scroll to position [1749, 0]
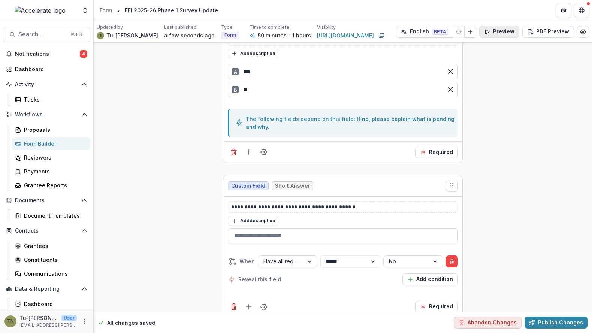
click at [493, 29] on button "Preview" at bounding box center [500, 32] width 40 height 12
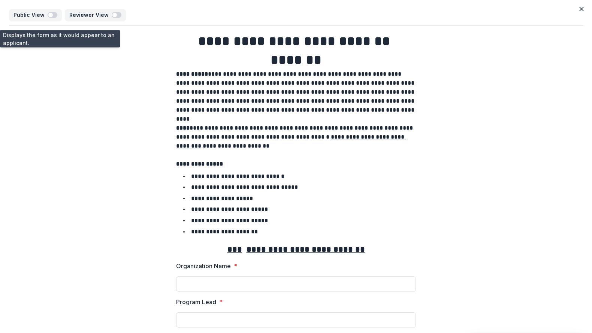
scroll to position [135, 0]
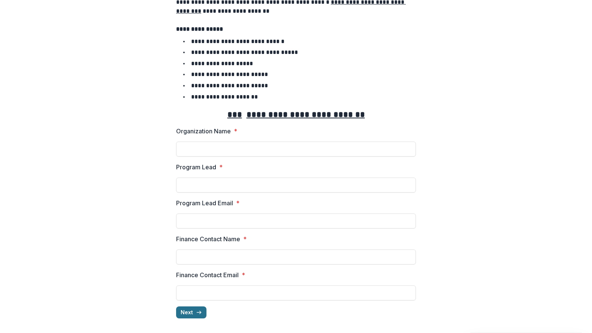
click at [193, 312] on button "Next" at bounding box center [191, 313] width 30 height 12
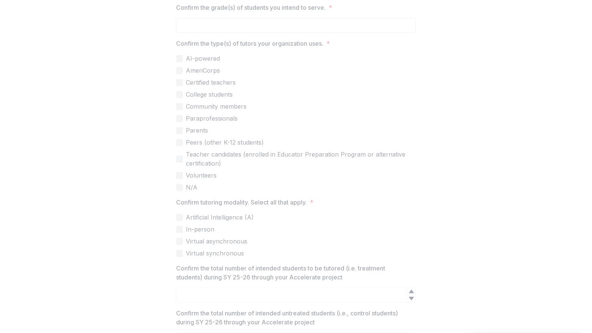
scroll to position [0, 0]
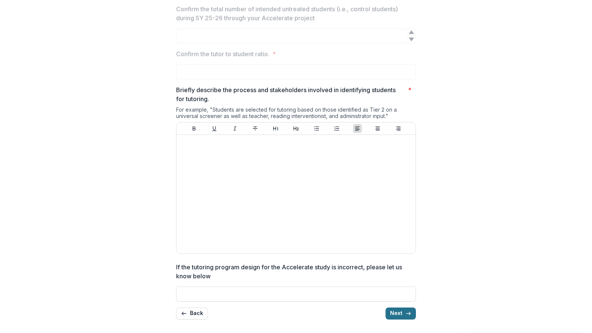
click at [396, 310] on button "Next" at bounding box center [401, 314] width 30 height 12
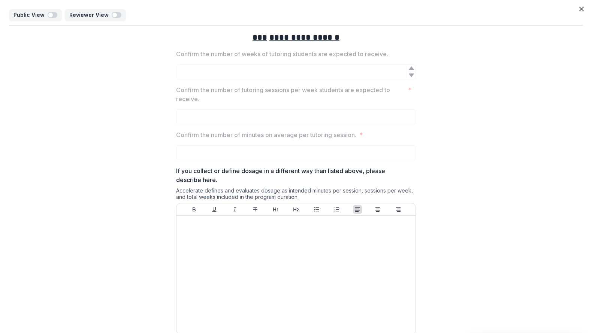
scroll to position [384, 0]
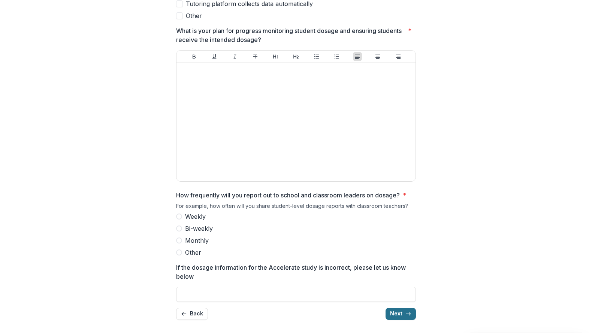
click at [391, 308] on button "Next" at bounding box center [401, 314] width 30 height 12
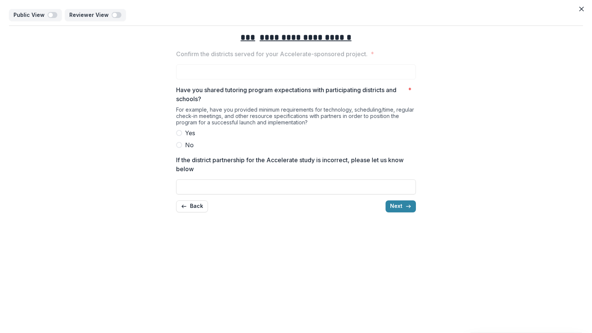
click at [191, 133] on span "Yes" at bounding box center [190, 133] width 10 height 9
click at [186, 147] on span "No" at bounding box center [189, 145] width 9 height 9
click at [190, 132] on span "Yes" at bounding box center [190, 133] width 10 height 9
click at [396, 209] on button "Next" at bounding box center [401, 207] width 30 height 12
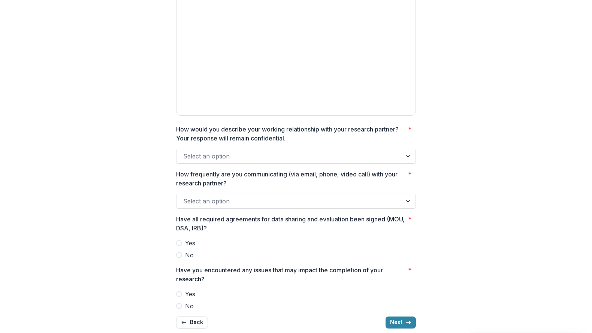
scroll to position [135, 0]
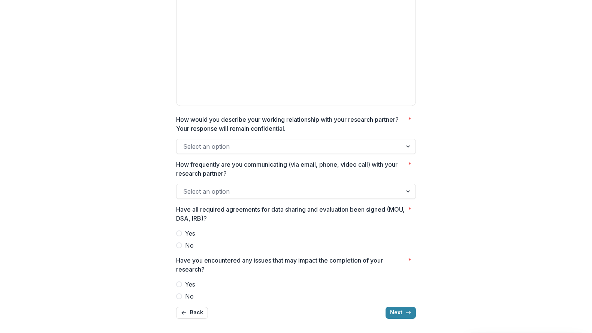
click at [182, 233] on label "Yes" at bounding box center [296, 233] width 240 height 9
click at [183, 246] on label "No" at bounding box center [296, 245] width 240 height 9
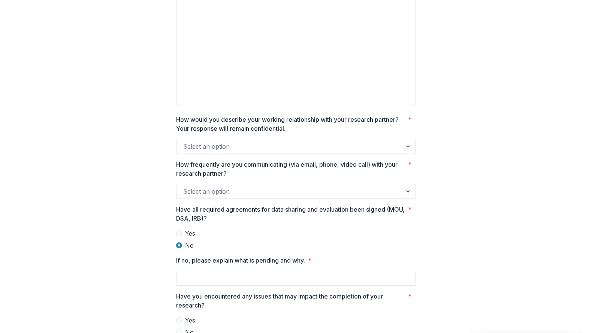
click at [184, 245] on label "No" at bounding box center [296, 245] width 240 height 9
click at [187, 231] on span "Yes" at bounding box center [190, 233] width 10 height 9
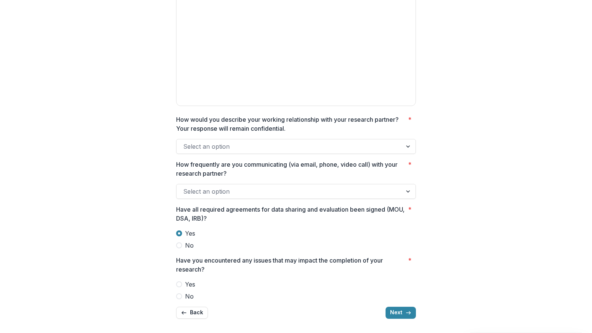
click at [187, 283] on span "Yes" at bounding box center [190, 284] width 10 height 9
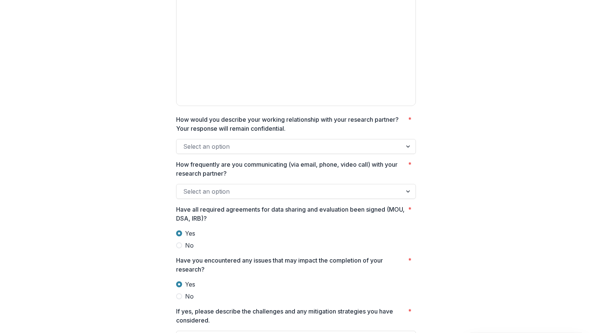
click at [185, 294] on span "No" at bounding box center [189, 296] width 9 height 9
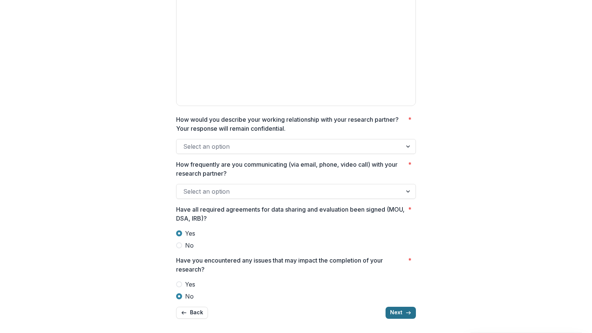
click at [402, 314] on button "Next" at bounding box center [401, 313] width 30 height 12
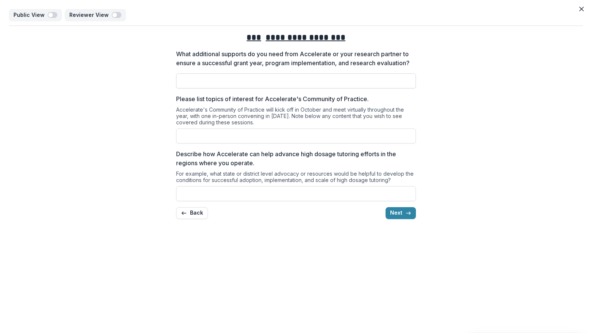
click at [392, 88] on input "What additional supports do you need from Accelerate or your research partner t…" at bounding box center [296, 80] width 240 height 15
click at [376, 152] on div "**********" at bounding box center [296, 125] width 240 height 199
click at [375, 144] on input "Please list topics of interest for Accelerate's Community of Practice." at bounding box center [296, 136] width 240 height 15
click at [360, 199] on input "Describe how Accelerate can help advance high dosage tutoring efforts in the re…" at bounding box center [296, 193] width 240 height 15
click at [344, 243] on div "**********" at bounding box center [296, 166] width 592 height 333
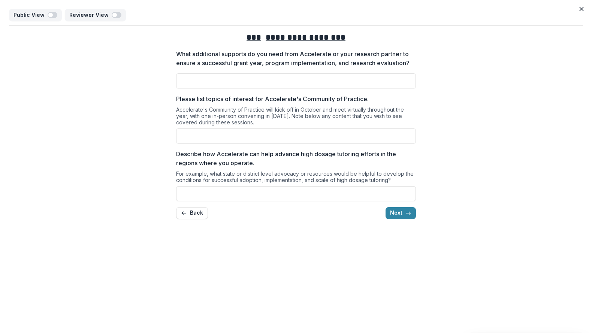
click at [452, 201] on div "**********" at bounding box center [296, 125] width 574 height 199
click at [404, 219] on button "Next" at bounding box center [401, 213] width 30 height 12
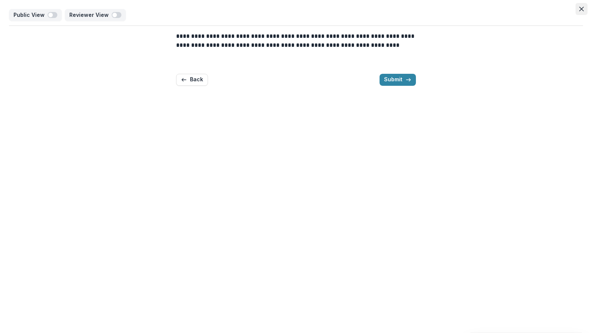
click at [578, 8] on button "Close" at bounding box center [582, 9] width 12 height 12
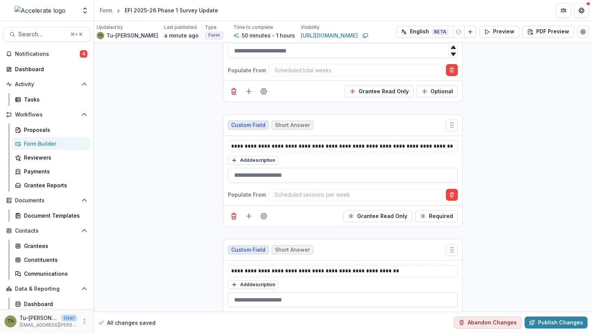
scroll to position [3560, 0]
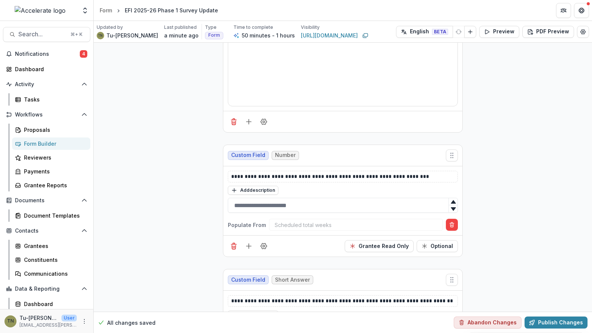
click at [49, 46] on div "Search... ⌘ + K Notifications 4 Dashboard Activity Tasks Workflows Proposals Fo…" at bounding box center [47, 177] width 94 height 312
click at [49, 55] on span "Notifications" at bounding box center [47, 54] width 65 height 6
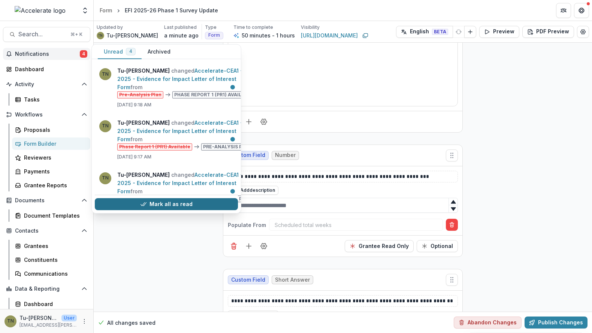
click at [153, 198] on button "Mark all as read" at bounding box center [166, 204] width 143 height 12
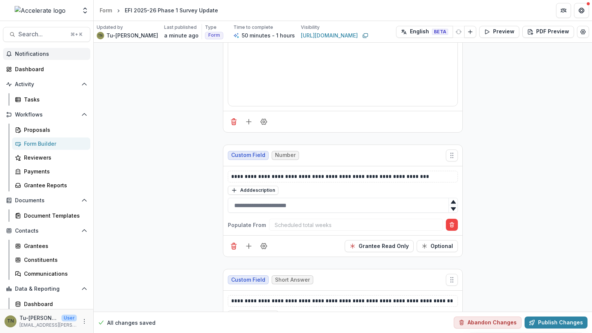
click at [44, 129] on div "Proposals" at bounding box center [54, 130] width 60 height 8
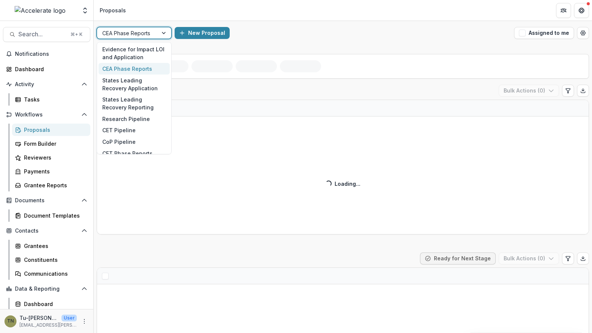
click at [138, 30] on div at bounding box center [127, 32] width 50 height 9
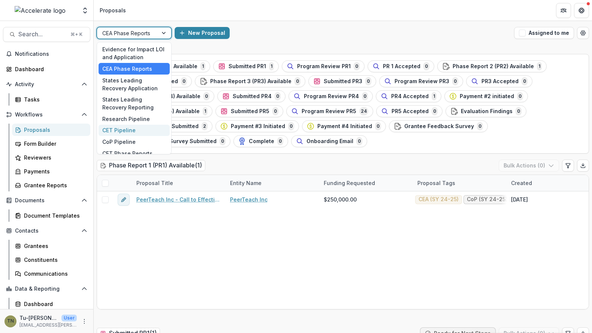
scroll to position [52, 0]
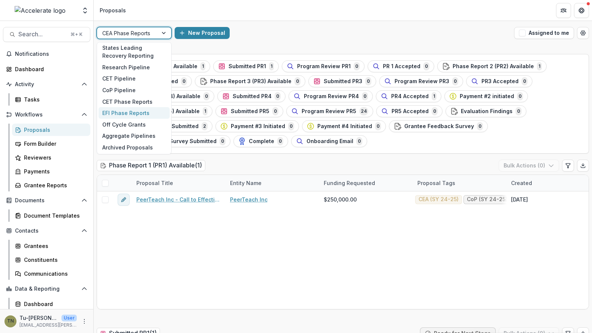
click at [123, 113] on div "EFI Phase Reports" at bounding box center [134, 113] width 71 height 12
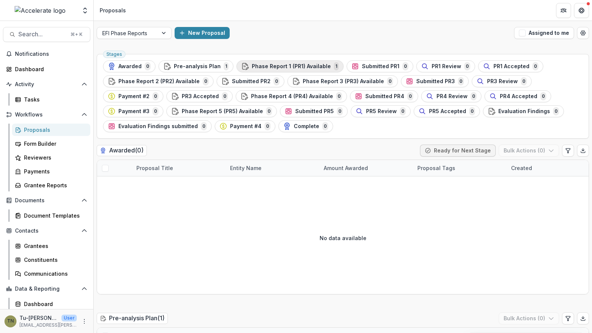
click at [265, 66] on span "Phase Report 1 (PR1) Available" at bounding box center [291, 66] width 79 height 6
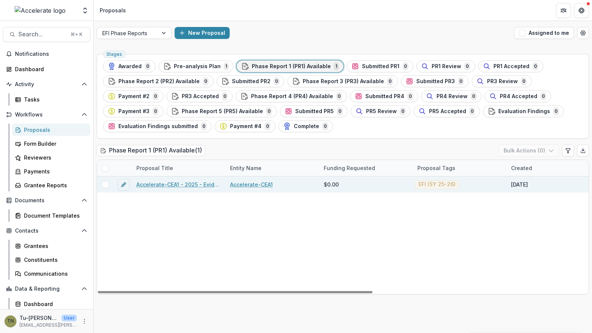
click at [159, 182] on link "Accelerate-CEA1 - 2025 - Evidence for Impact Letter of Interest Form" at bounding box center [178, 185] width 85 height 8
